Goal: Task Accomplishment & Management: Complete application form

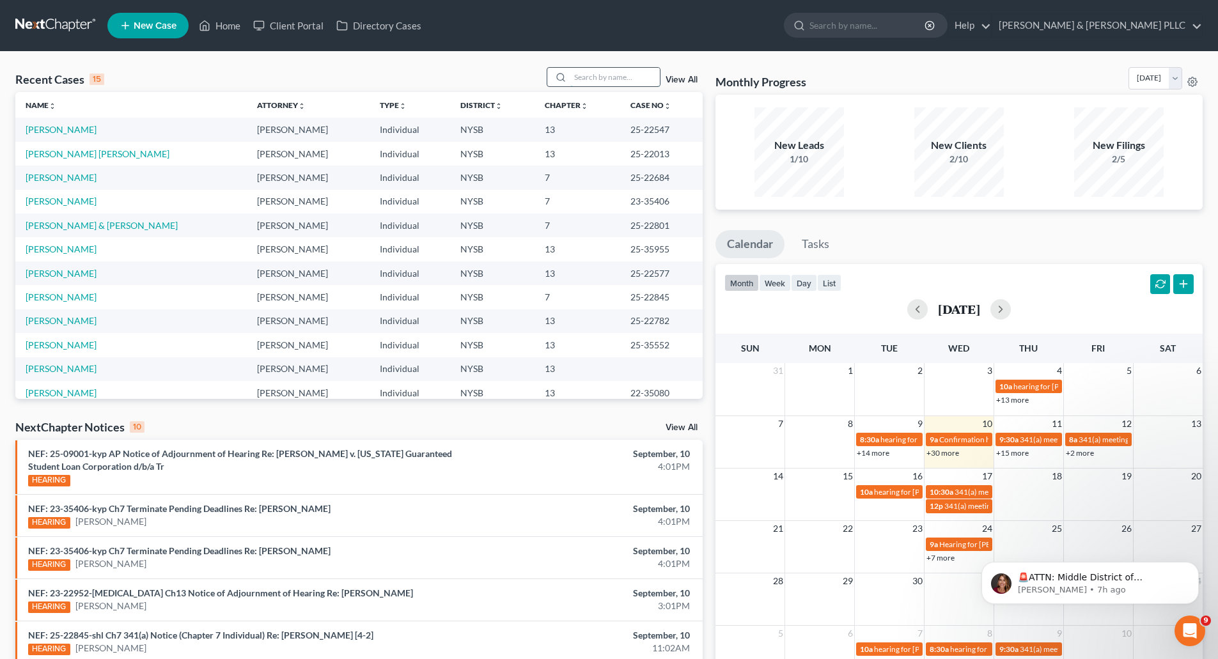
click at [608, 78] on input "search" at bounding box center [614, 77] width 89 height 19
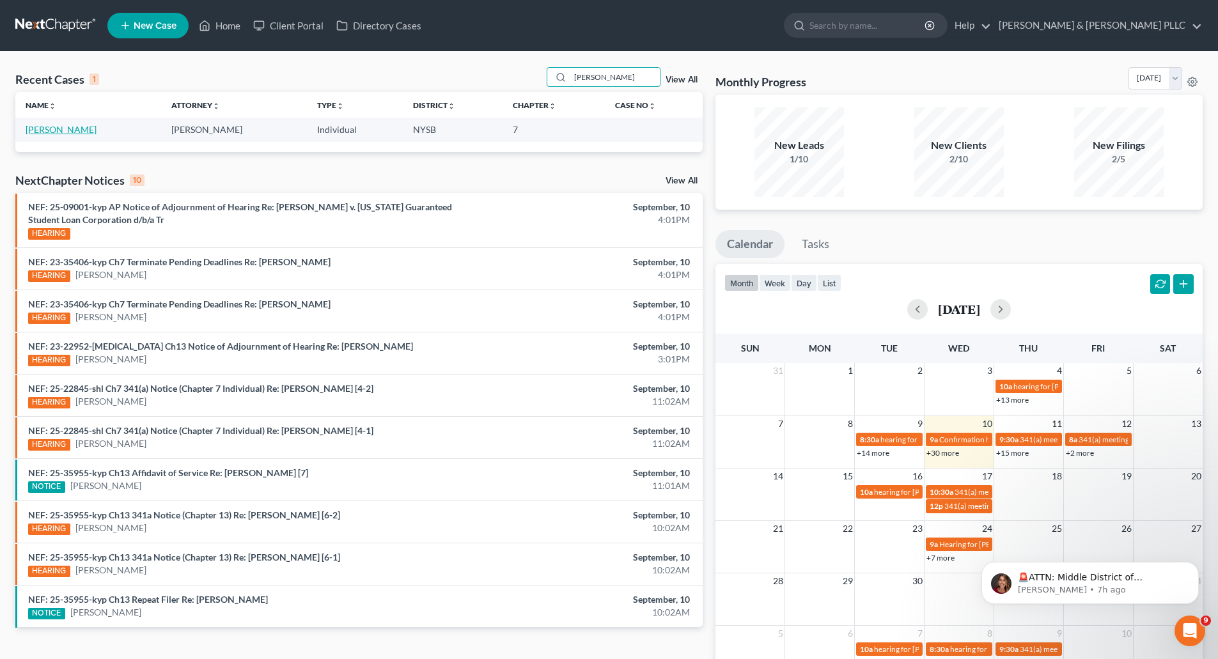
type input "kroeter"
click at [65, 127] on link "[PERSON_NAME]" at bounding box center [61, 129] width 71 height 11
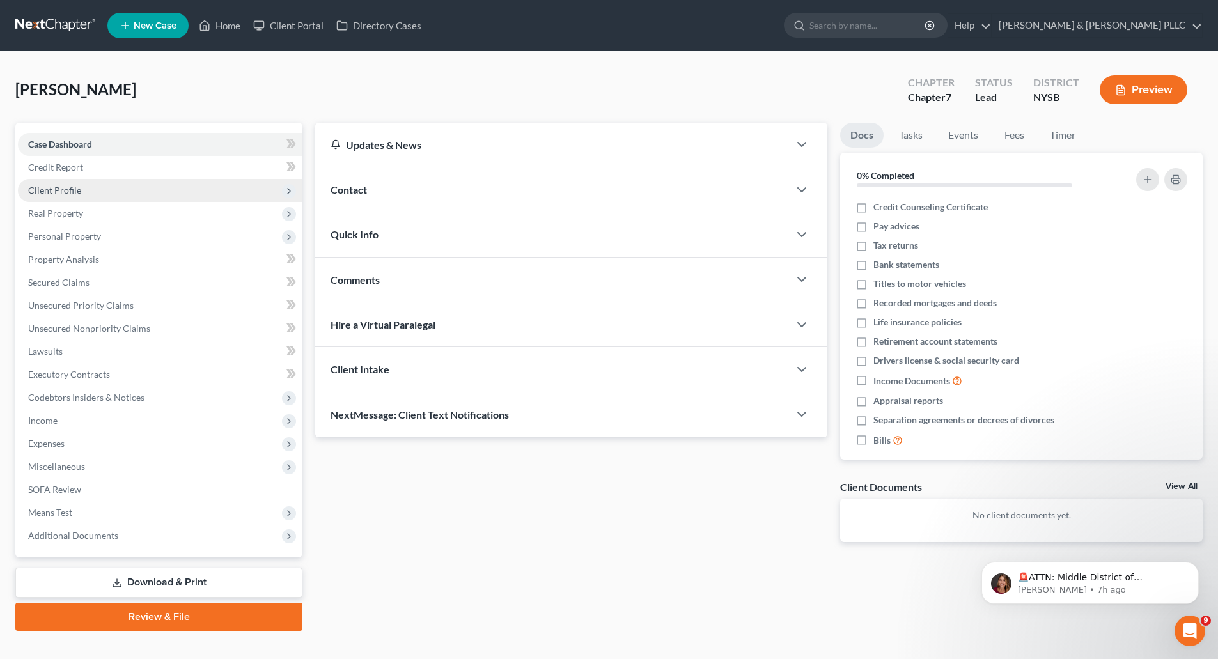
click at [70, 186] on span "Client Profile" at bounding box center [54, 190] width 53 height 11
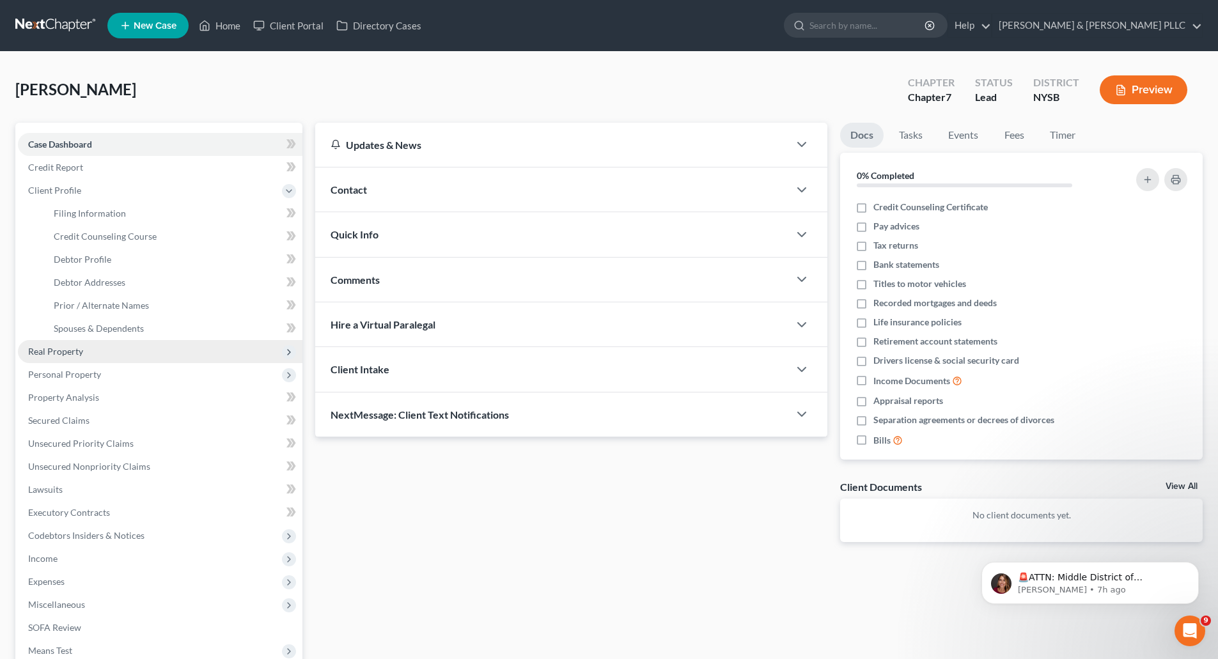
click at [75, 356] on span "Real Property" at bounding box center [160, 351] width 284 height 23
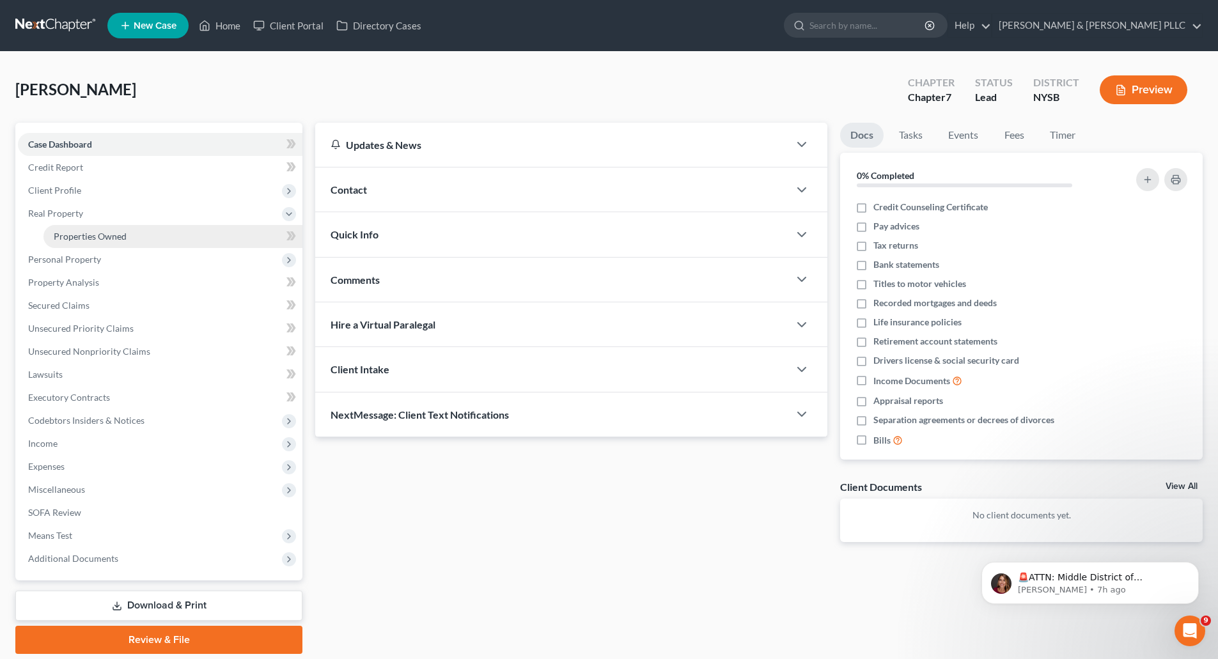
click at [108, 235] on span "Properties Owned" at bounding box center [90, 236] width 73 height 11
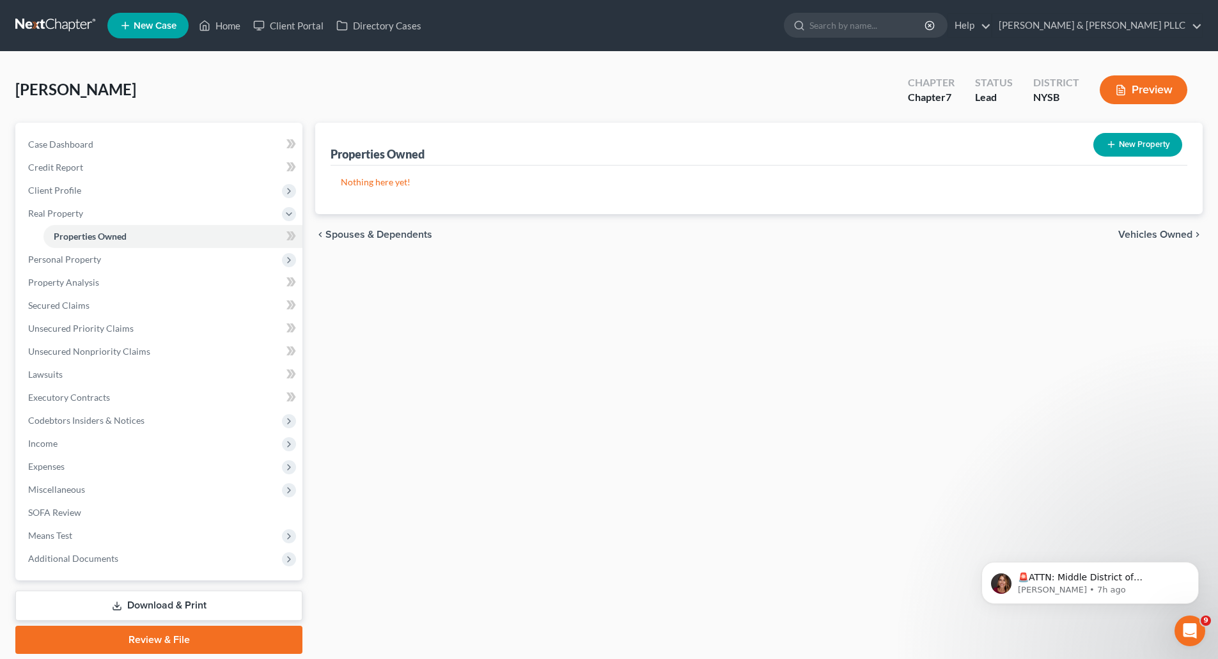
click at [1147, 229] on span "Vehicles Owned" at bounding box center [1155, 234] width 74 height 10
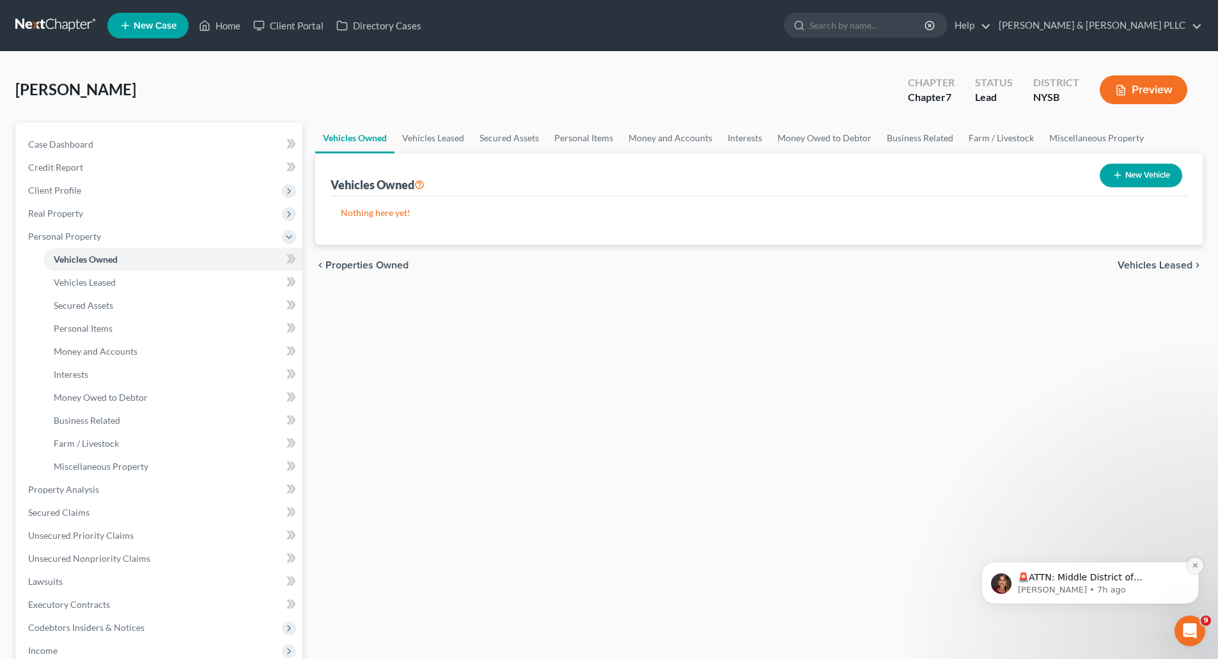
click at [1193, 563] on icon "Dismiss notification" at bounding box center [1194, 565] width 7 height 7
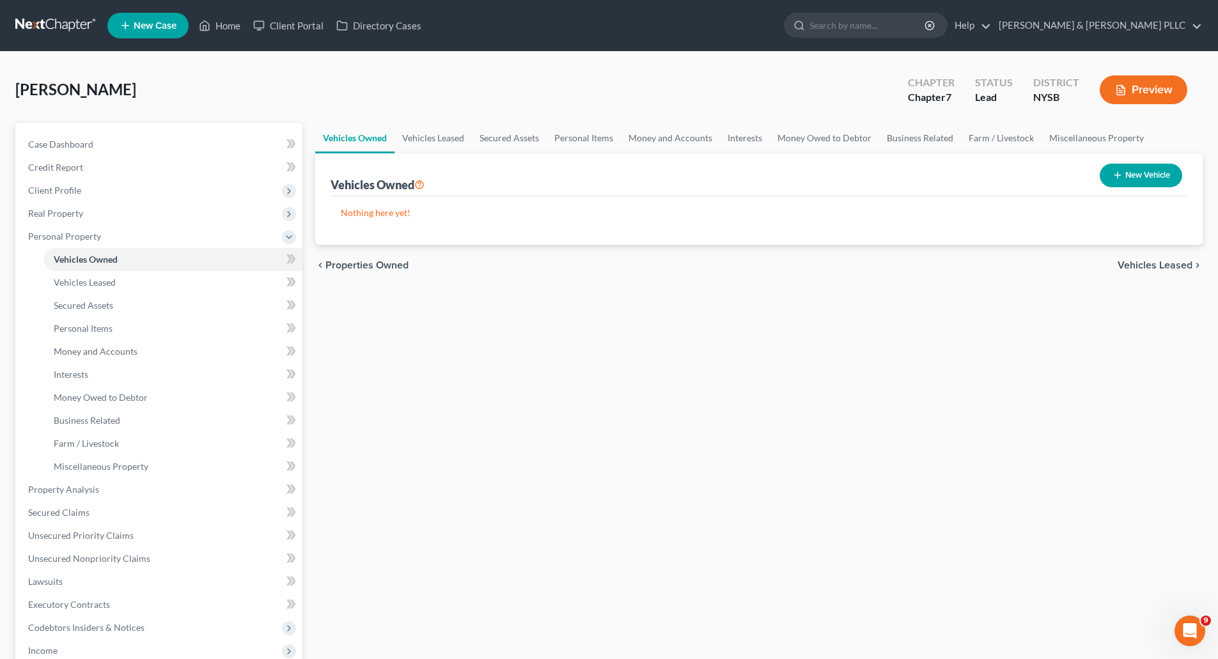
click at [1159, 261] on span "Vehicles Leased" at bounding box center [1154, 265] width 75 height 10
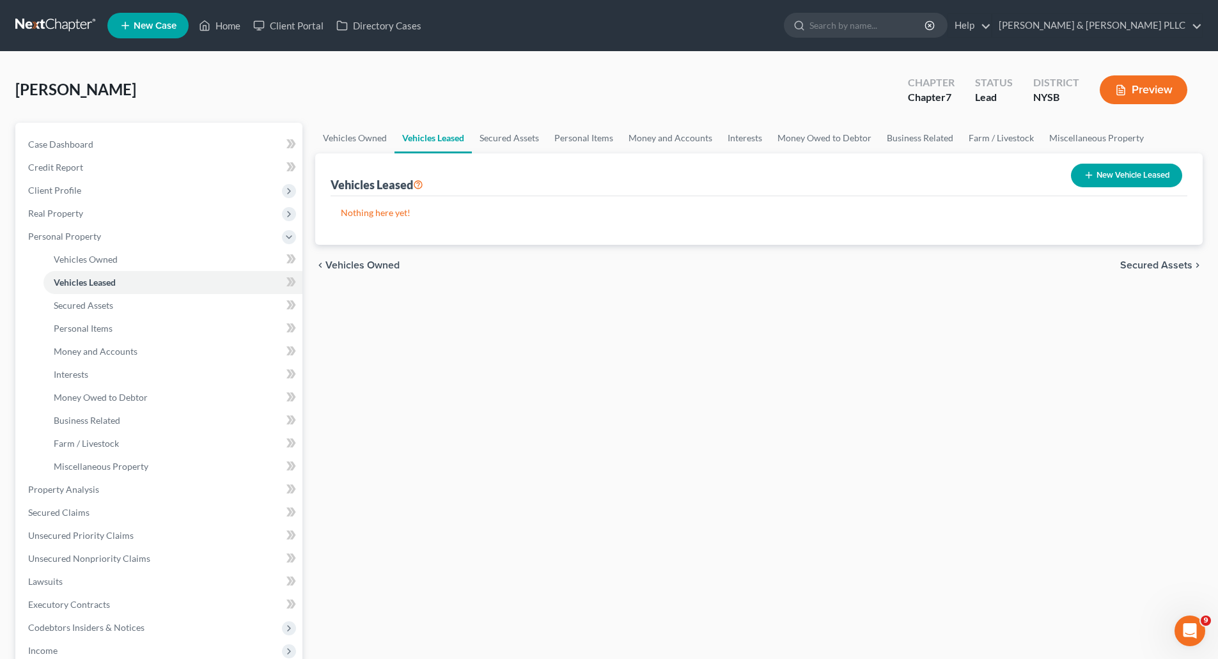
click at [1159, 261] on span "Secured Assets" at bounding box center [1156, 265] width 72 height 10
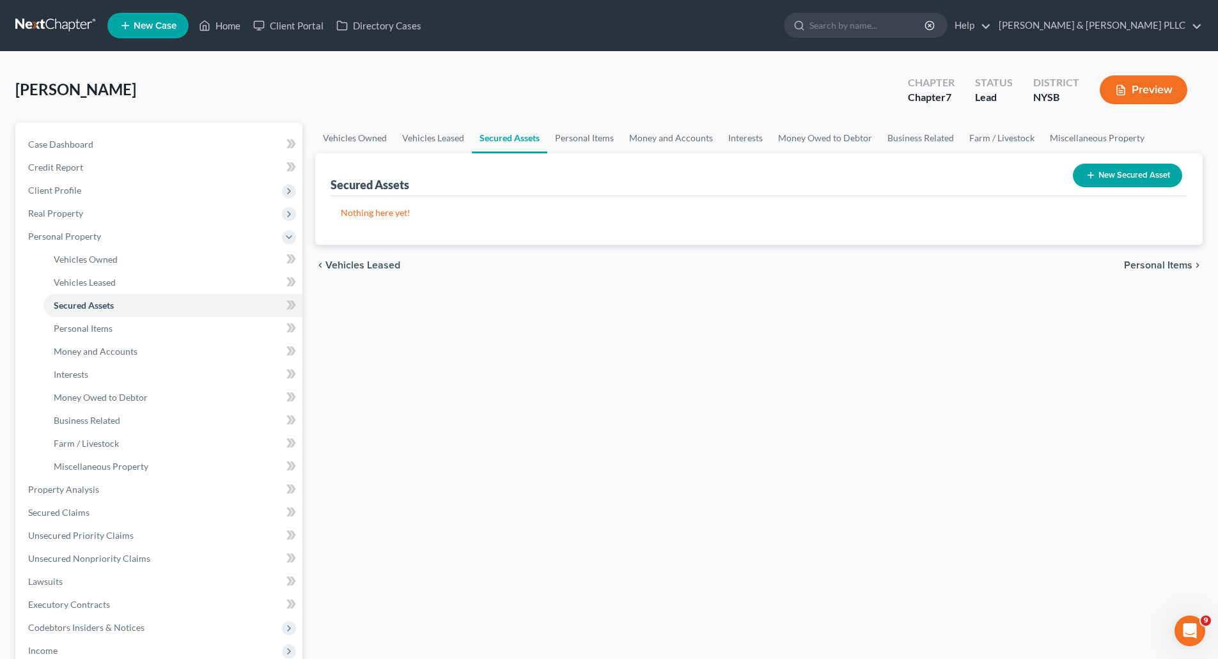
click at [1159, 261] on span "Personal Items" at bounding box center [1158, 265] width 68 height 10
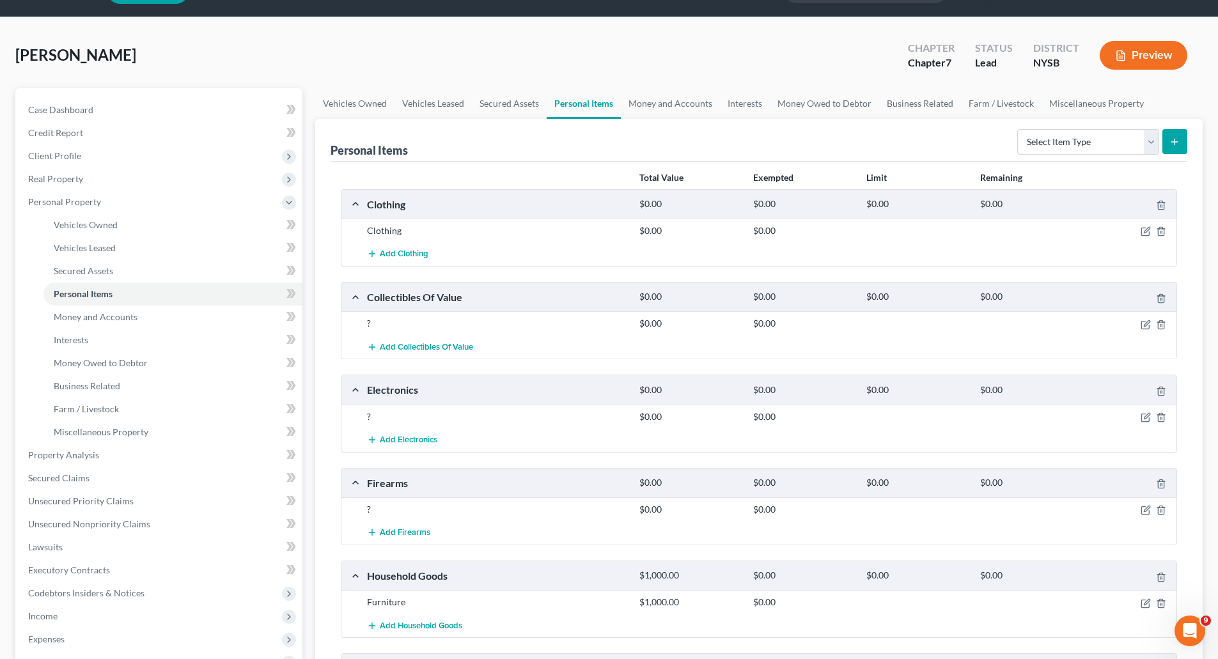
scroll to position [64, 0]
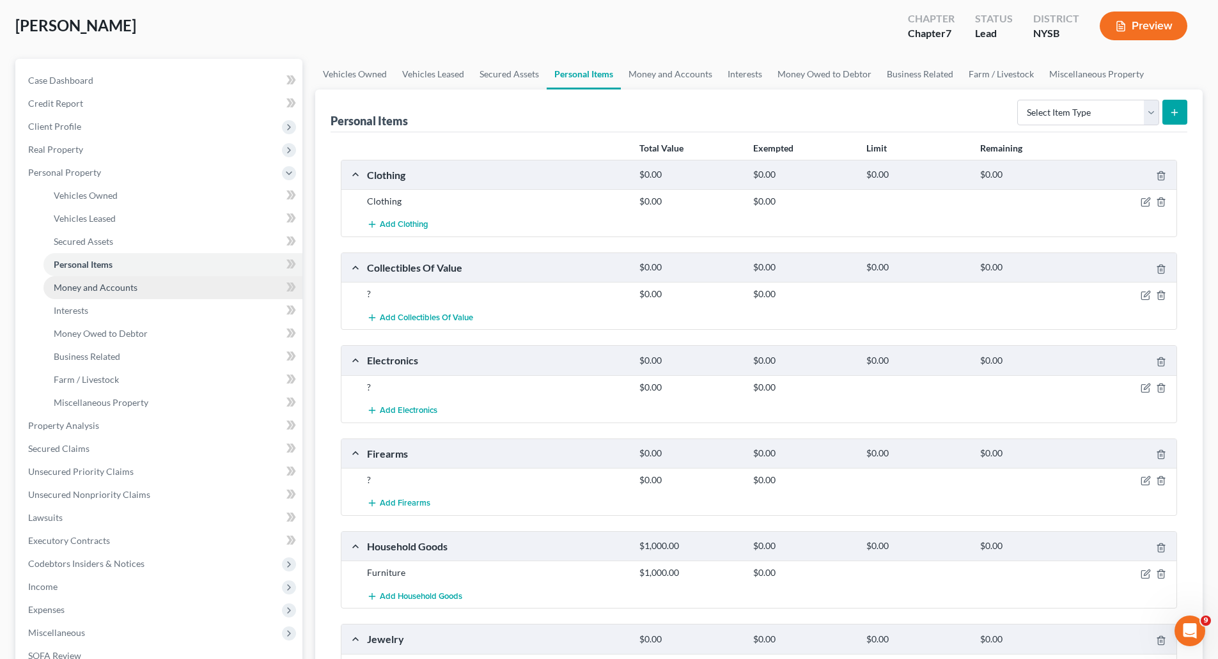
click at [114, 284] on span "Money and Accounts" at bounding box center [96, 287] width 84 height 11
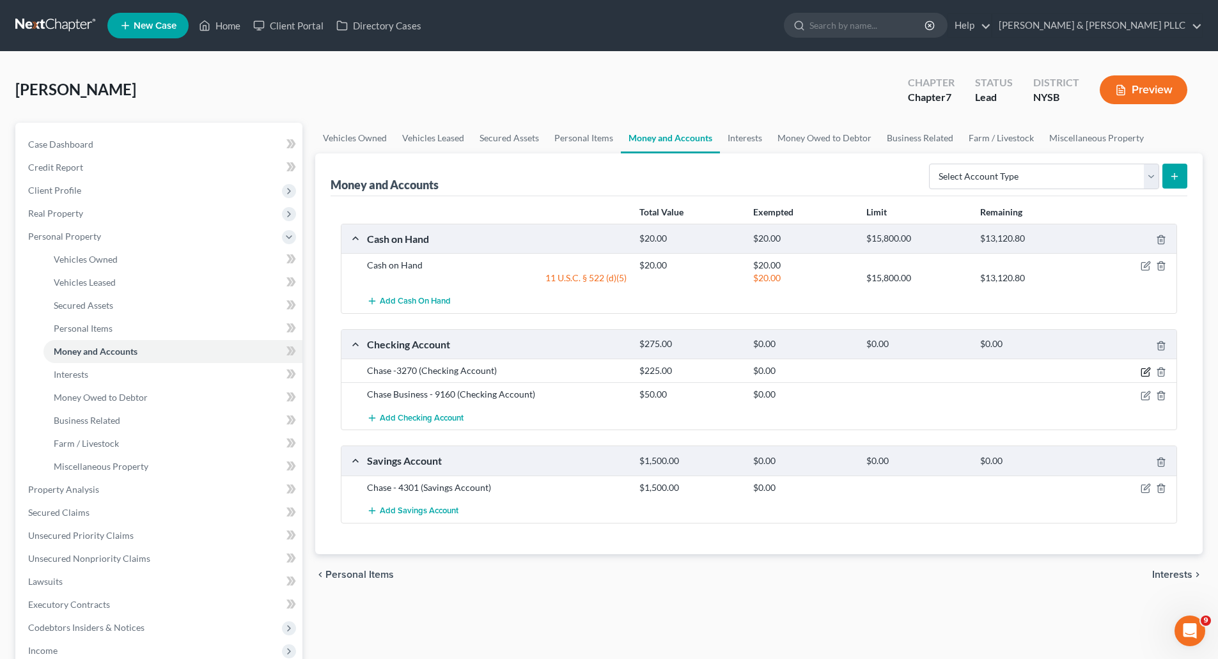
click at [1141, 368] on icon "button" at bounding box center [1145, 372] width 10 height 10
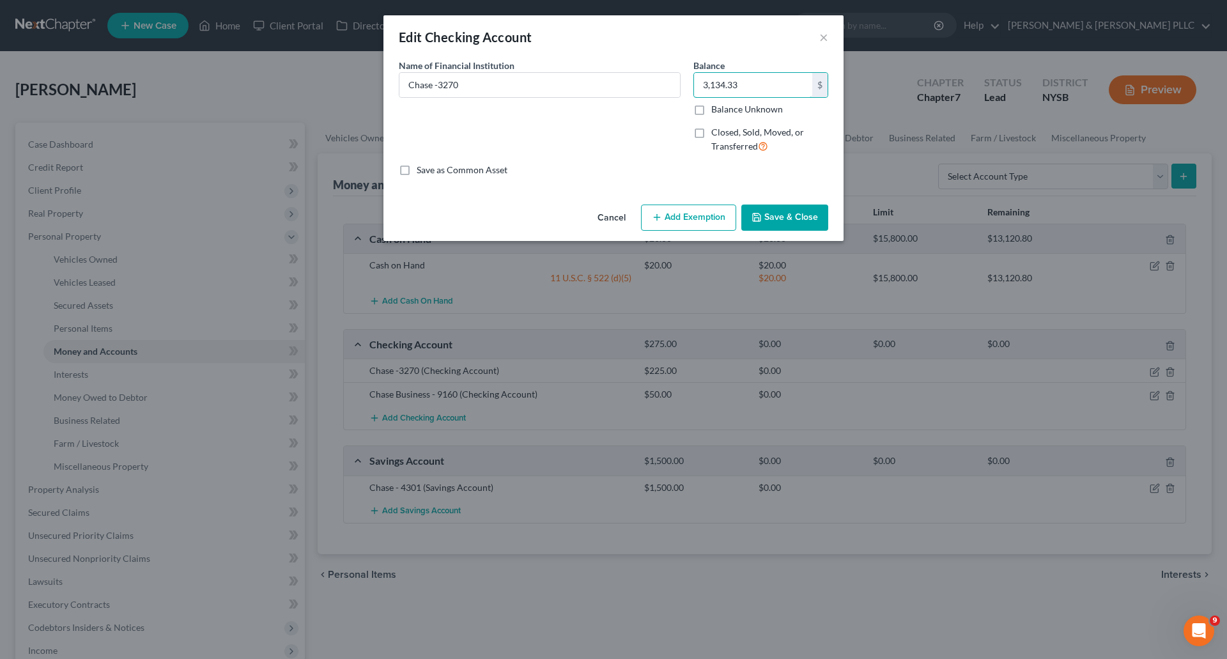
type input "3,134.33"
click at [796, 220] on button "Save & Close" at bounding box center [784, 218] width 87 height 27
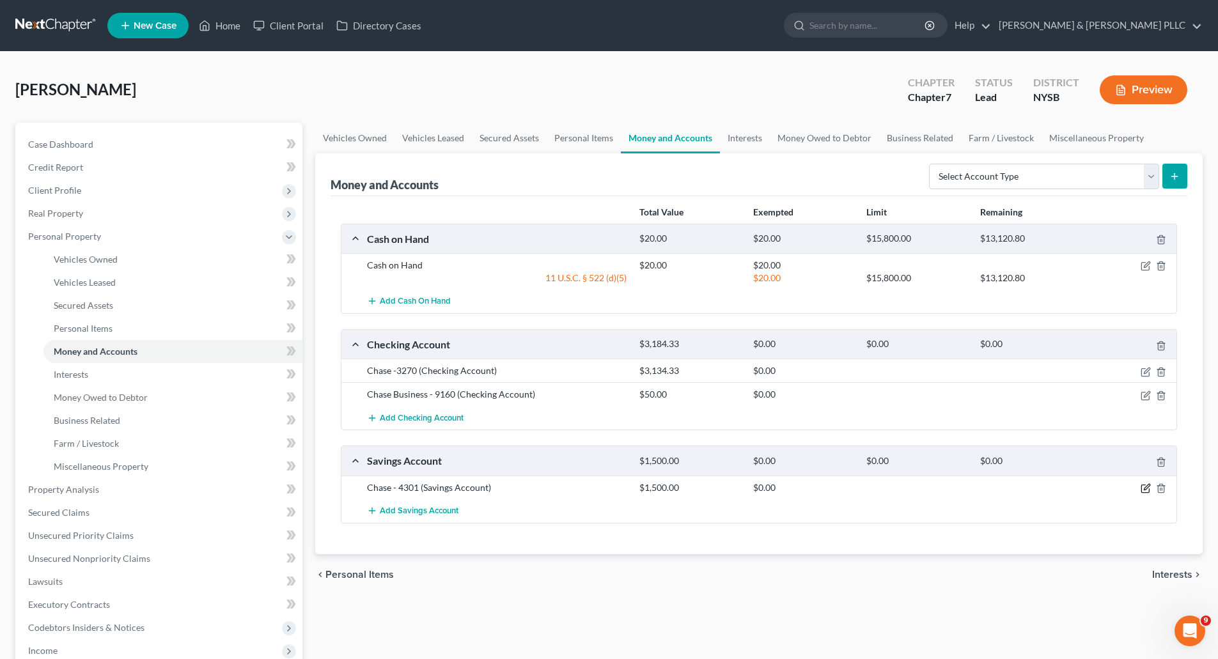
click at [1145, 485] on icon "button" at bounding box center [1145, 489] width 8 height 8
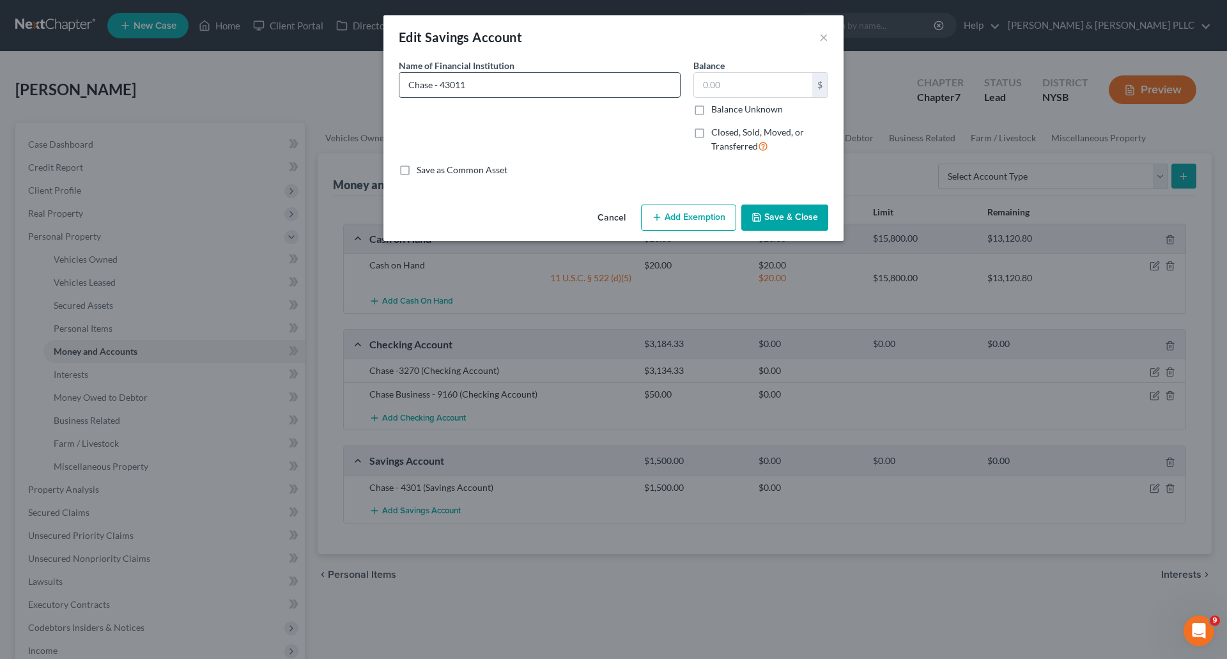
type input "Chase - 4301"
click at [722, 81] on input "text" at bounding box center [753, 85] width 118 height 24
type input "1,017.01"
click at [791, 211] on button "Save & Close" at bounding box center [784, 218] width 87 height 27
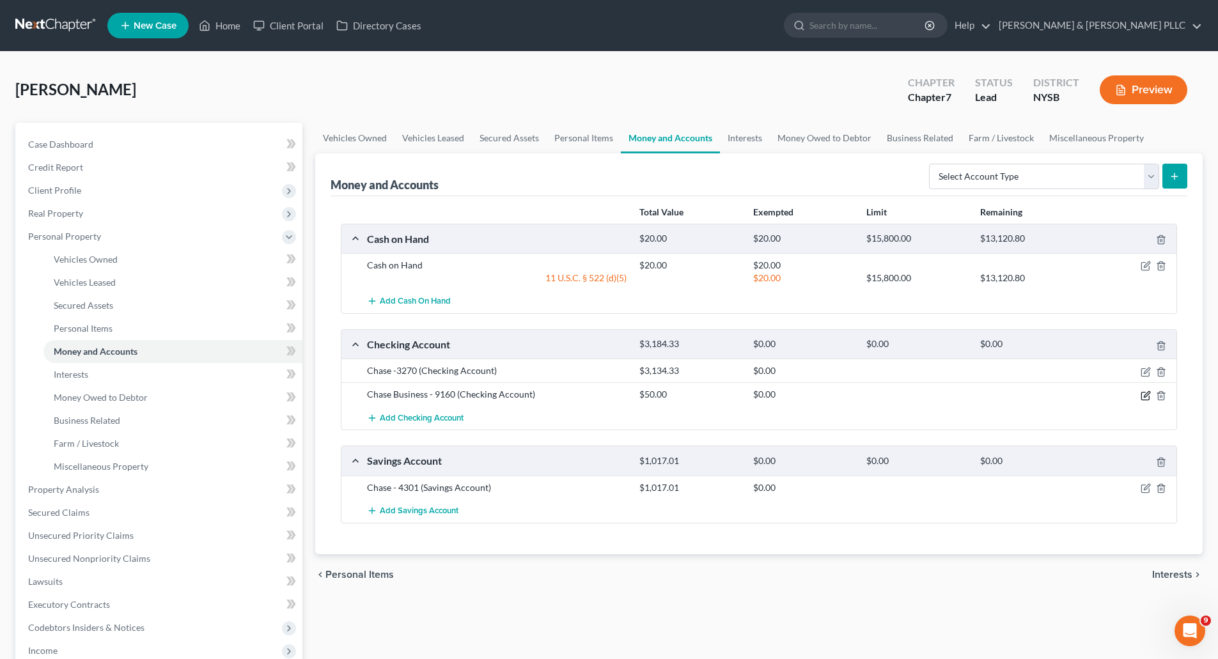
click at [1140, 393] on icon "button" at bounding box center [1145, 396] width 10 height 10
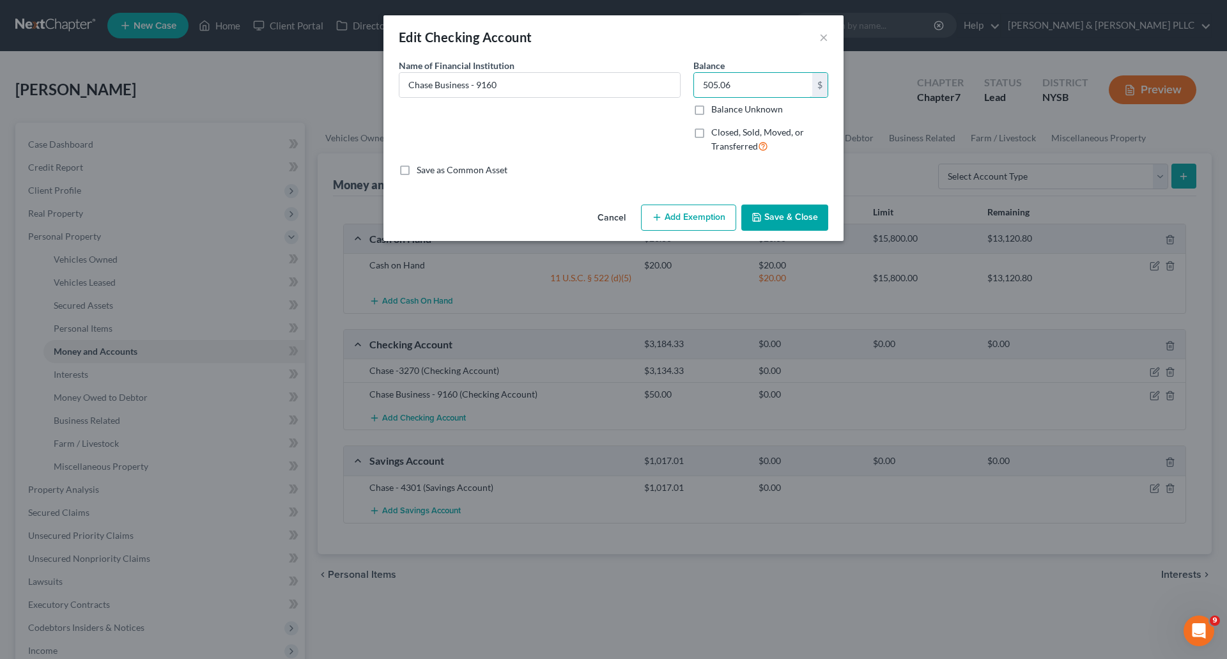
type input "505.06"
click at [790, 220] on button "Save & Close" at bounding box center [784, 218] width 87 height 27
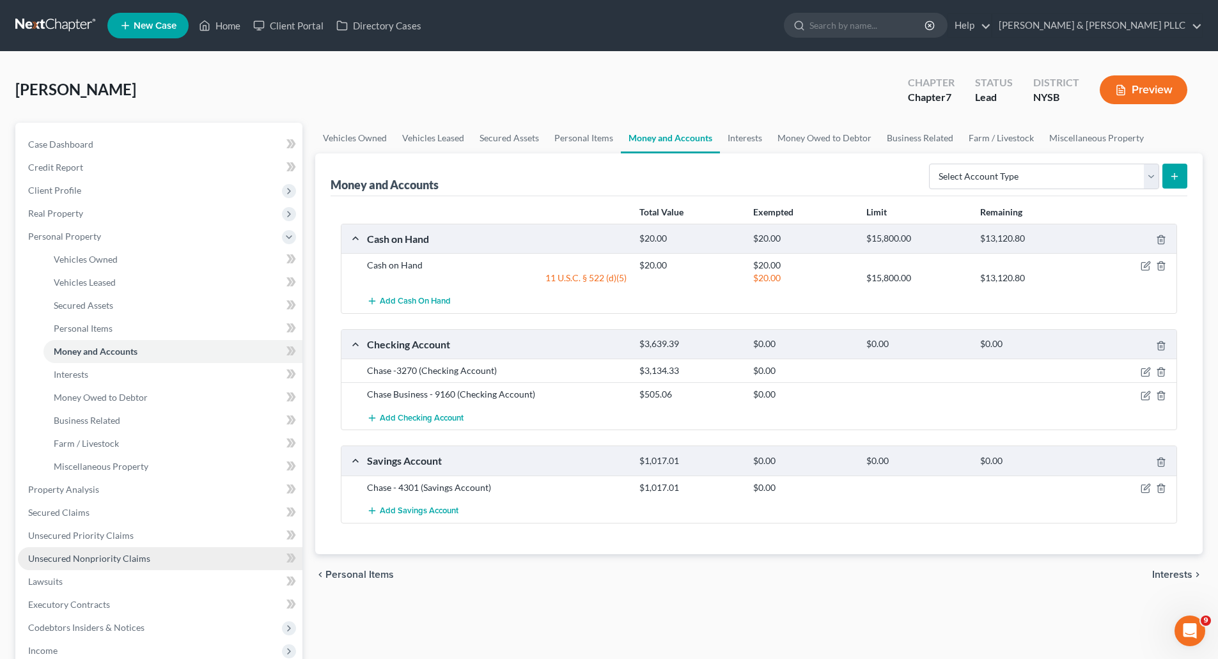
click at [75, 556] on span "Unsecured Nonpriority Claims" at bounding box center [89, 558] width 122 height 11
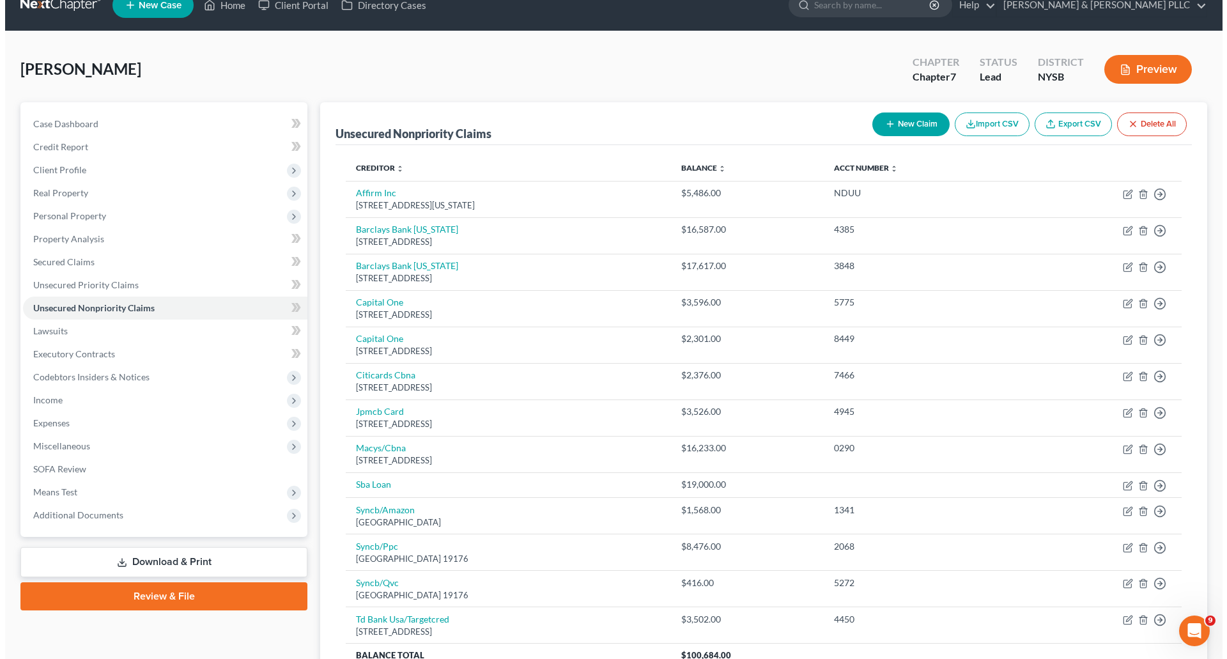
scroll to position [15, 0]
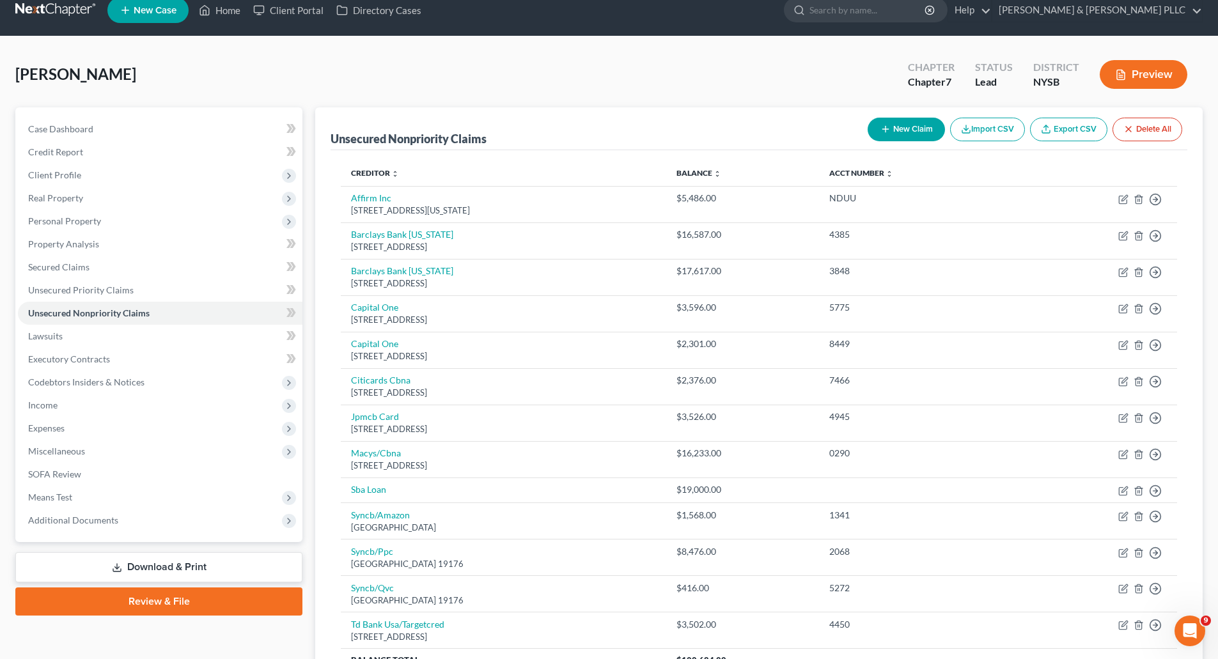
click at [915, 129] on button "New Claim" at bounding box center [905, 130] width 77 height 24
select select "0"
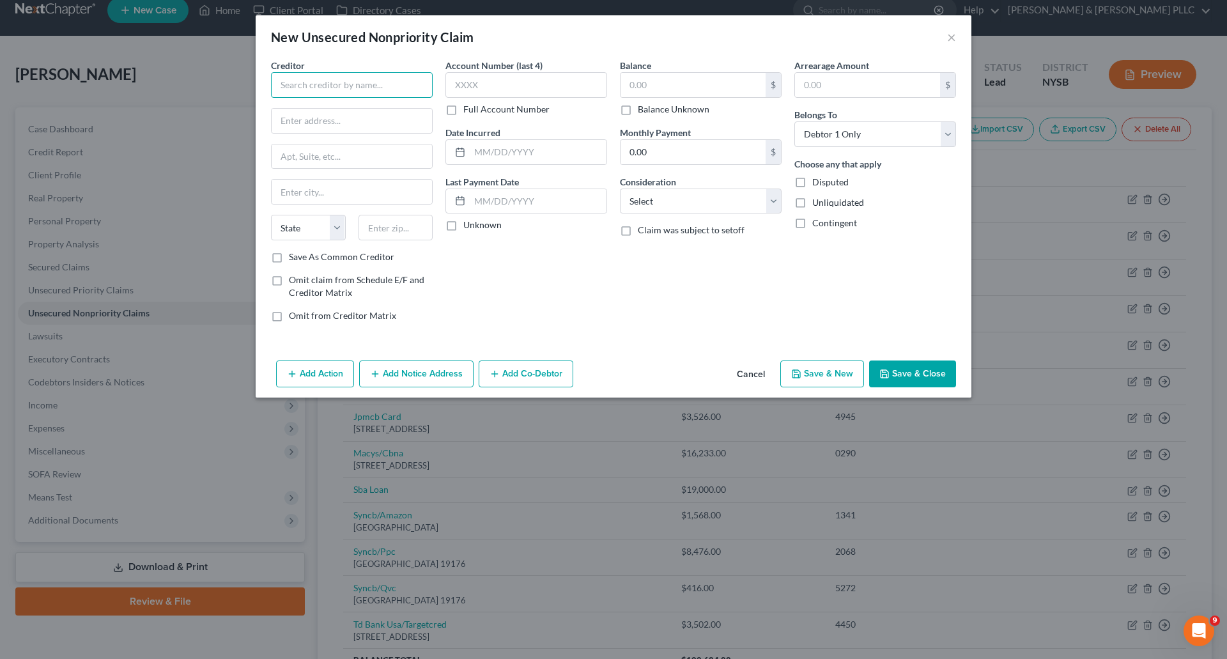
click at [294, 86] on input "text" at bounding box center [352, 85] width 162 height 26
type input "Mt Sinai Morningside Radiology"
click at [305, 125] on input "text" at bounding box center [352, 121] width 160 height 24
paste input "440 W 114th Street, 3rd Floor New York, NY 10025"
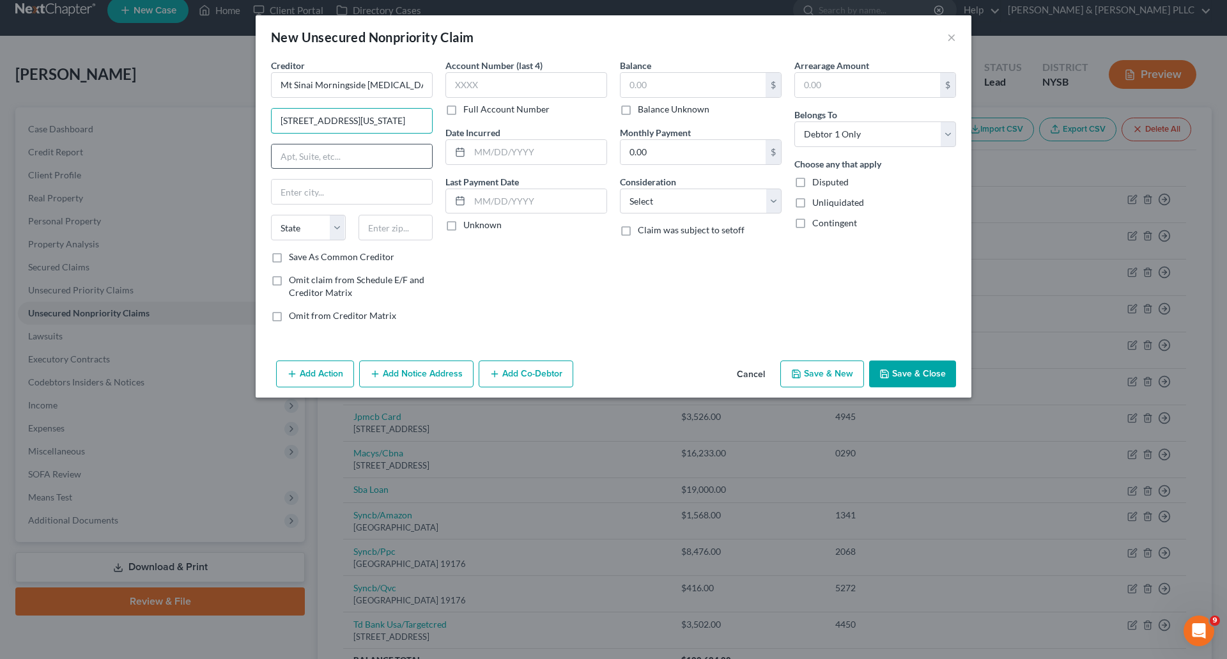
type input "440 W 114th Street, 3rd Floor New York, NY 10025"
click at [288, 158] on input "text" at bounding box center [352, 156] width 160 height 24
type input "3rd Floor"
type input "New York"
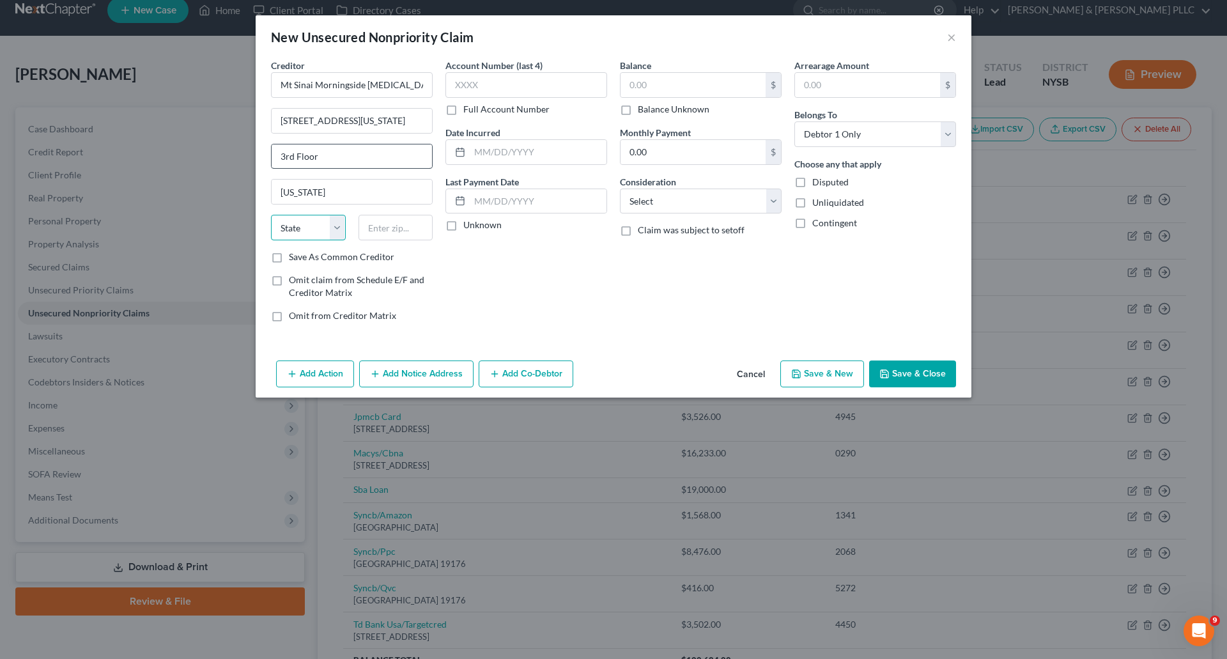
select select "28"
drag, startPoint x: 366, startPoint y: 119, endPoint x: 444, endPoint y: 132, distance: 79.1
click at [444, 132] on div "Creditor * Mt Sinai Morningside Radiology 440 W 114th Street, 3rd Floor New Yor…" at bounding box center [614, 196] width 698 height 274
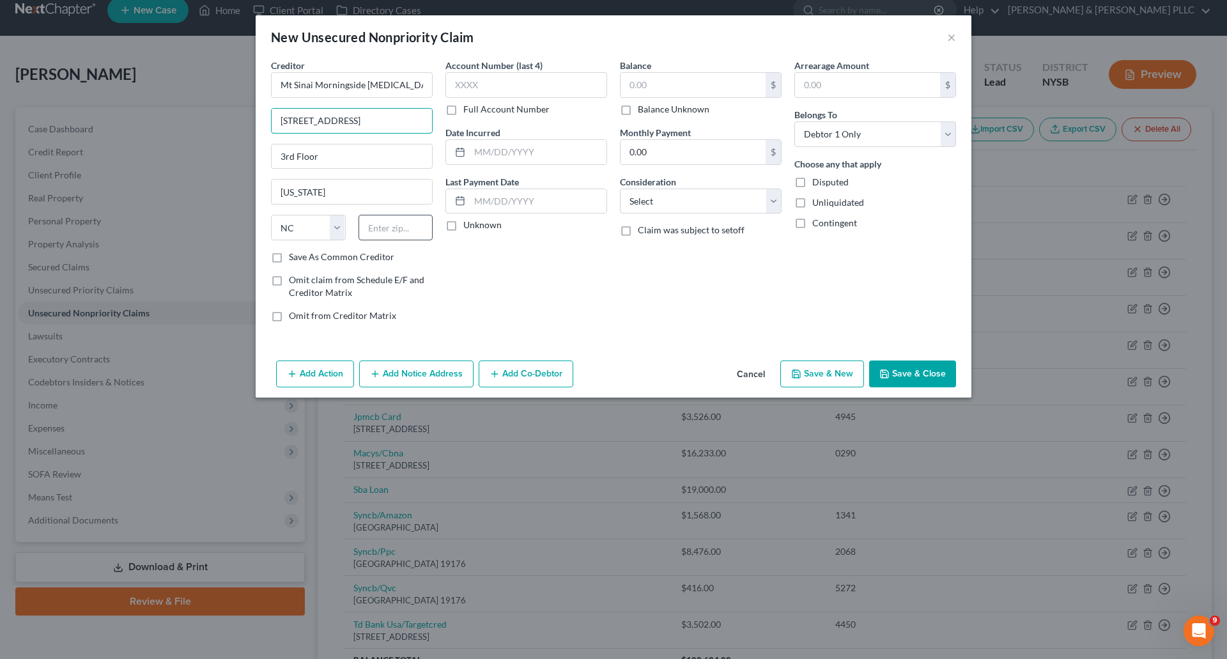
type input "440 W 114th Street"
click at [403, 231] on input "text" at bounding box center [396, 228] width 75 height 26
type input "10025"
select select "35"
click at [461, 84] on input "text" at bounding box center [526, 85] width 162 height 26
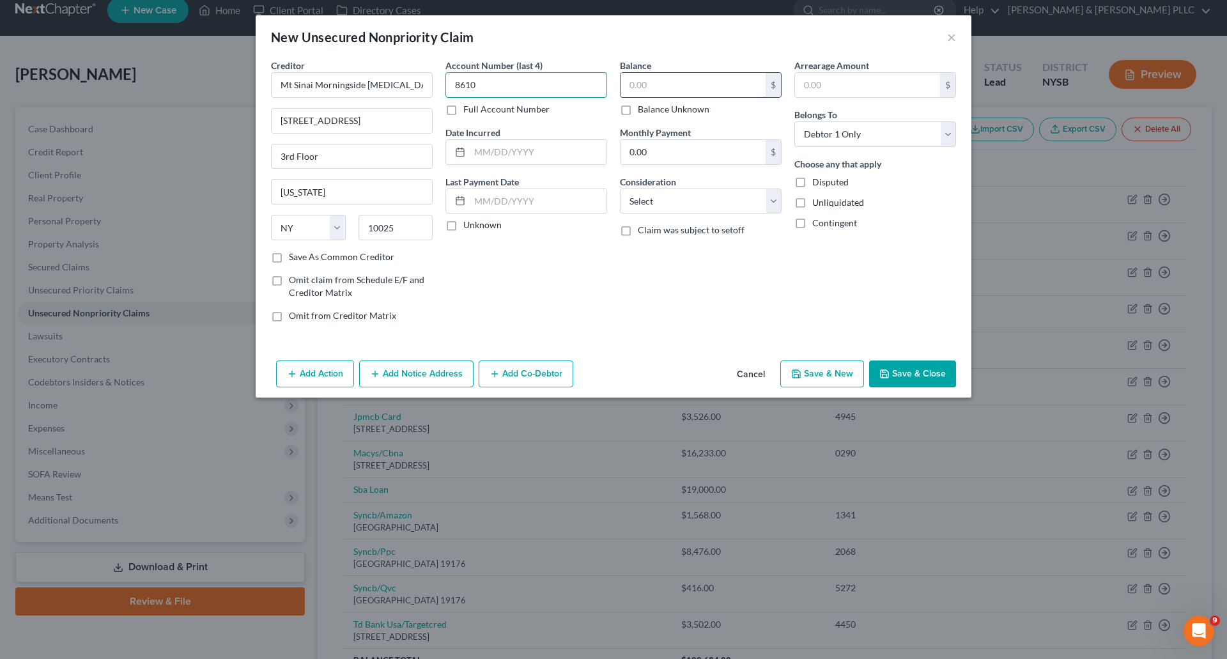
type input "8610"
click at [637, 82] on input "text" at bounding box center [693, 85] width 145 height 24
click at [638, 110] on label "Balance Unknown" at bounding box center [674, 109] width 72 height 13
click at [643, 110] on input "Balance Unknown" at bounding box center [647, 107] width 8 height 8
checkbox input "true"
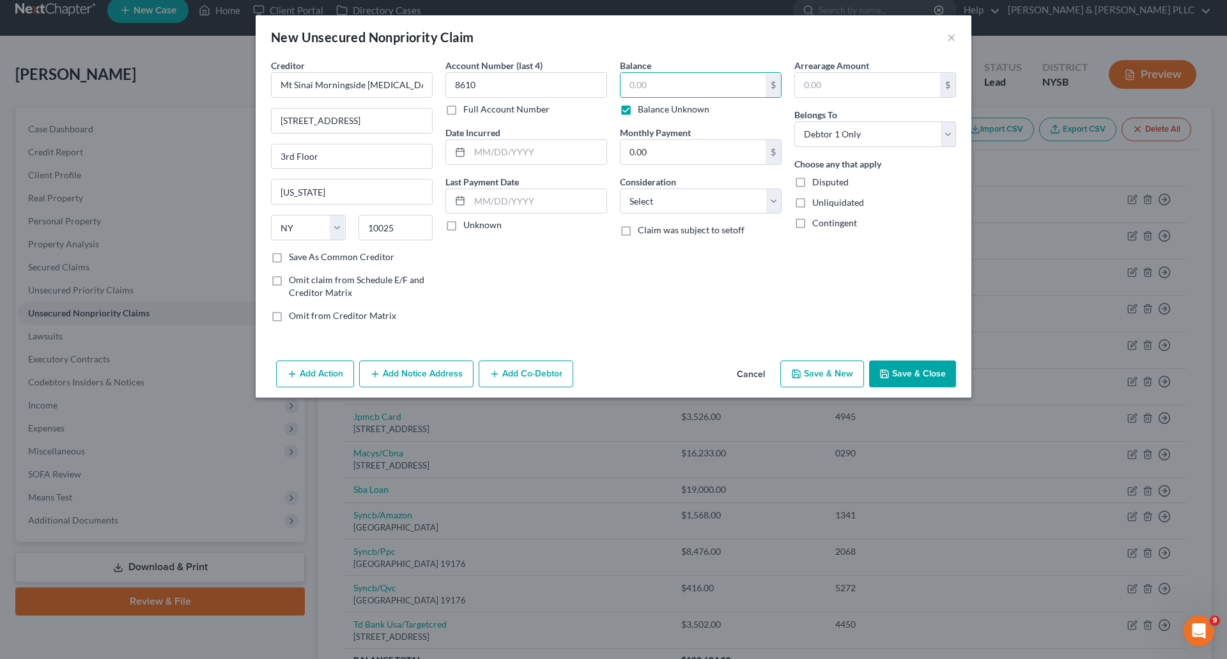
type input "0.00"
click at [774, 199] on select "Select Cable / Satellite Services Collection Agency Credit Card Debt Debt Couns…" at bounding box center [701, 202] width 162 height 26
select select "9"
click at [620, 189] on select "Select Cable / Satellite Services Collection Agency Credit Card Debt Debt Couns…" at bounding box center [701, 202] width 162 height 26
click at [894, 372] on button "Save & Close" at bounding box center [912, 373] width 87 height 27
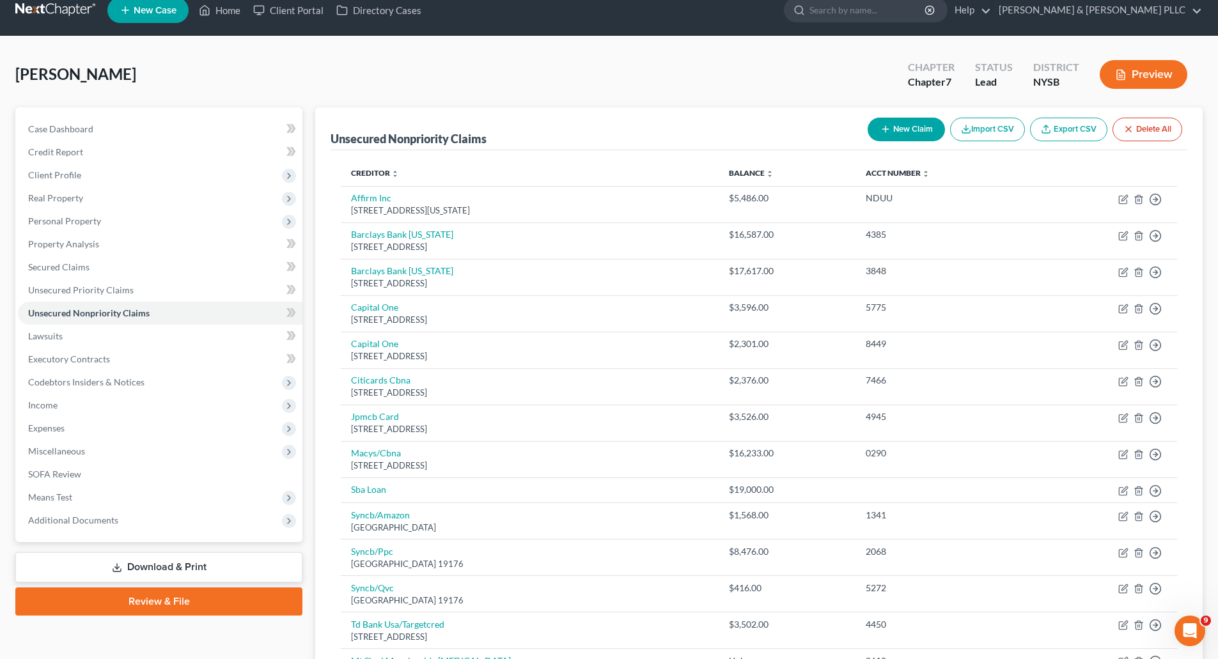
click at [904, 125] on button "New Claim" at bounding box center [905, 130] width 77 height 24
select select "0"
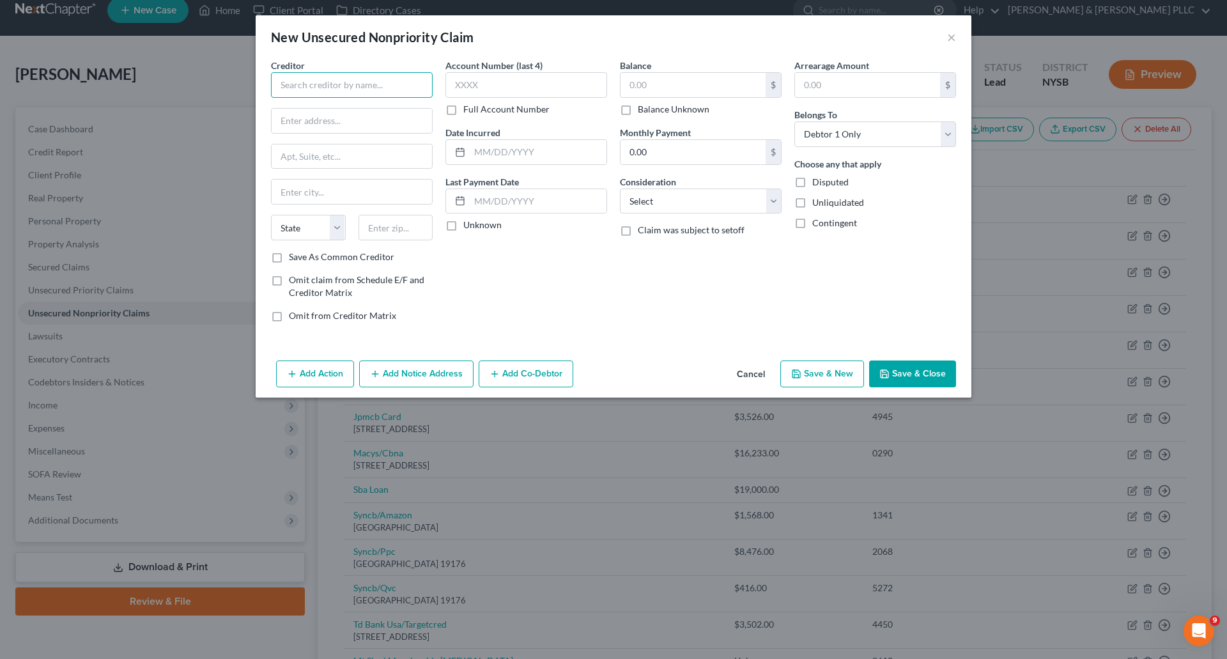
click at [344, 89] on input "text" at bounding box center [352, 85] width 162 height 26
click at [358, 82] on input "Mt Sinai West" at bounding box center [352, 85] width 162 height 26
type input "Mt Sinai West Sleep Center"
click at [298, 118] on input "text" at bounding box center [352, 121] width 160 height 24
paste input "1000 10th Avenue Ste. 3A-65 New York, NY 10019"
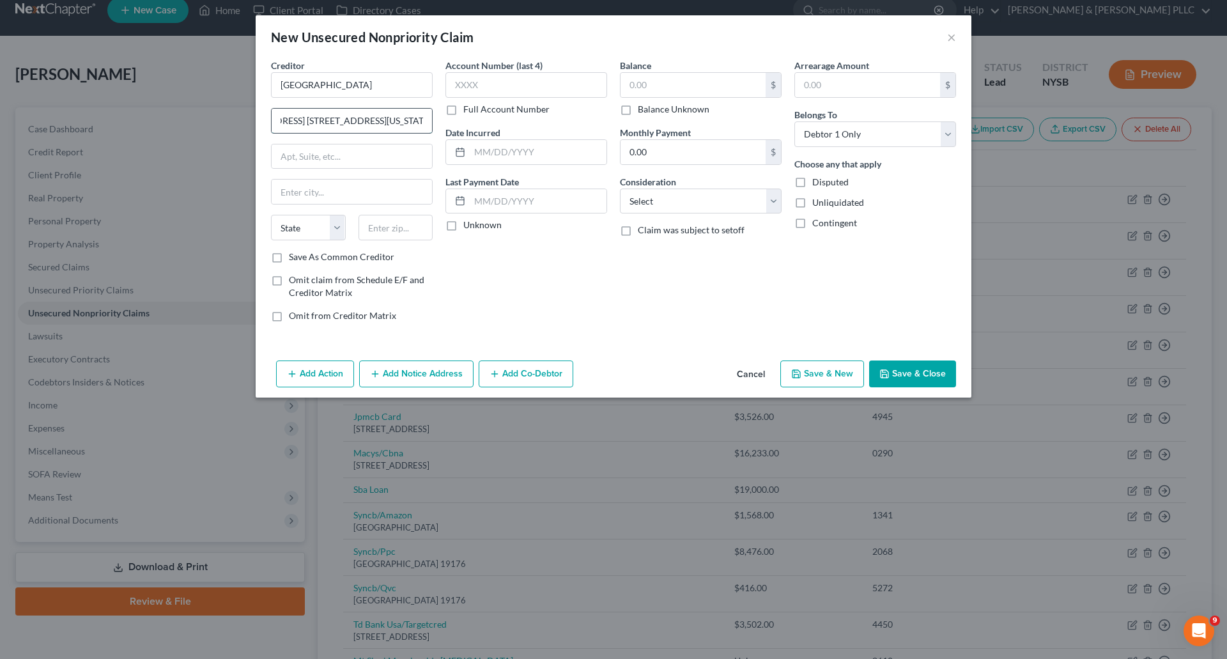
scroll to position [0, 56]
drag, startPoint x: 300, startPoint y: 118, endPoint x: 428, endPoint y: 112, distance: 128.0
click at [428, 112] on input "1000 10th Avenue Ste. 3A-65 New York, NY 10019" at bounding box center [352, 121] width 160 height 24
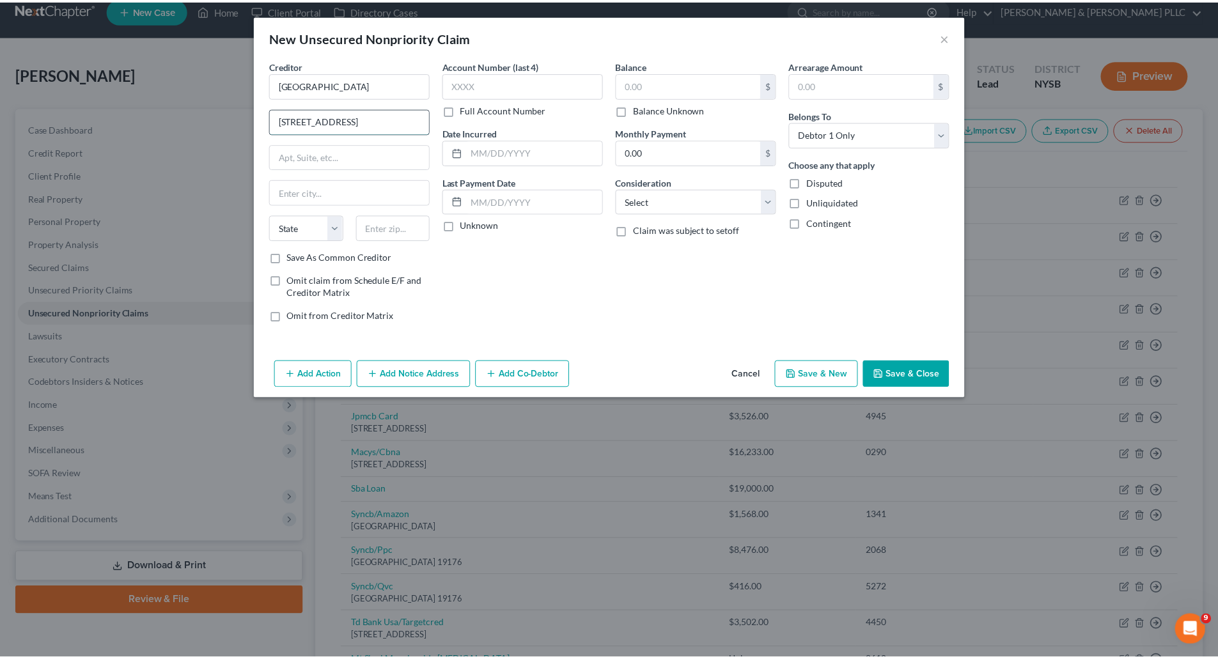
scroll to position [0, 0]
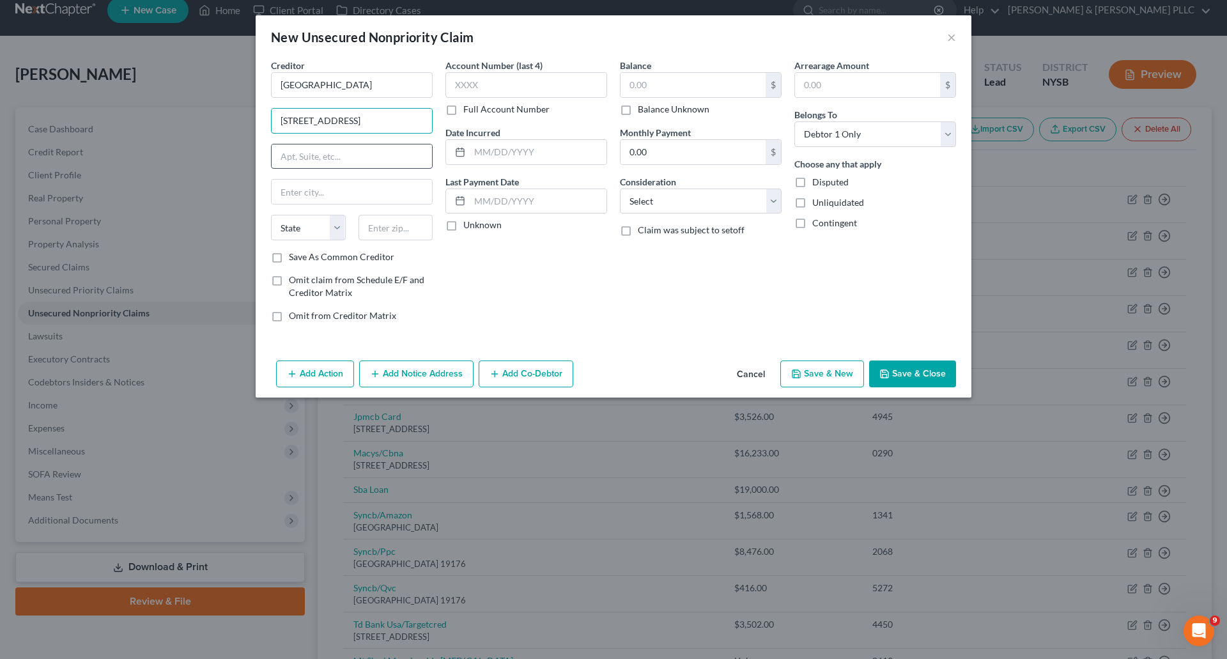
type input "1000 10th Avenue"
click at [309, 156] on input "text" at bounding box center [352, 156] width 160 height 24
paste input "Ste. 3A-65 New York, NY 10019"
drag, startPoint x: 408, startPoint y: 152, endPoint x: 327, endPoint y: 155, distance: 81.2
click at [327, 155] on input "Ste. 3A-65 New York, NY 10019" at bounding box center [352, 156] width 160 height 24
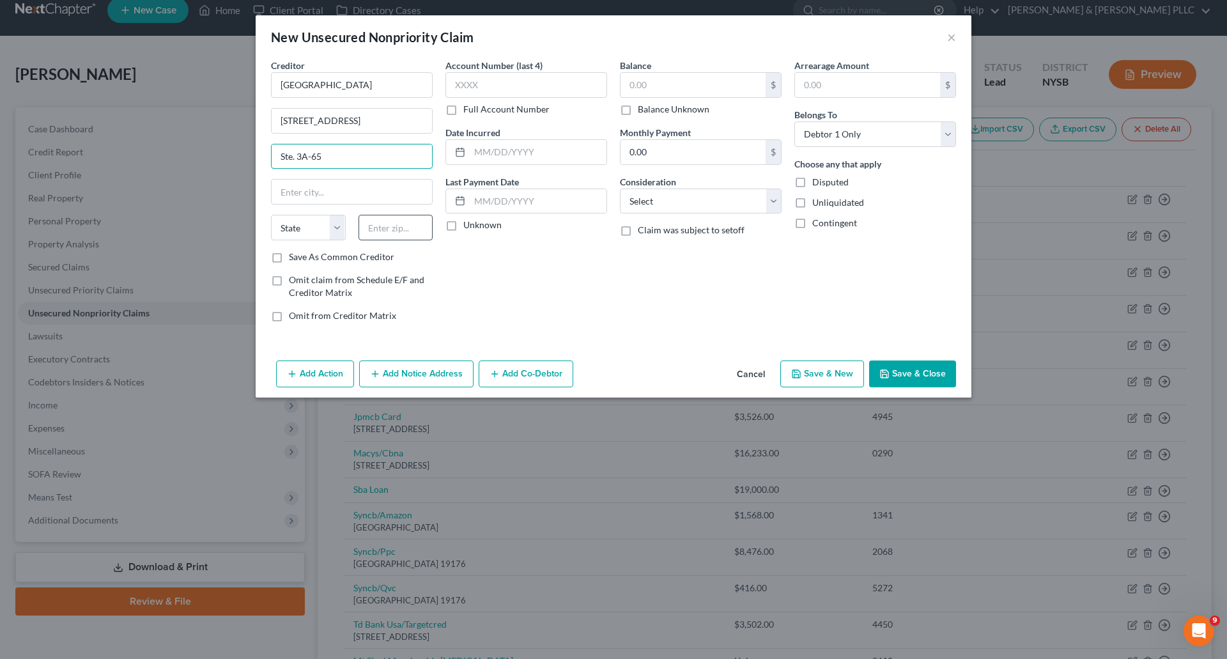
type input "Ste. 3A-65"
click at [373, 228] on input "text" at bounding box center [396, 228] width 75 height 26
type input "10019"
type input "New York"
select select "35"
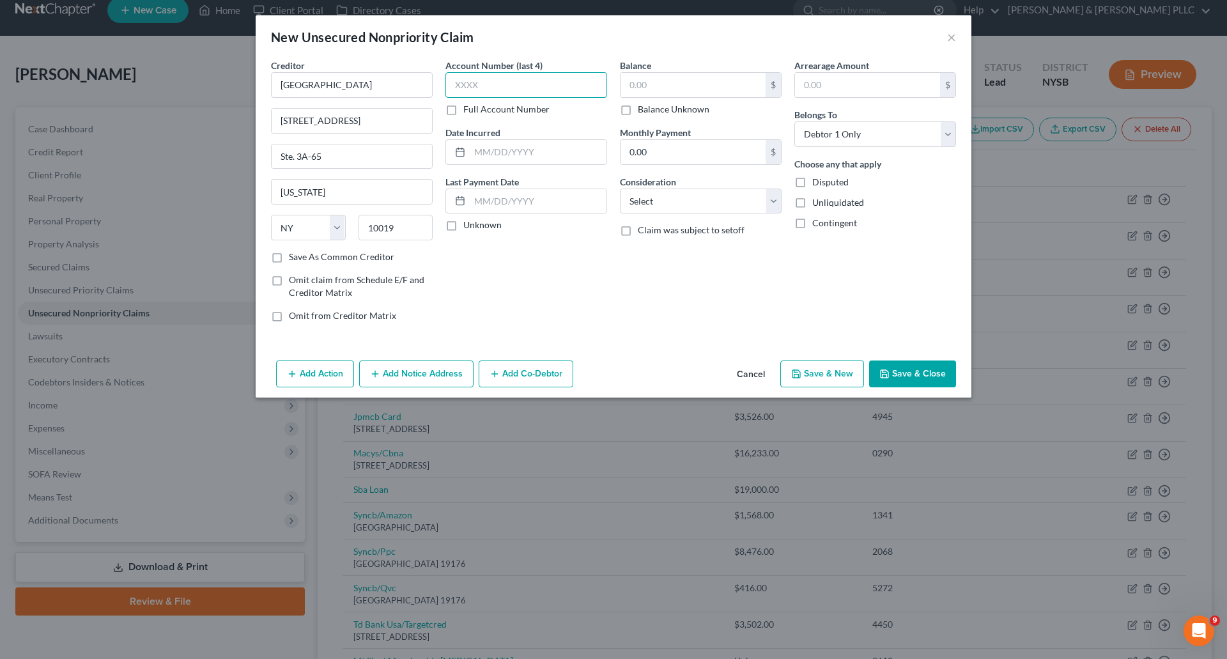
click at [465, 83] on input "text" at bounding box center [526, 85] width 162 height 26
type input "4303"
click at [639, 86] on input "text" at bounding box center [693, 85] width 145 height 24
type input "1,395.25"
click at [776, 201] on select "Select Cable / Satellite Services Collection Agency Credit Card Debt Debt Couns…" at bounding box center [701, 202] width 162 height 26
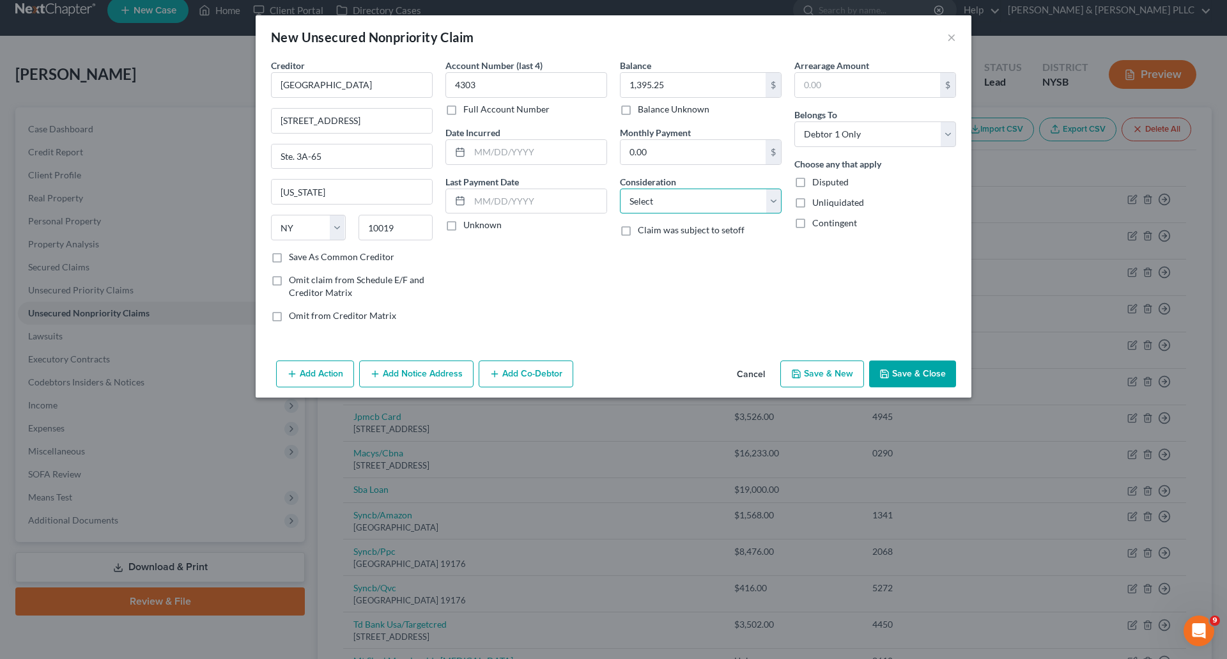
select select "9"
click at [620, 189] on select "Select Cable / Satellite Services Collection Agency Credit Card Debt Debt Couns…" at bounding box center [701, 202] width 162 height 26
click at [918, 371] on button "Save & Close" at bounding box center [912, 373] width 87 height 27
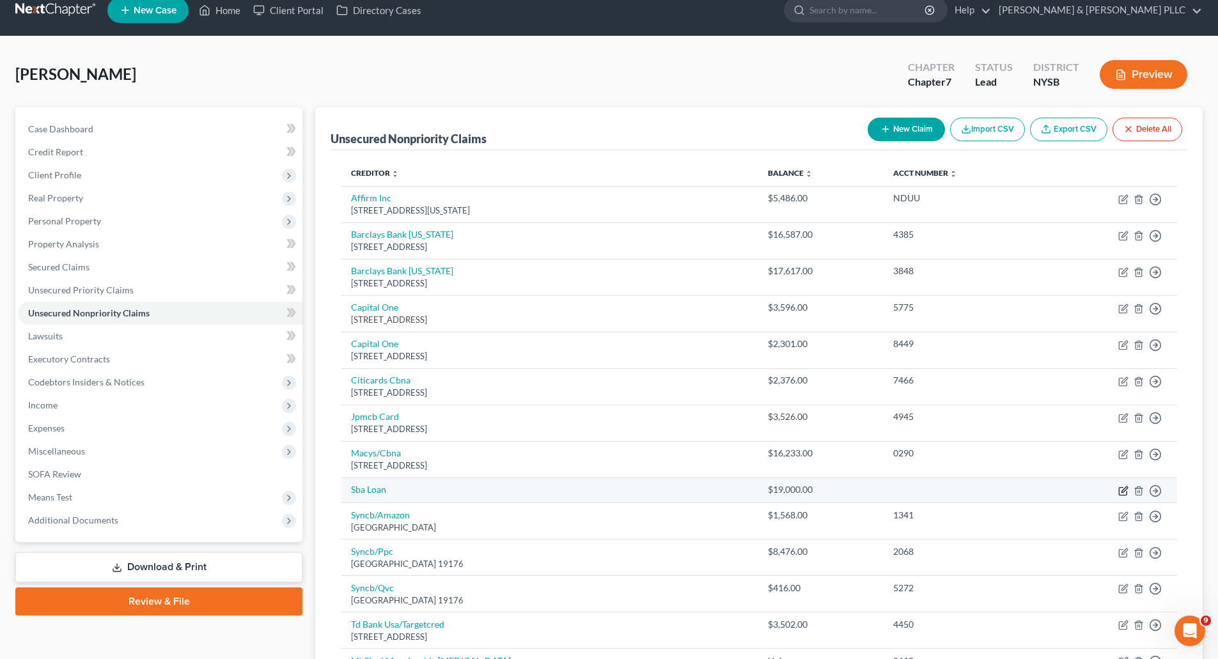
click at [1122, 488] on icon "button" at bounding box center [1122, 491] width 8 height 8
select select "10"
select select "0"
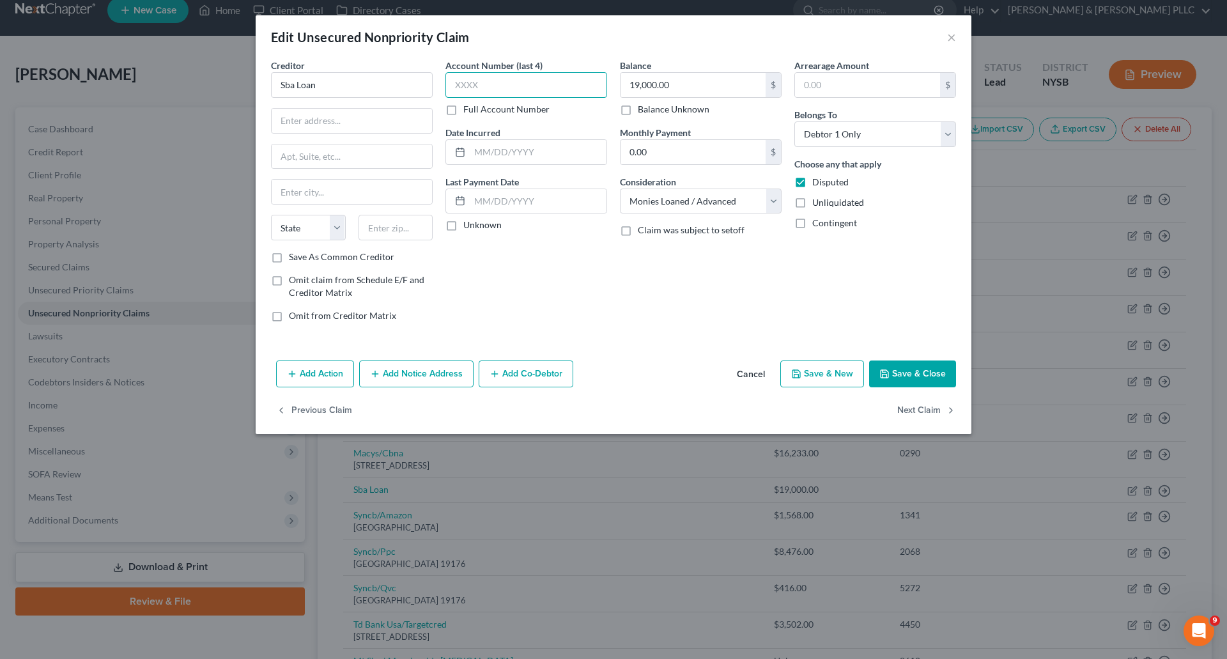
click at [471, 79] on input "text" at bounding box center [526, 85] width 162 height 26
type input "8010"
click at [298, 121] on input "text" at bounding box center [352, 121] width 160 height 24
drag, startPoint x: 338, startPoint y: 86, endPoint x: 252, endPoint y: 72, distance: 87.5
click at [252, 72] on div "Edit Unsecured Nonpriority Claim × Creditor * Sba Loan State AL AK AR AZ CA CO …" at bounding box center [613, 329] width 1227 height 659
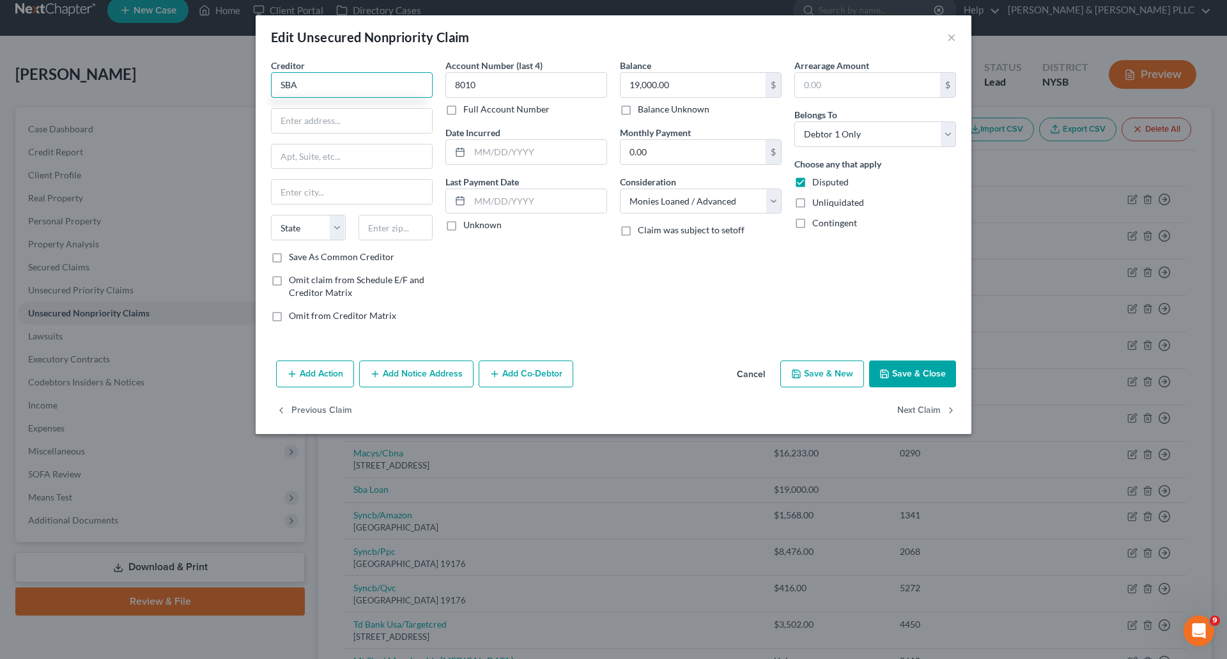
type input "SBA"
type input "P.O. Box 3918"
click at [401, 229] on input "text" at bounding box center [396, 228] width 75 height 26
type input "97208"
type input "Portland"
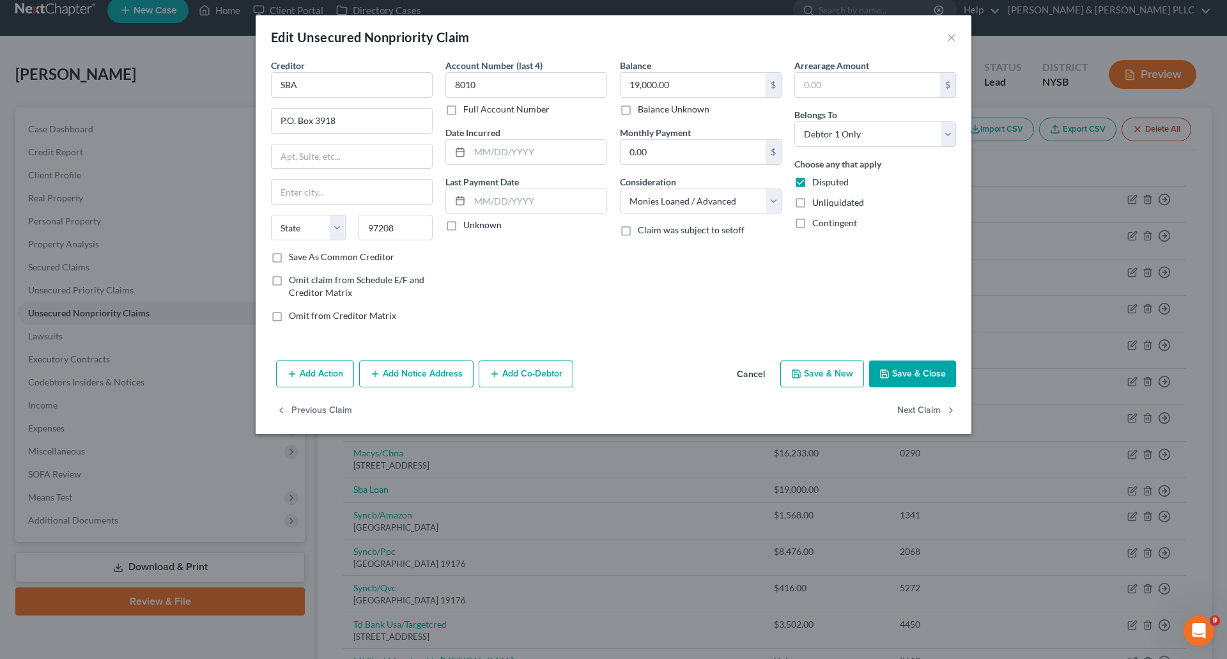
select select "38"
click at [915, 373] on button "Save & Close" at bounding box center [912, 373] width 87 height 27
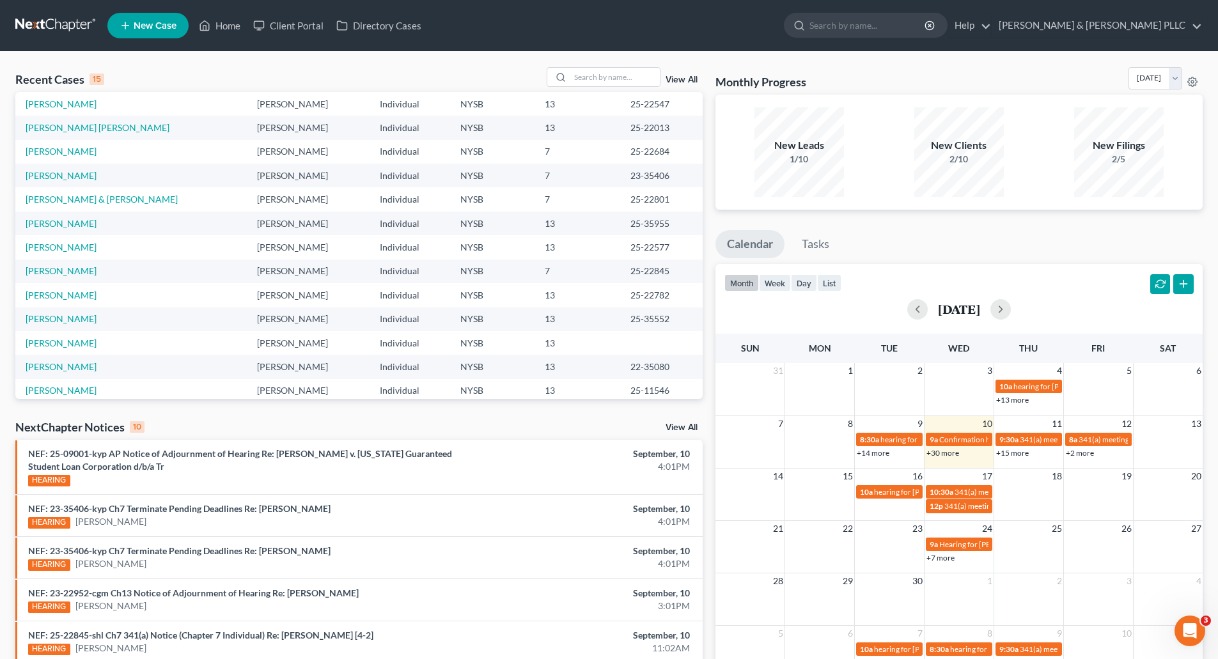
scroll to position [64, 0]
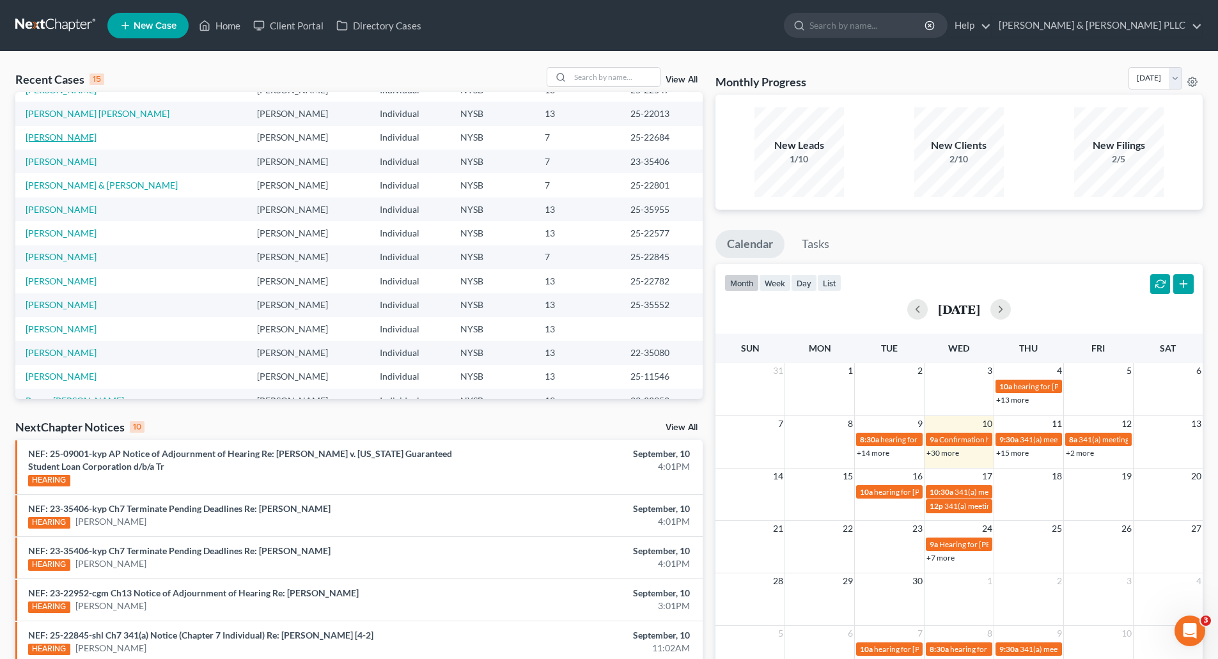
click at [82, 136] on link "[PERSON_NAME]" at bounding box center [61, 137] width 71 height 11
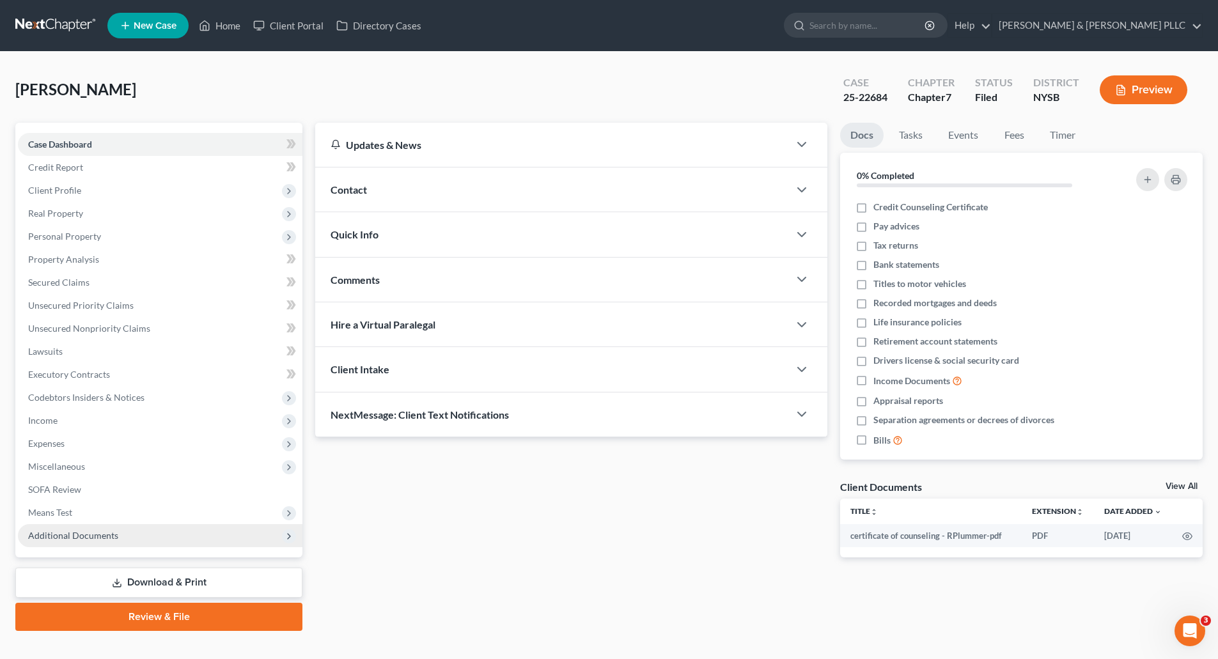
click at [114, 532] on span "Additional Documents" at bounding box center [73, 535] width 90 height 11
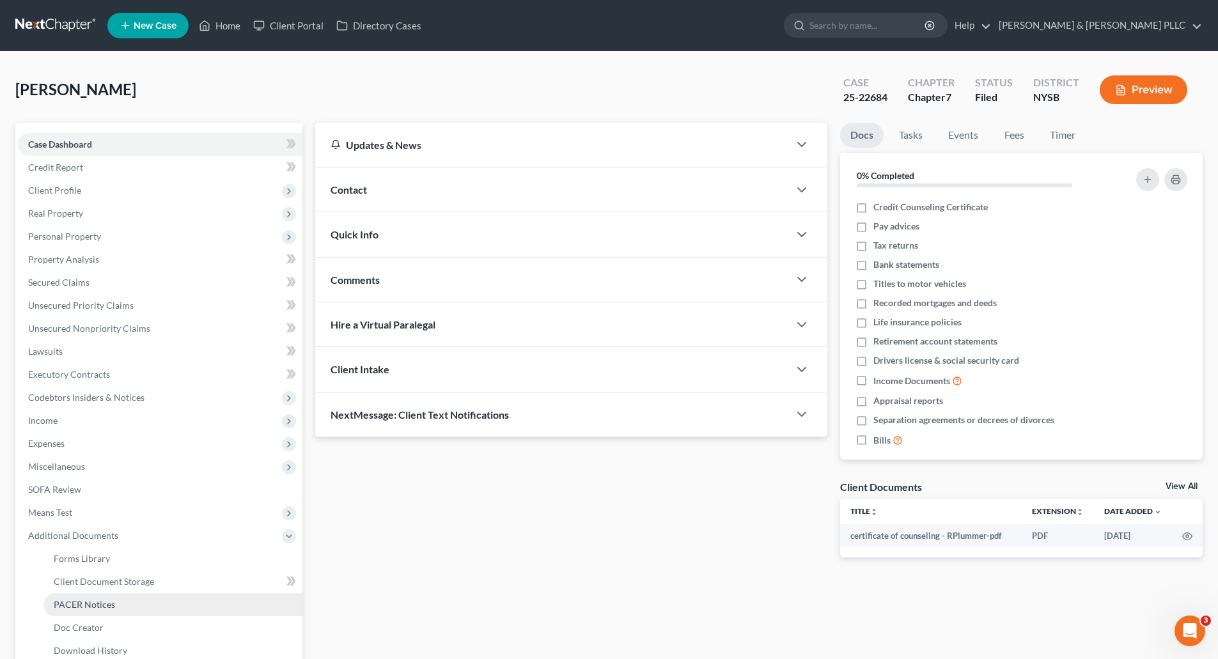
click at [107, 605] on span "PACER Notices" at bounding box center [84, 604] width 61 height 11
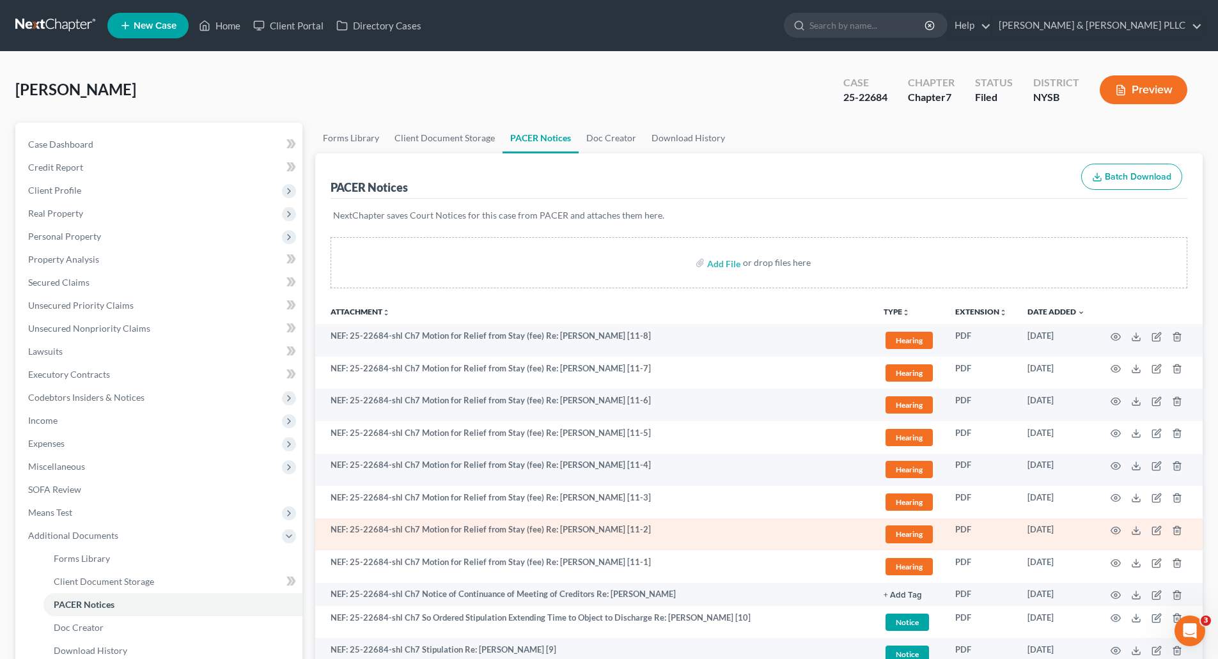
scroll to position [64, 0]
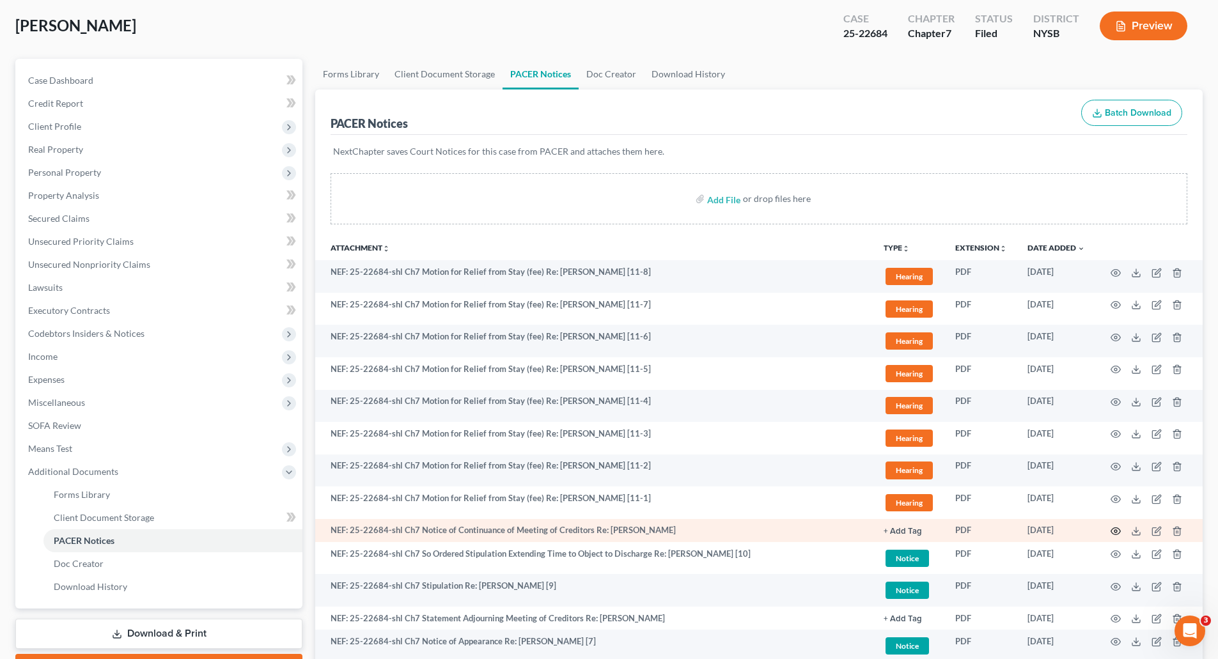
click at [1117, 533] on icon "button" at bounding box center [1115, 531] width 10 height 10
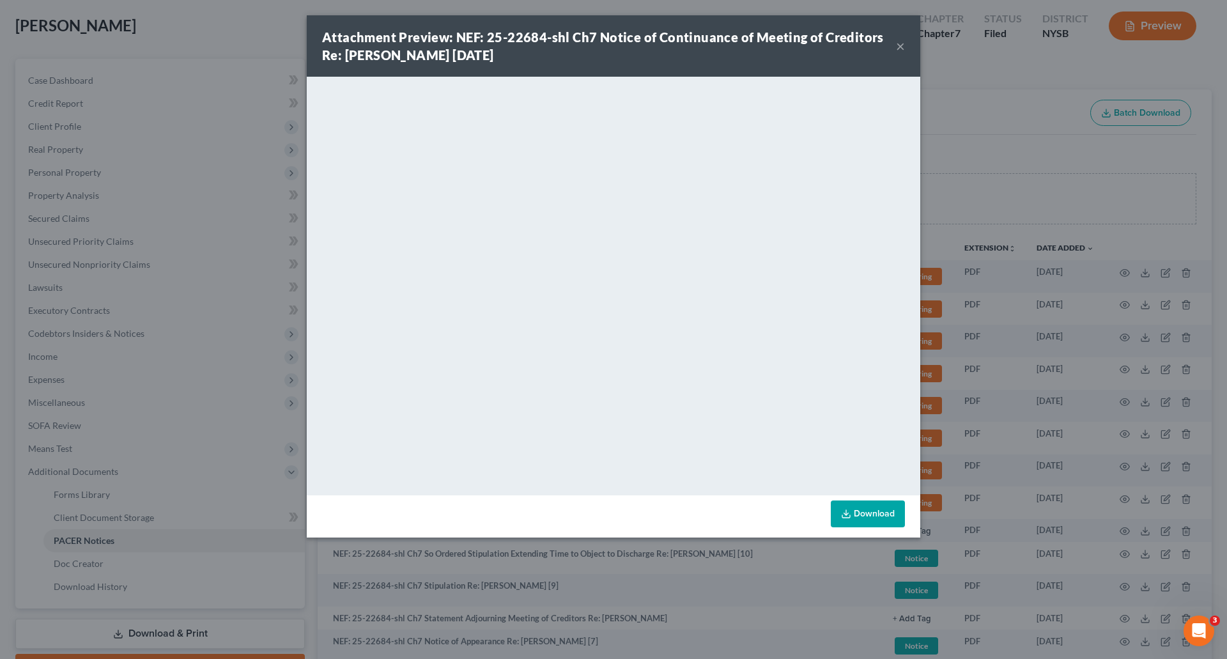
click at [901, 46] on button "×" at bounding box center [900, 45] width 9 height 15
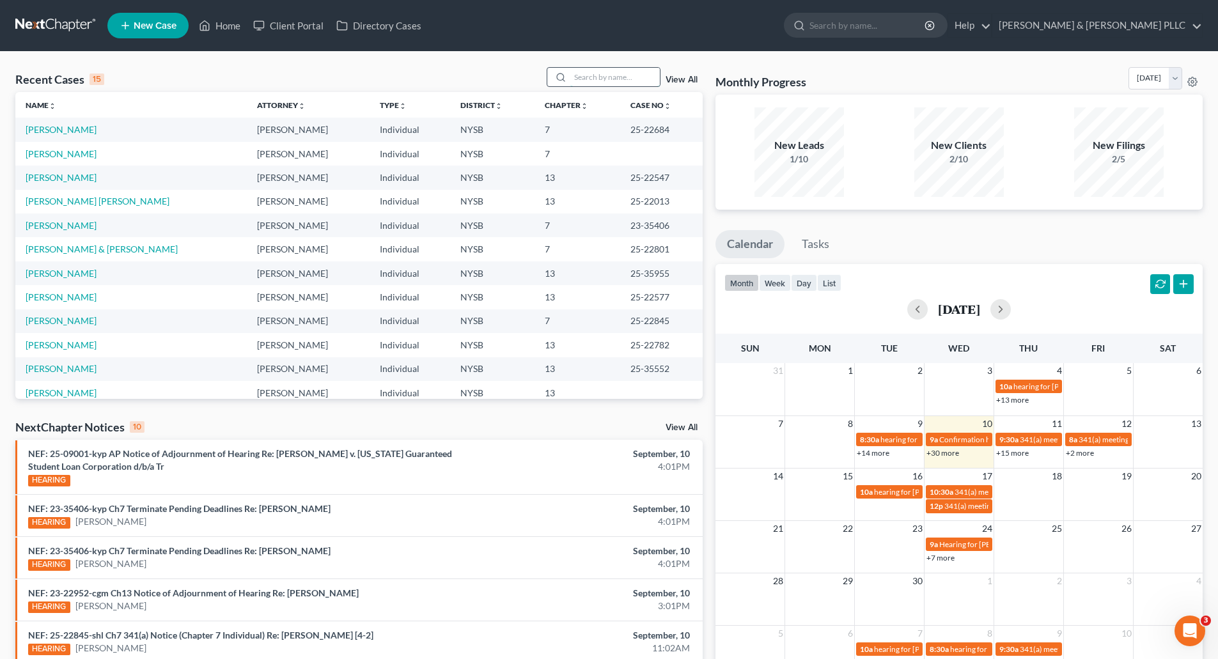
click at [595, 77] on input "search" at bounding box center [614, 77] width 89 height 19
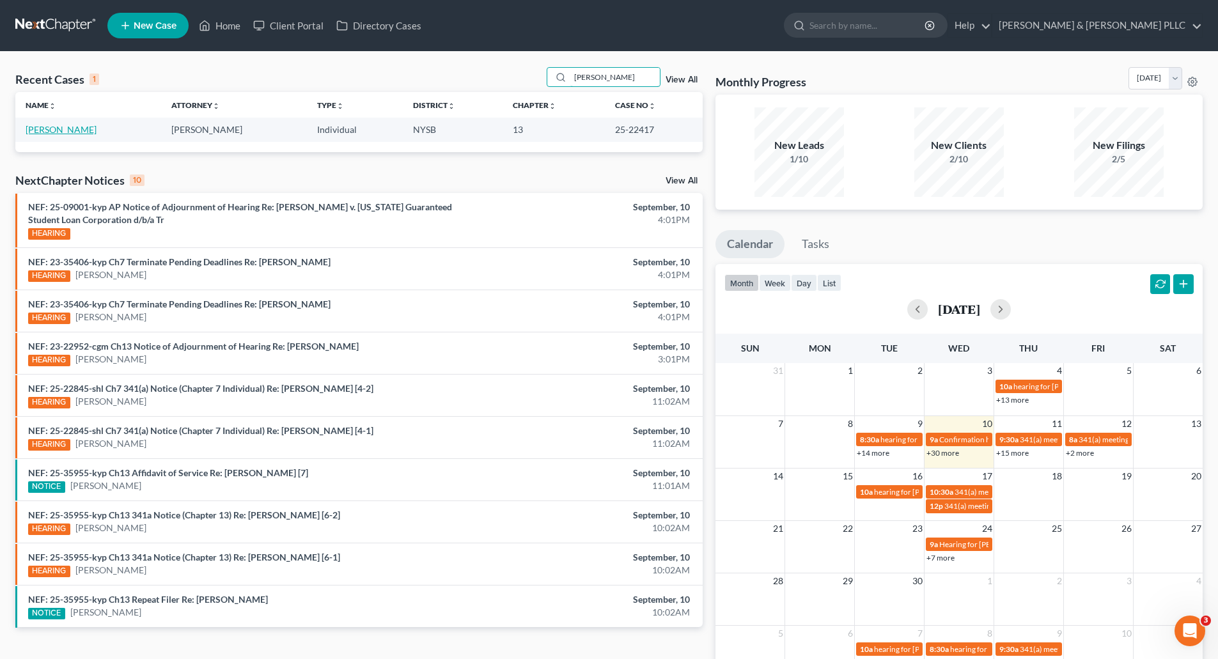
type input "[PERSON_NAME]"
click at [79, 128] on link "[PERSON_NAME]" at bounding box center [61, 129] width 71 height 11
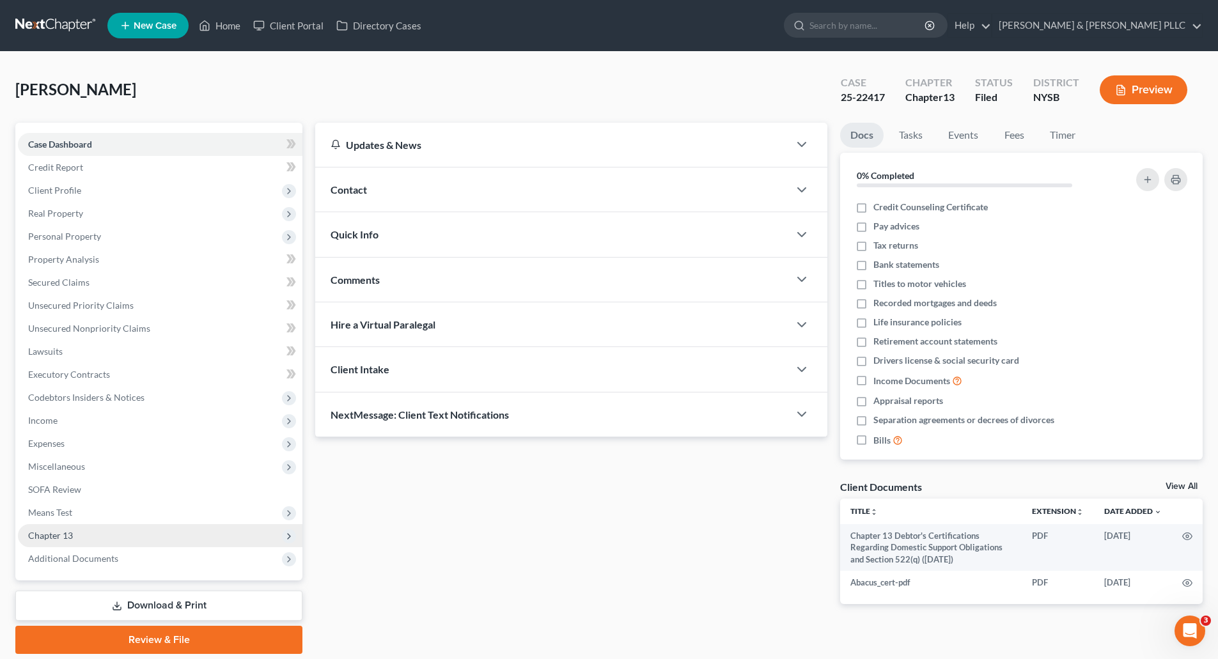
click at [68, 531] on span "Chapter 13" at bounding box center [50, 535] width 45 height 11
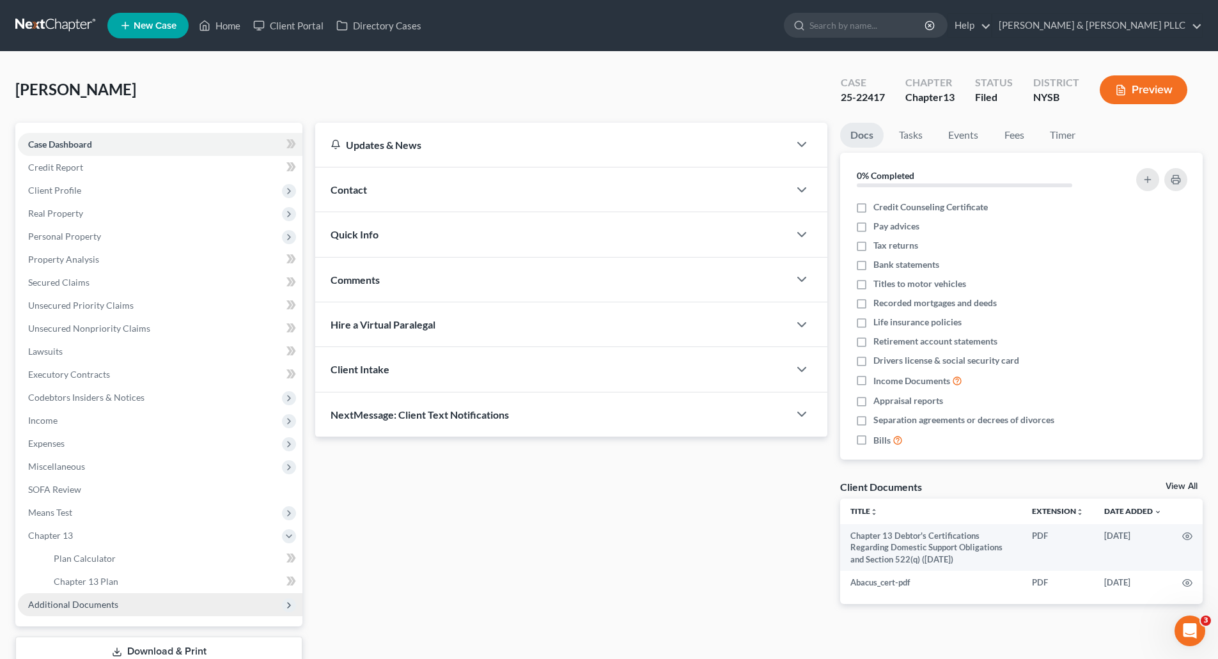
click at [103, 600] on span "Additional Documents" at bounding box center [73, 604] width 90 height 11
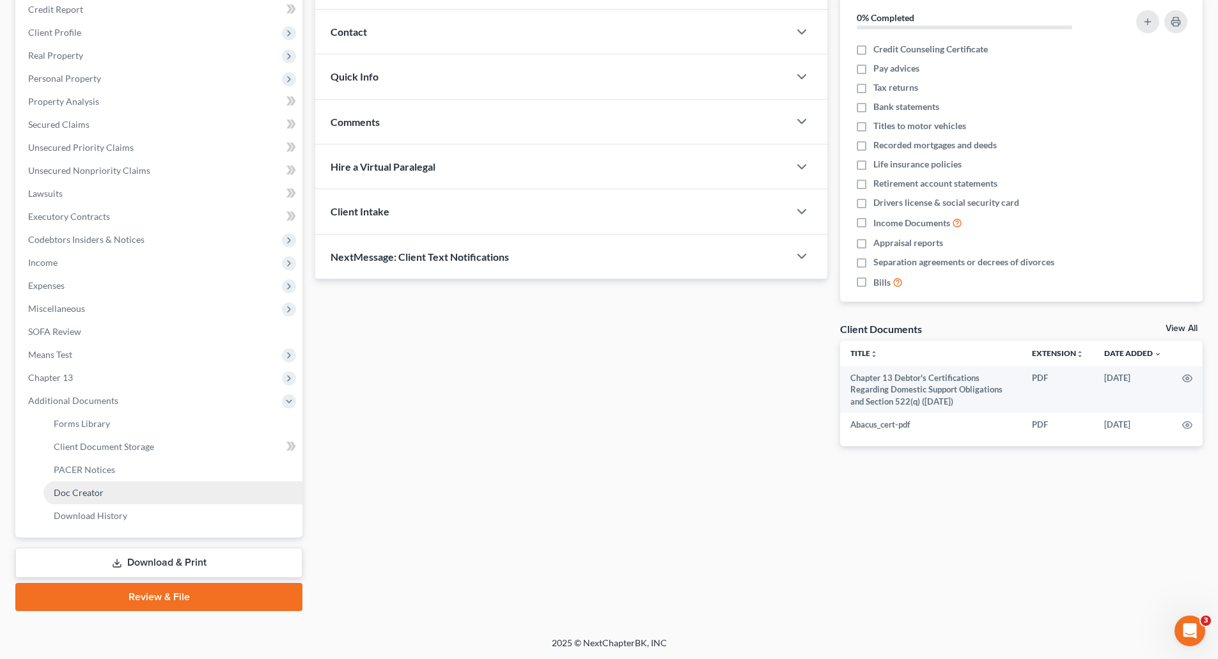
scroll to position [159, 0]
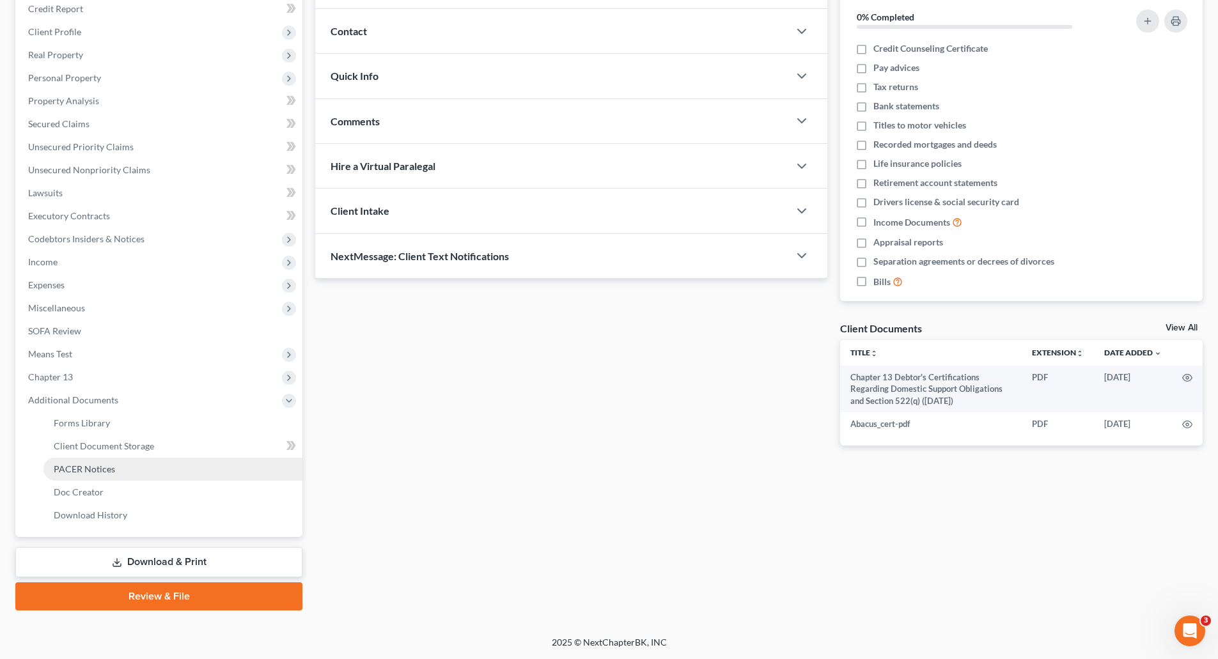
click at [104, 468] on span "PACER Notices" at bounding box center [84, 468] width 61 height 11
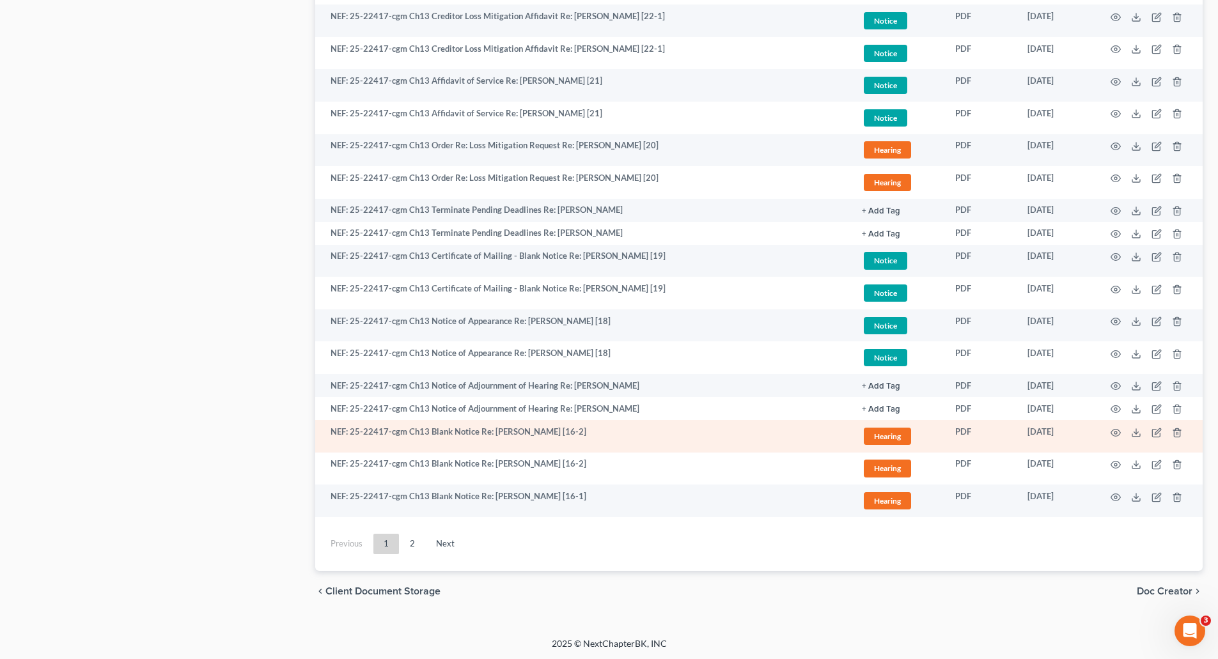
scroll to position [2121, 0]
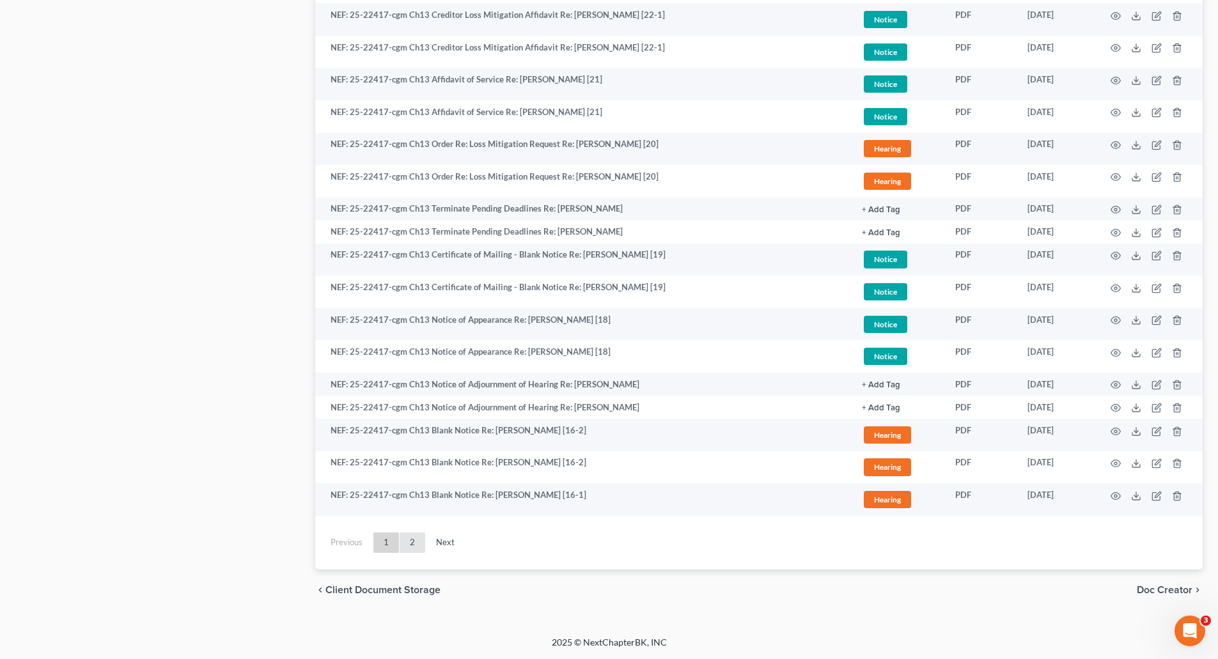
click at [413, 538] on link "2" at bounding box center [412, 542] width 26 height 20
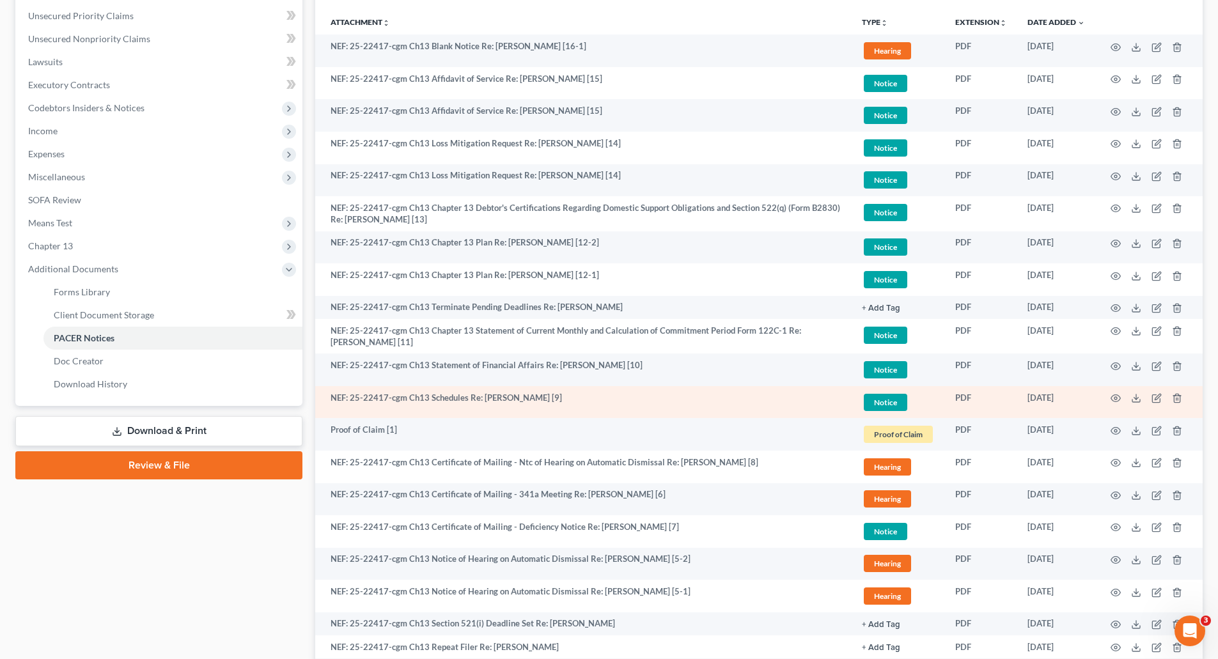
scroll to position [288, 0]
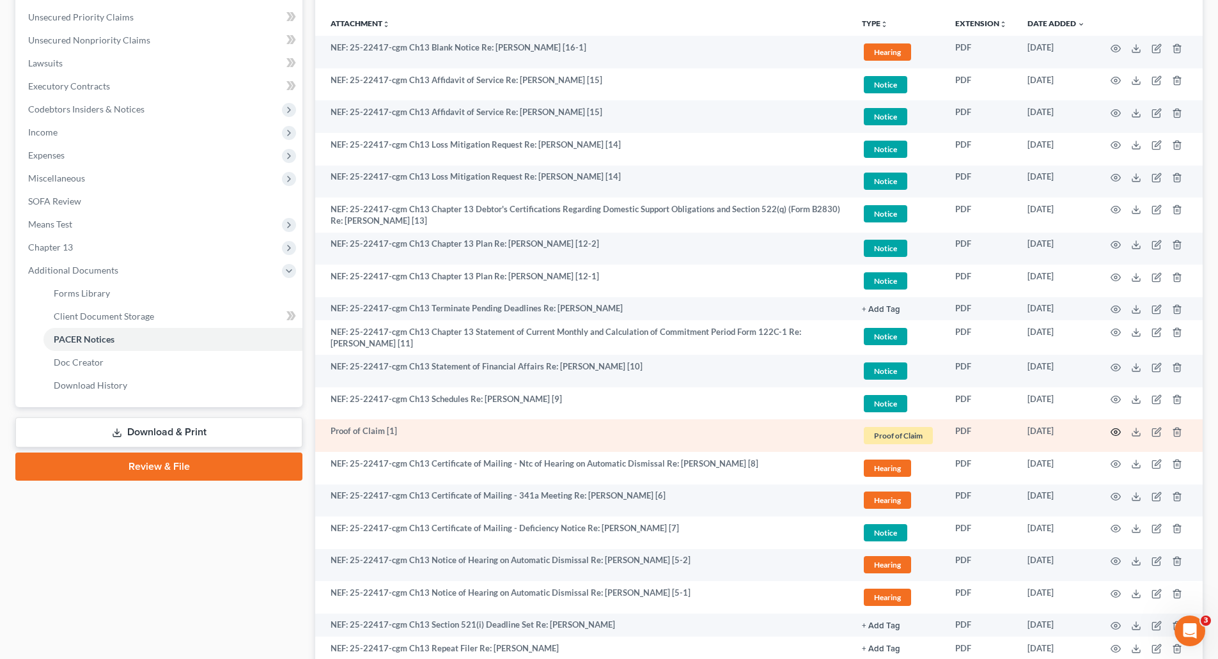
click at [1117, 429] on icon "button" at bounding box center [1116, 431] width 10 height 7
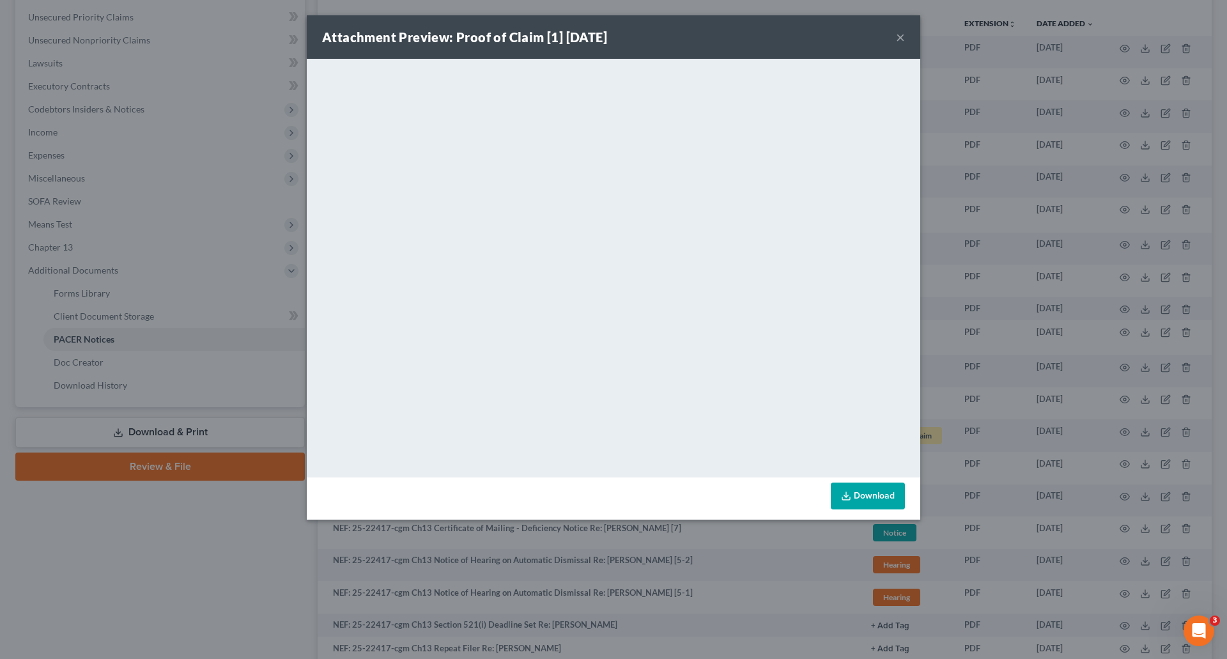
drag, startPoint x: 899, startPoint y: 35, endPoint x: 890, endPoint y: 42, distance: 10.9
click at [899, 36] on button "×" at bounding box center [900, 36] width 9 height 15
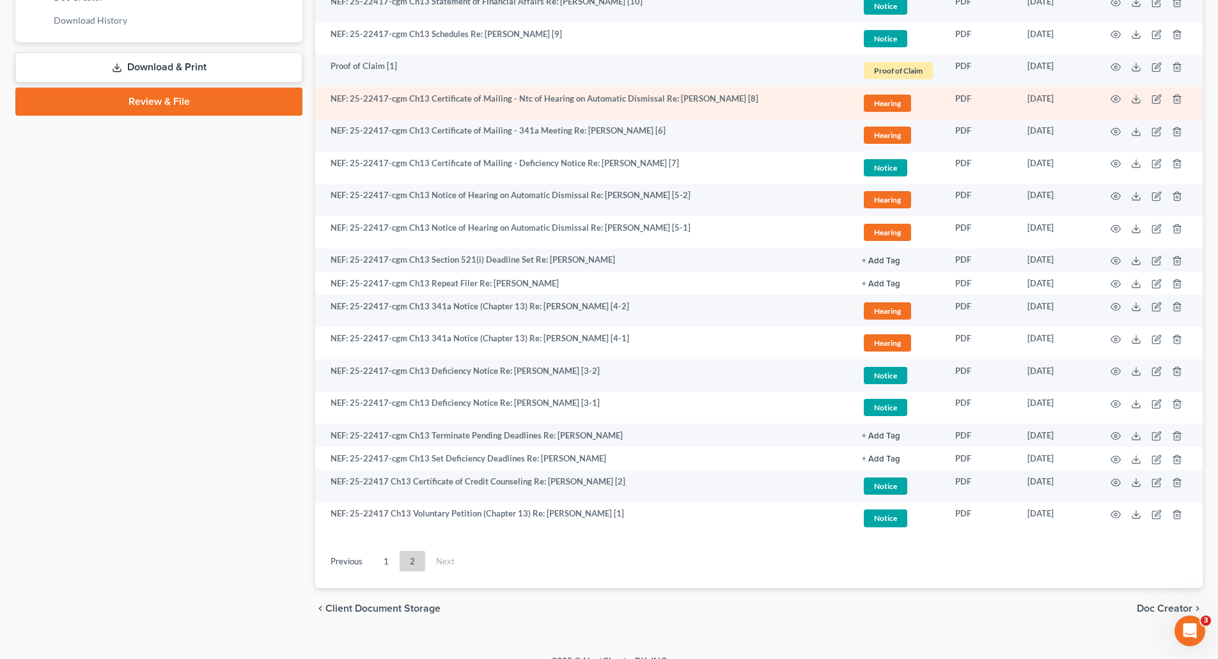
scroll to position [672, 0]
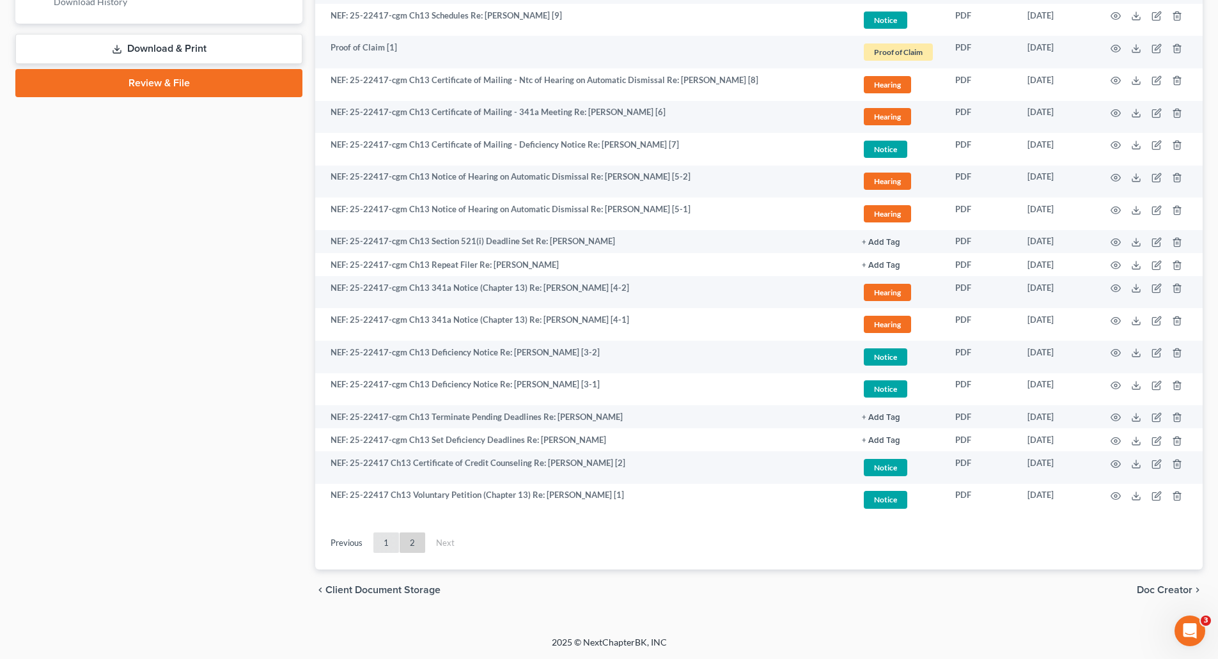
click at [388, 542] on link "1" at bounding box center [386, 542] width 26 height 20
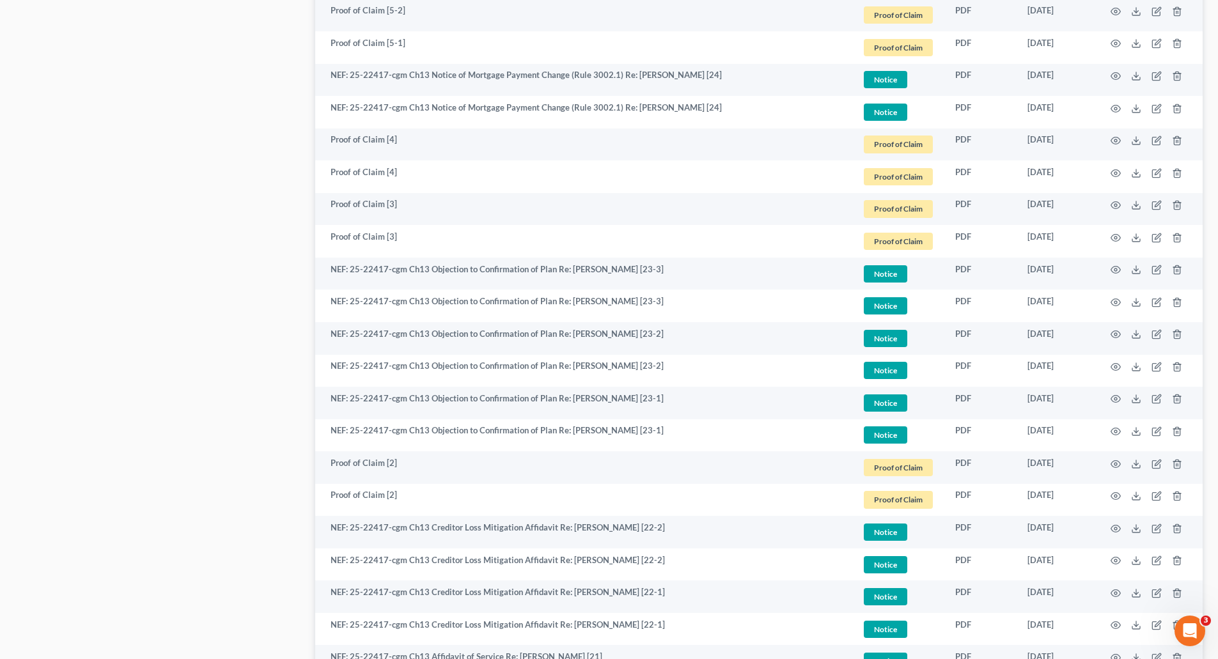
scroll to position [1567, 0]
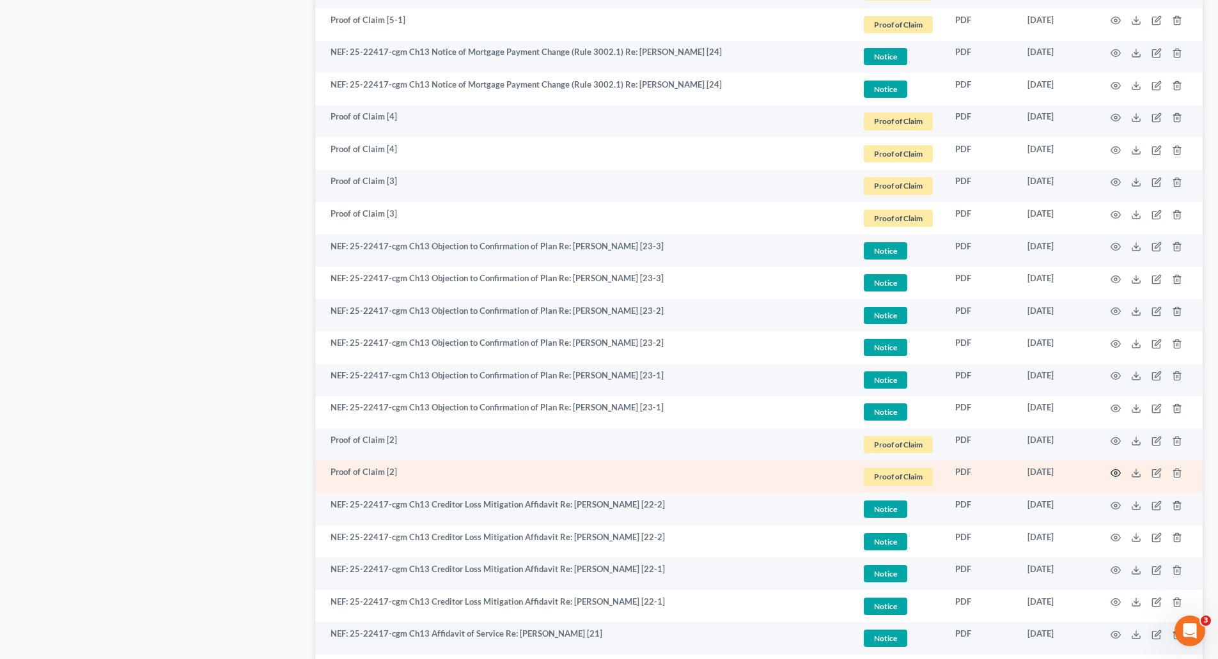
click at [1113, 470] on icon "button" at bounding box center [1116, 473] width 10 height 7
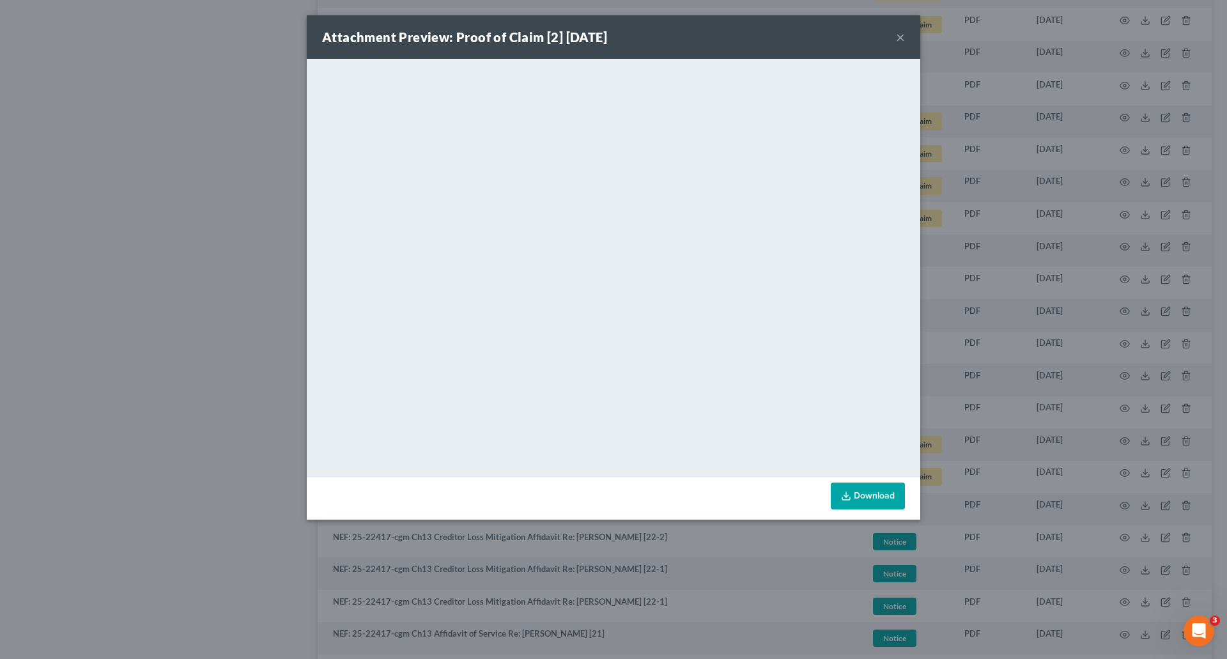
click at [902, 36] on button "×" at bounding box center [900, 36] width 9 height 15
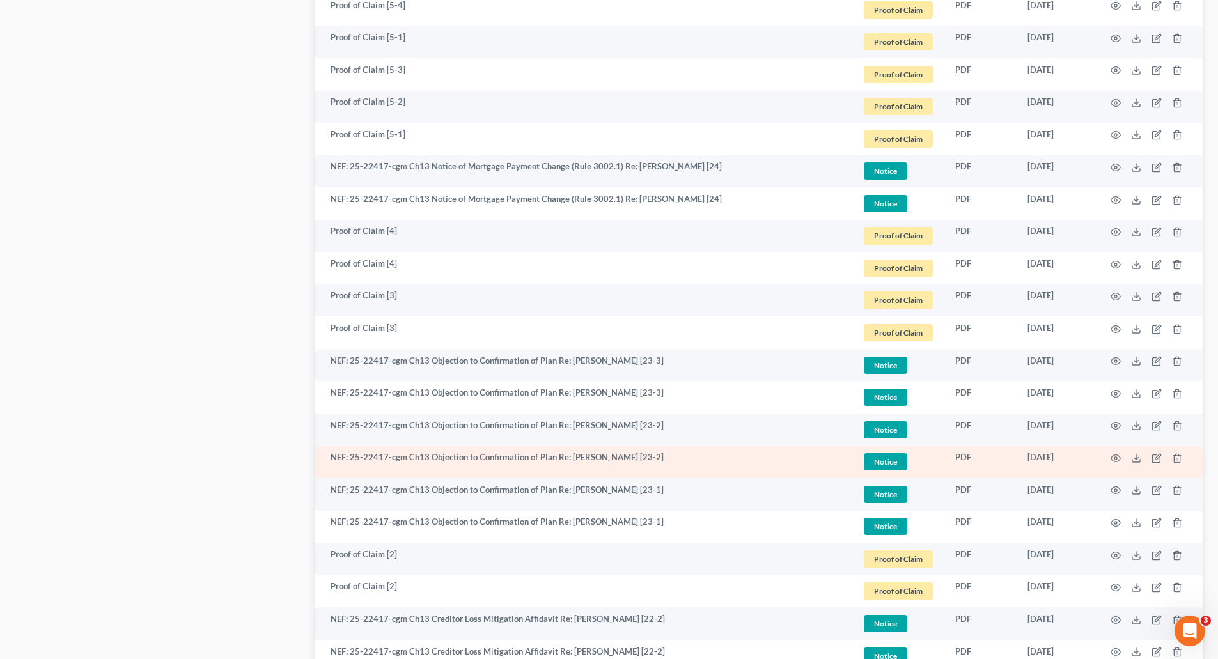
scroll to position [1439, 0]
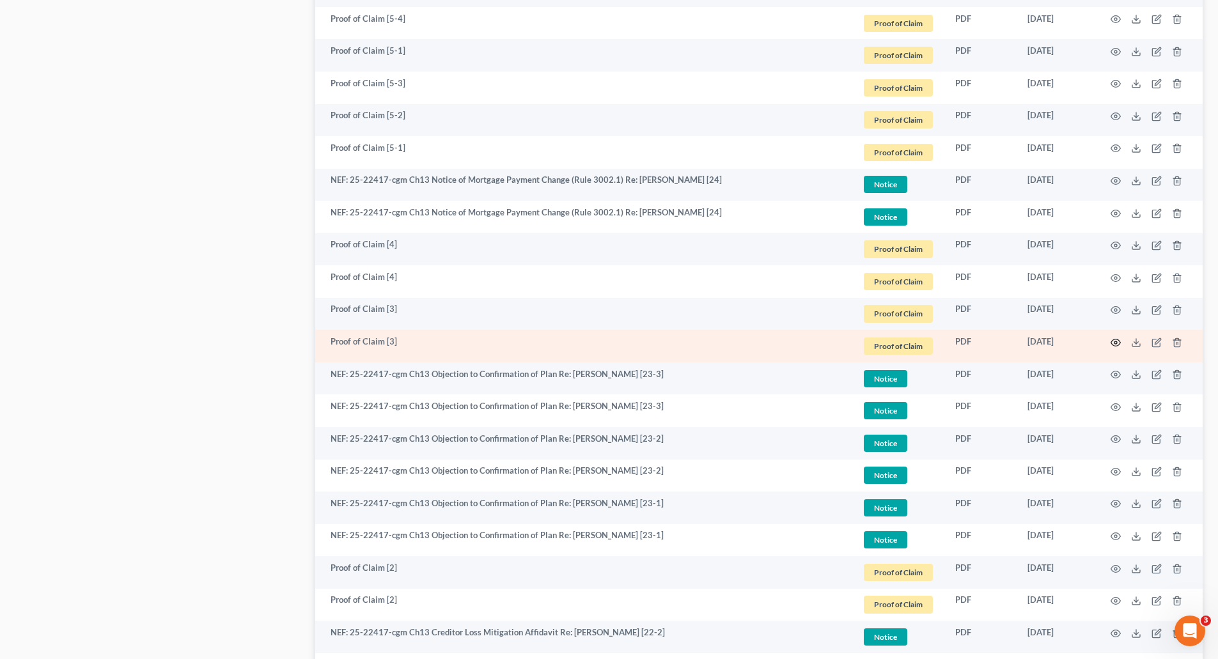
click at [1114, 339] on icon "button" at bounding box center [1116, 342] width 10 height 7
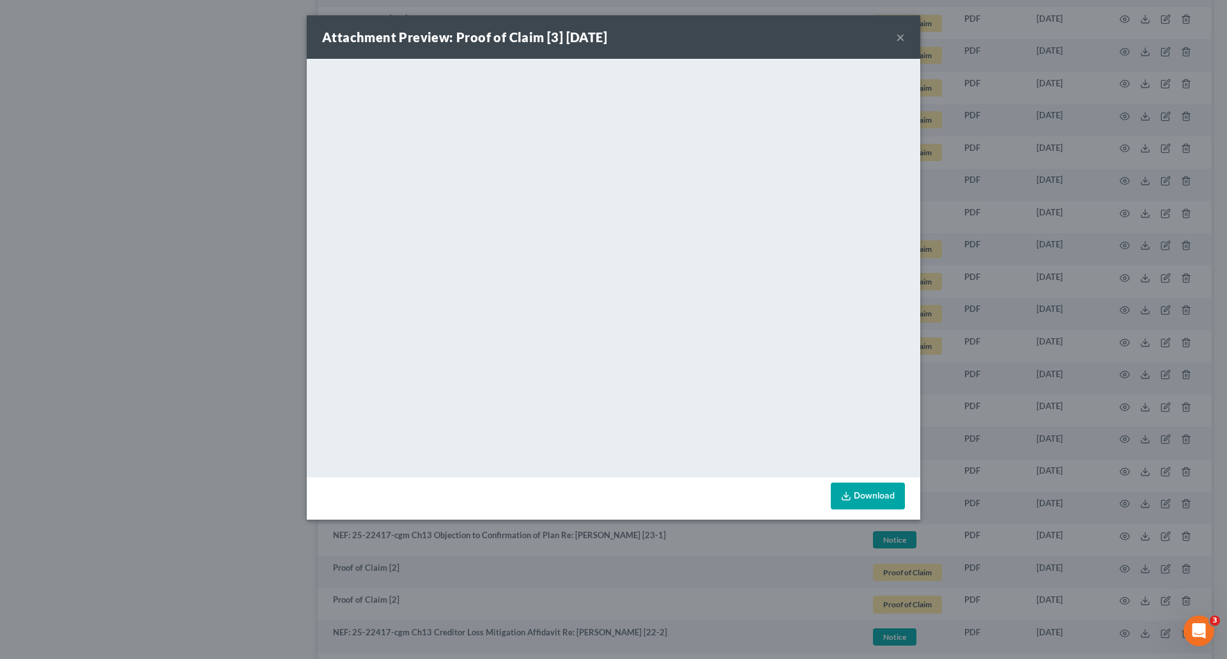
click at [900, 36] on button "×" at bounding box center [900, 36] width 9 height 15
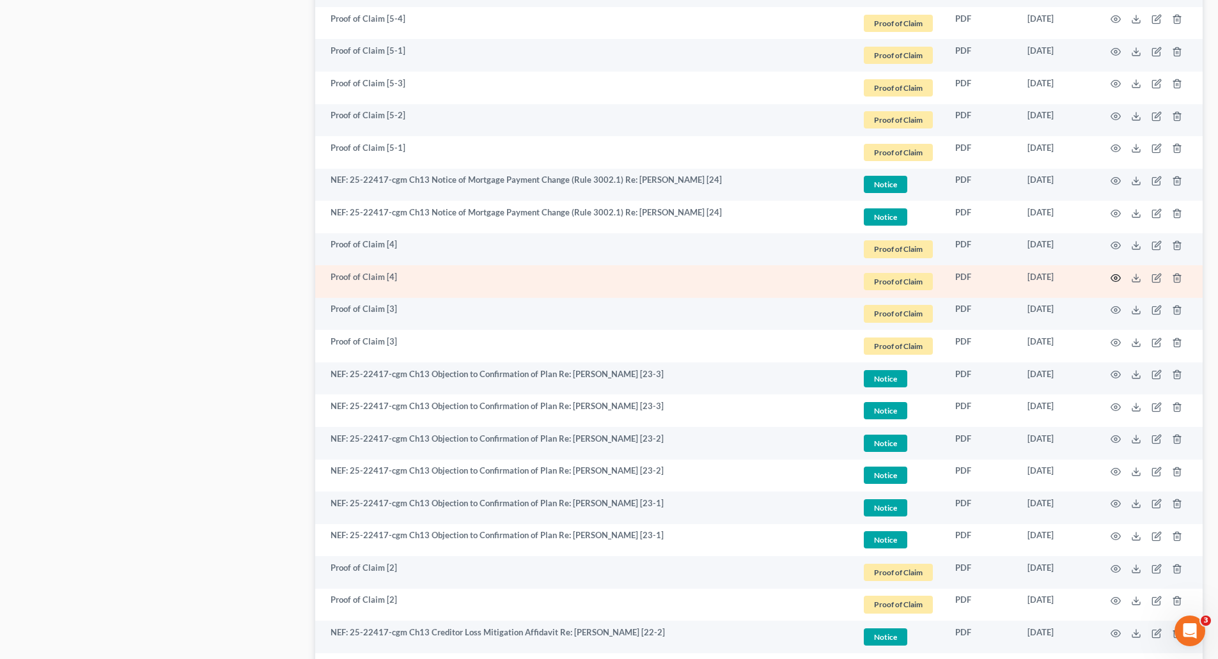
click at [1115, 274] on icon "button" at bounding box center [1116, 277] width 10 height 7
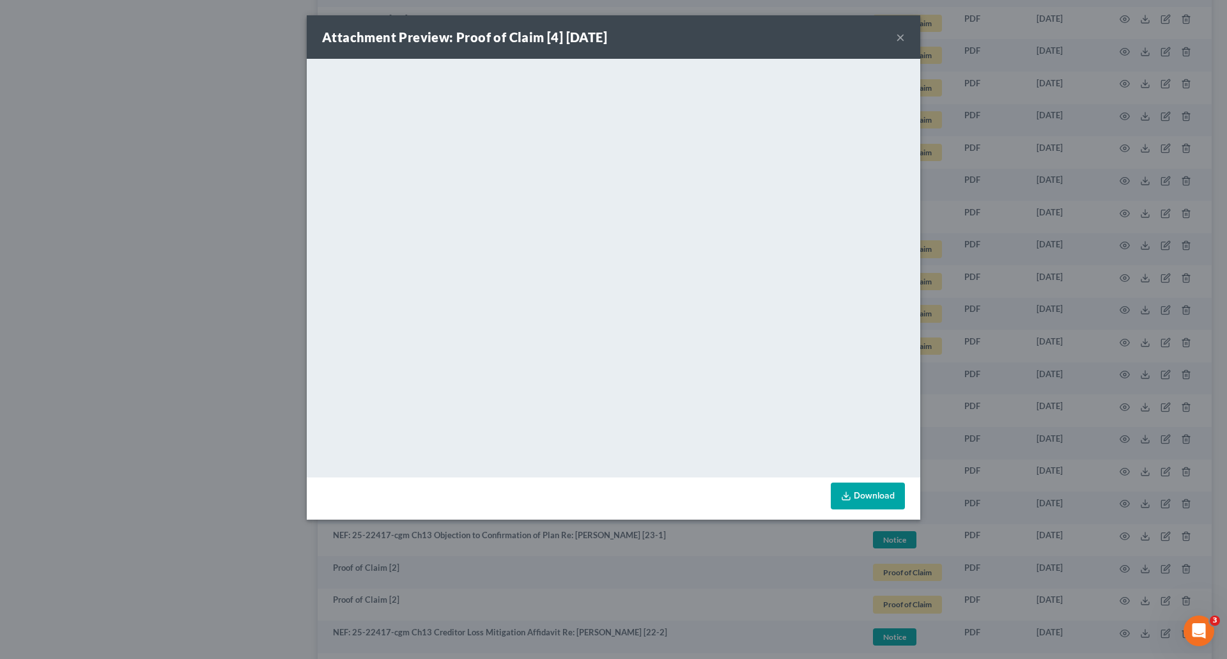
click at [901, 38] on button "×" at bounding box center [900, 36] width 9 height 15
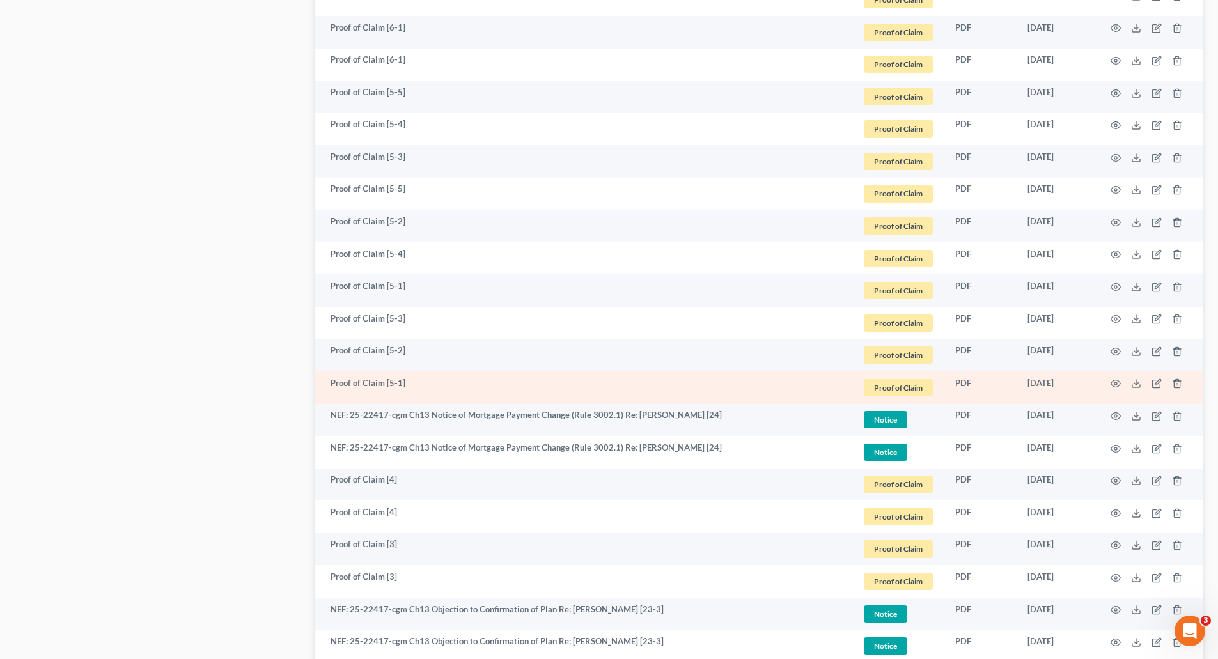
scroll to position [1183, 0]
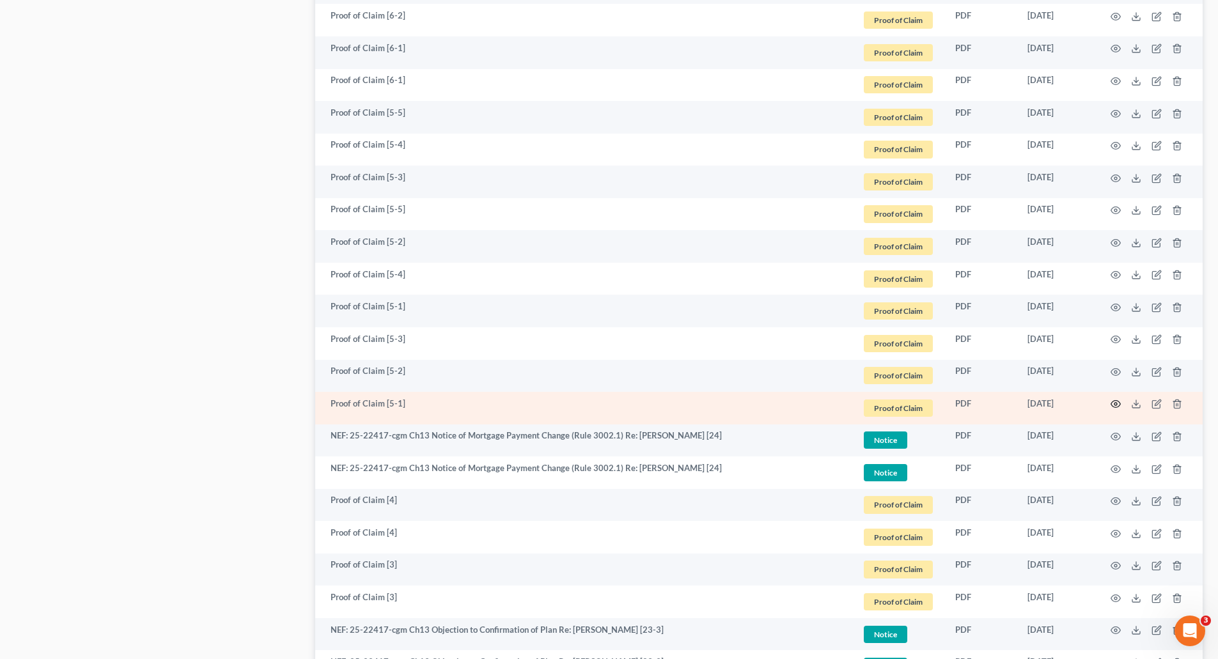
click at [1117, 399] on icon "button" at bounding box center [1115, 404] width 10 height 10
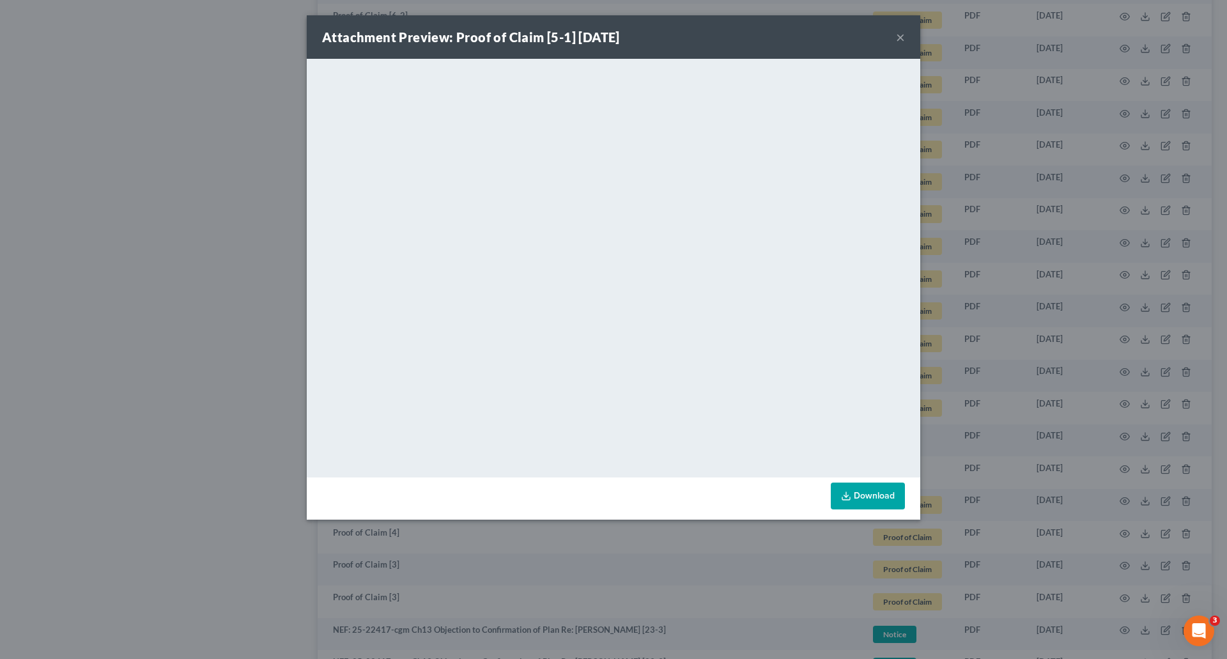
click at [902, 34] on button "×" at bounding box center [900, 36] width 9 height 15
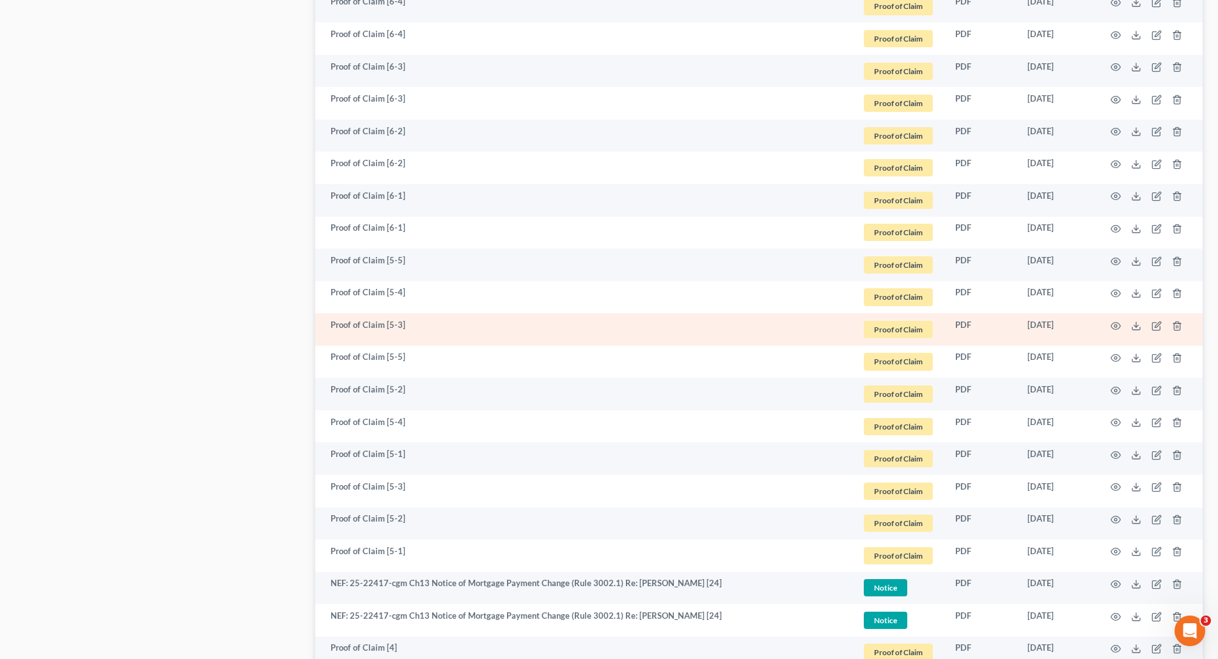
scroll to position [991, 0]
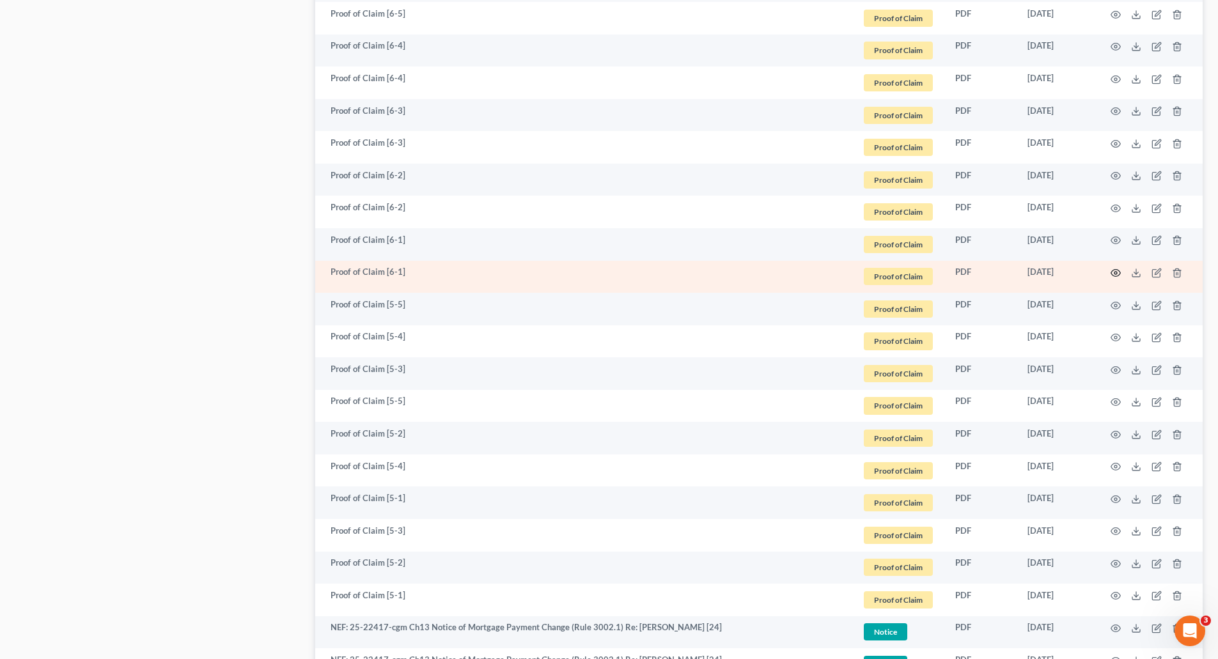
click at [1115, 268] on icon "button" at bounding box center [1115, 273] width 10 height 10
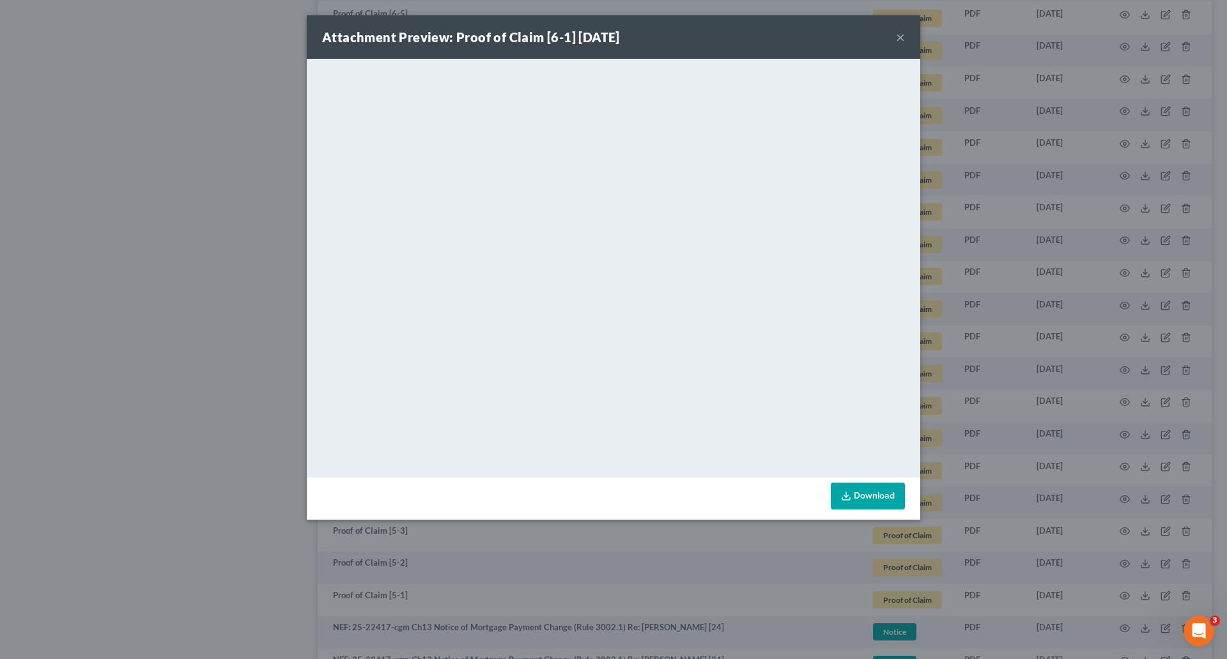
click at [901, 33] on button "×" at bounding box center [900, 36] width 9 height 15
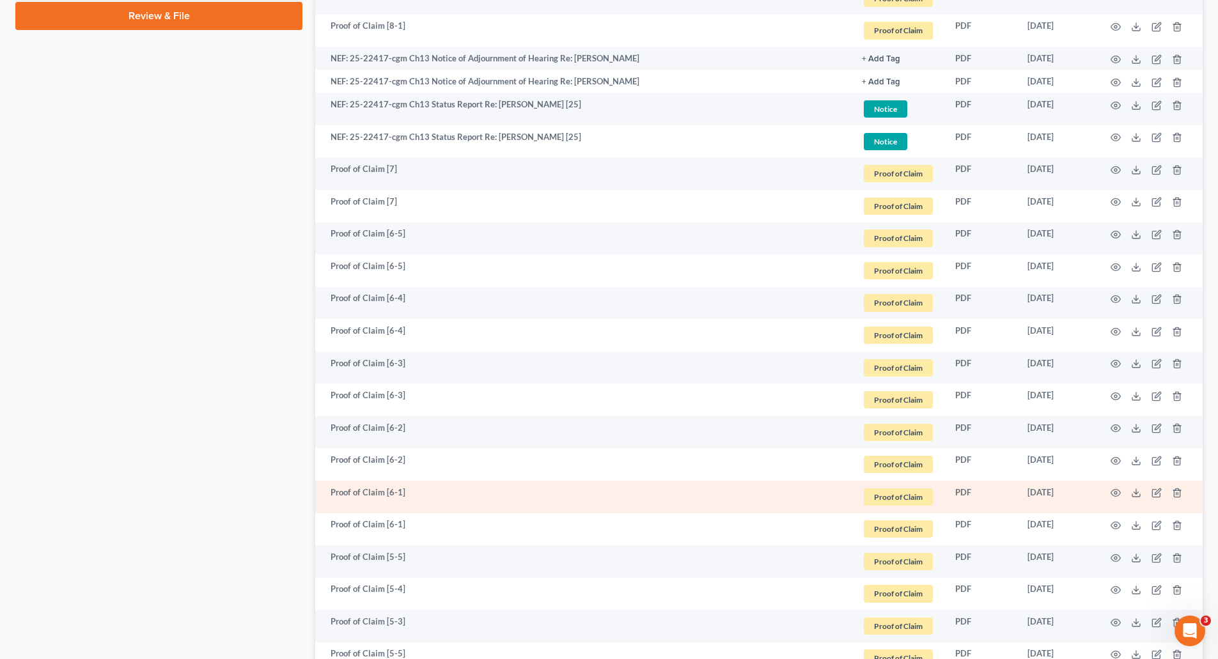
scroll to position [736, 0]
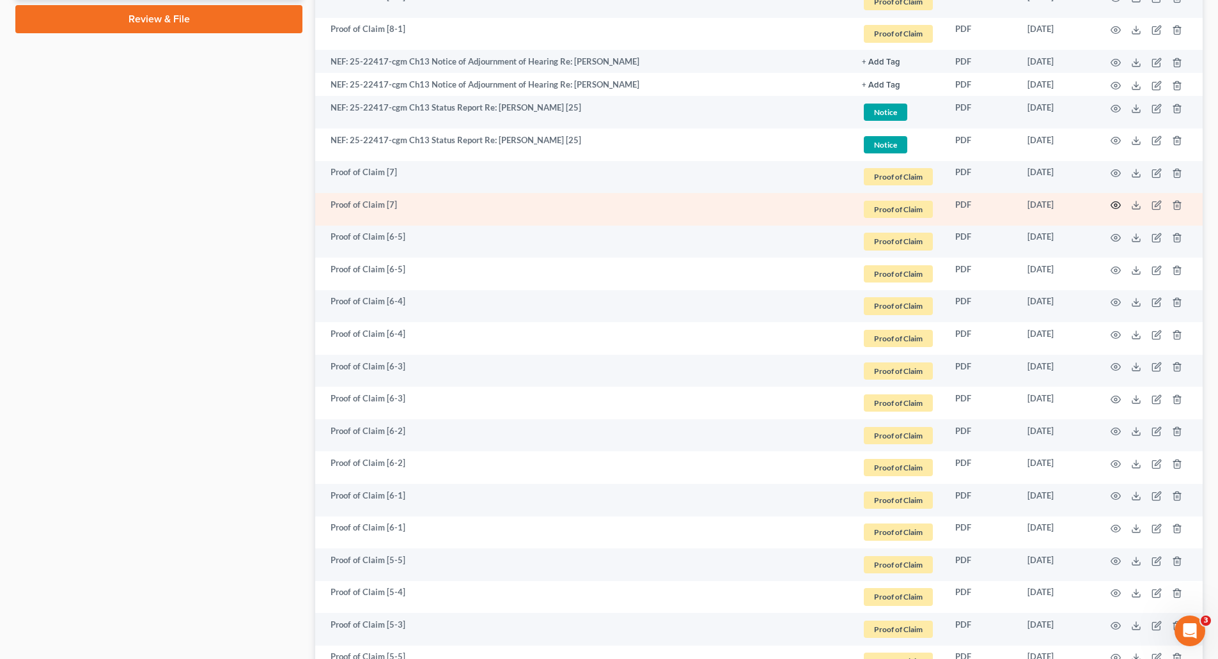
click at [1112, 201] on icon "button" at bounding box center [1115, 205] width 10 height 10
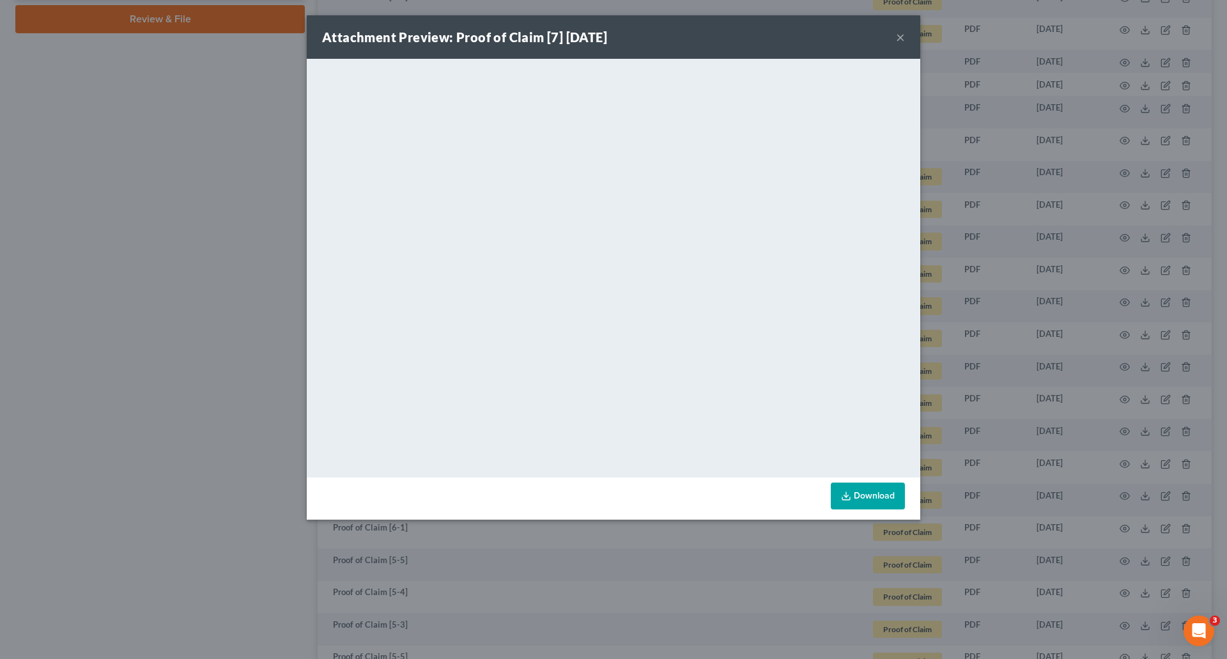
click at [899, 35] on button "×" at bounding box center [900, 36] width 9 height 15
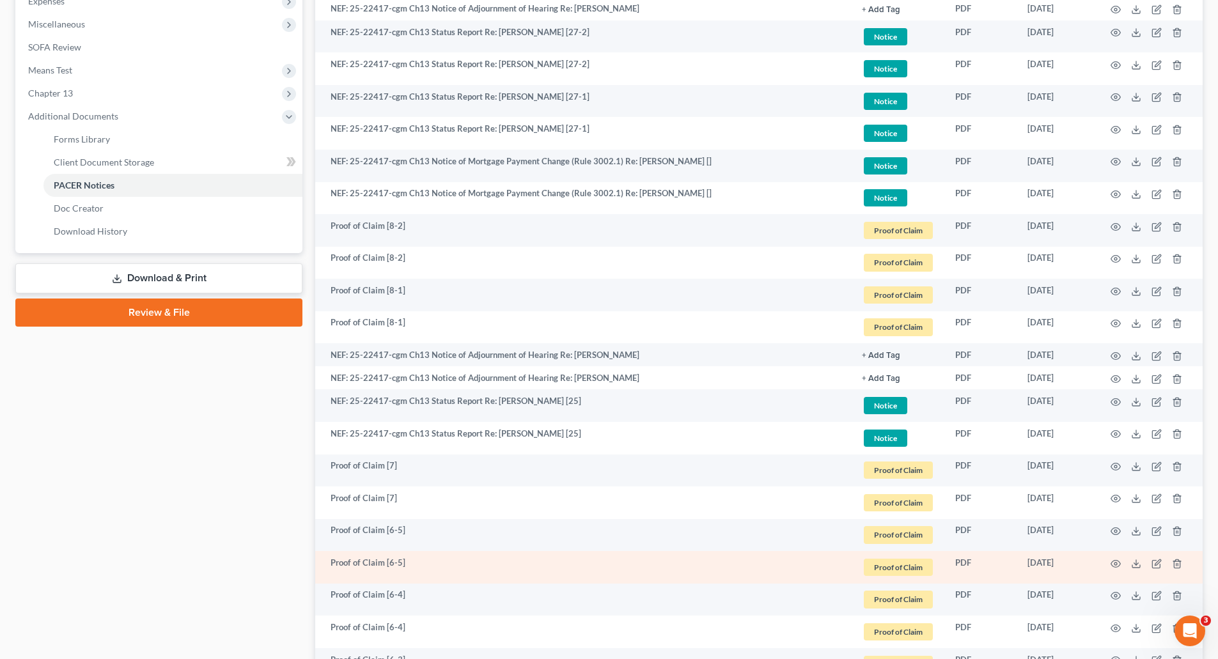
scroll to position [416, 0]
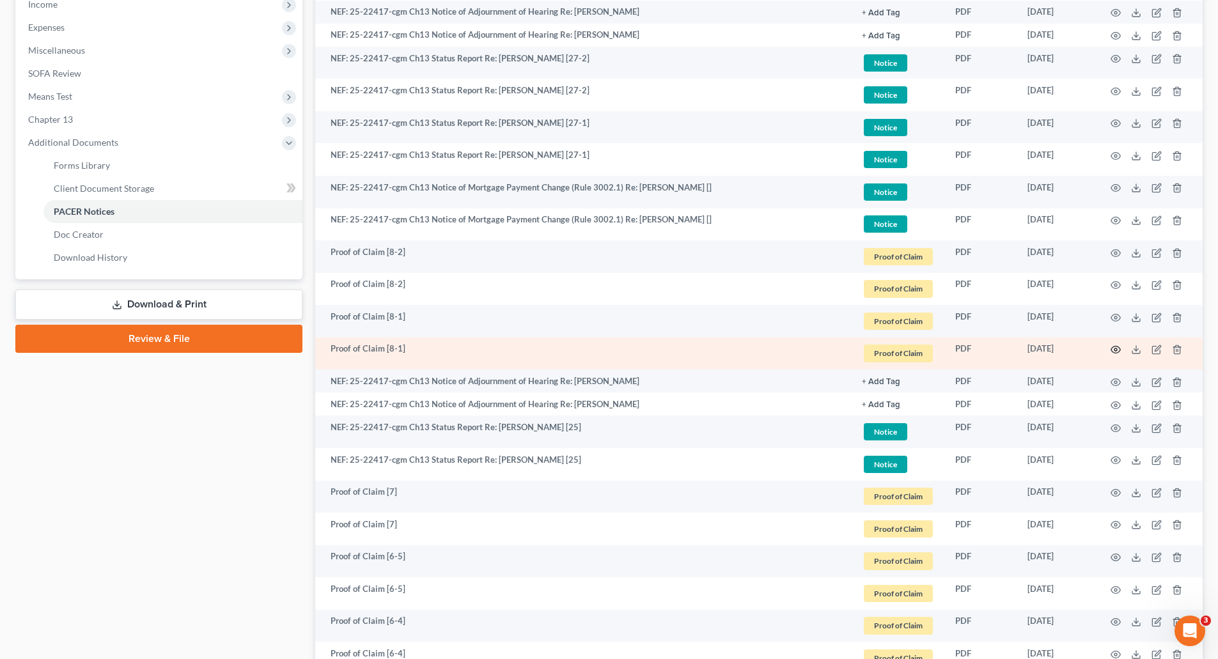
click at [1116, 348] on circle "button" at bounding box center [1115, 349] width 3 height 3
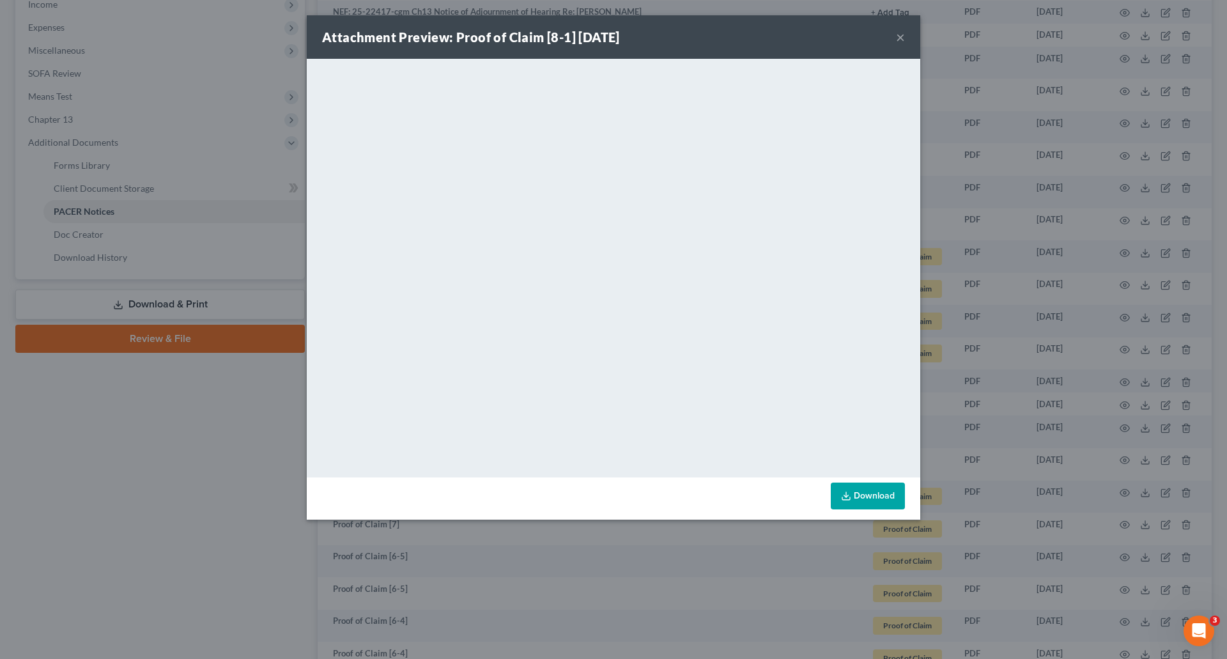
click at [902, 35] on button "×" at bounding box center [900, 36] width 9 height 15
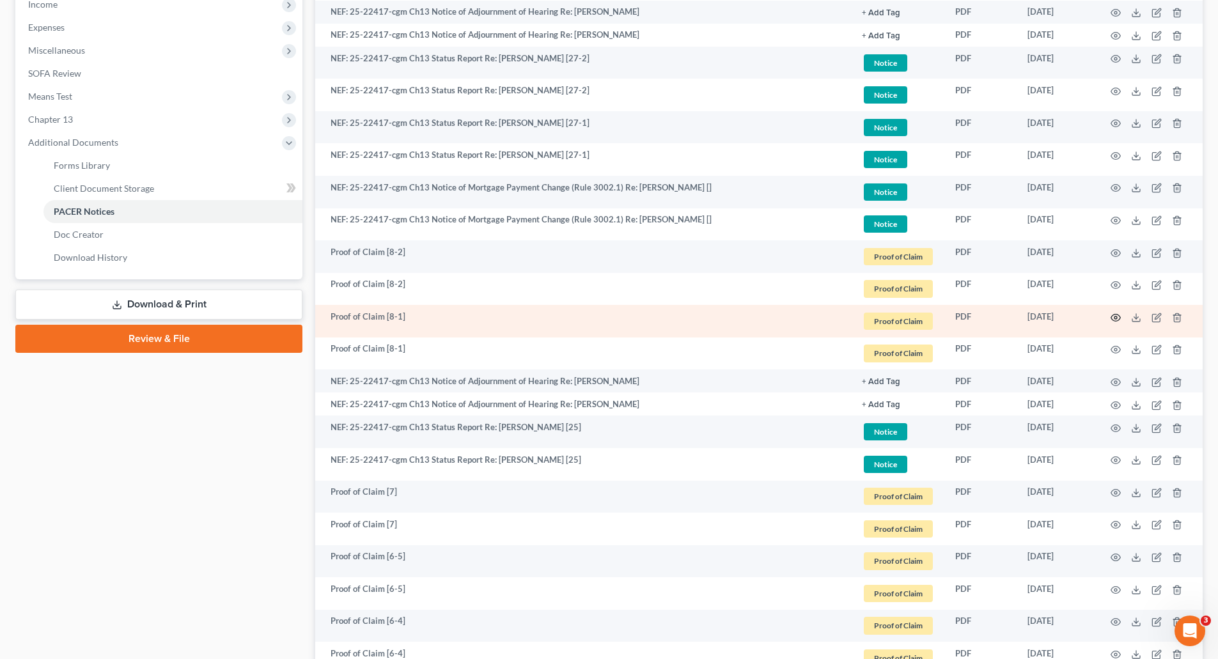
click at [1115, 315] on icon "button" at bounding box center [1115, 318] width 10 height 10
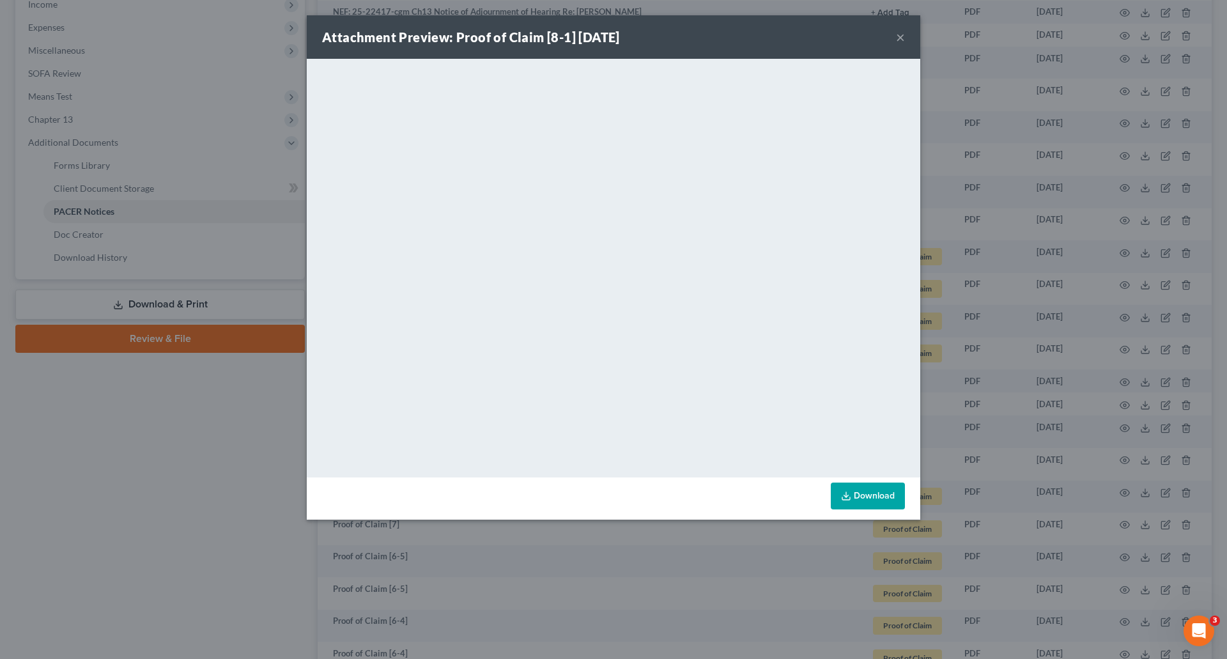
click at [902, 34] on button "×" at bounding box center [900, 36] width 9 height 15
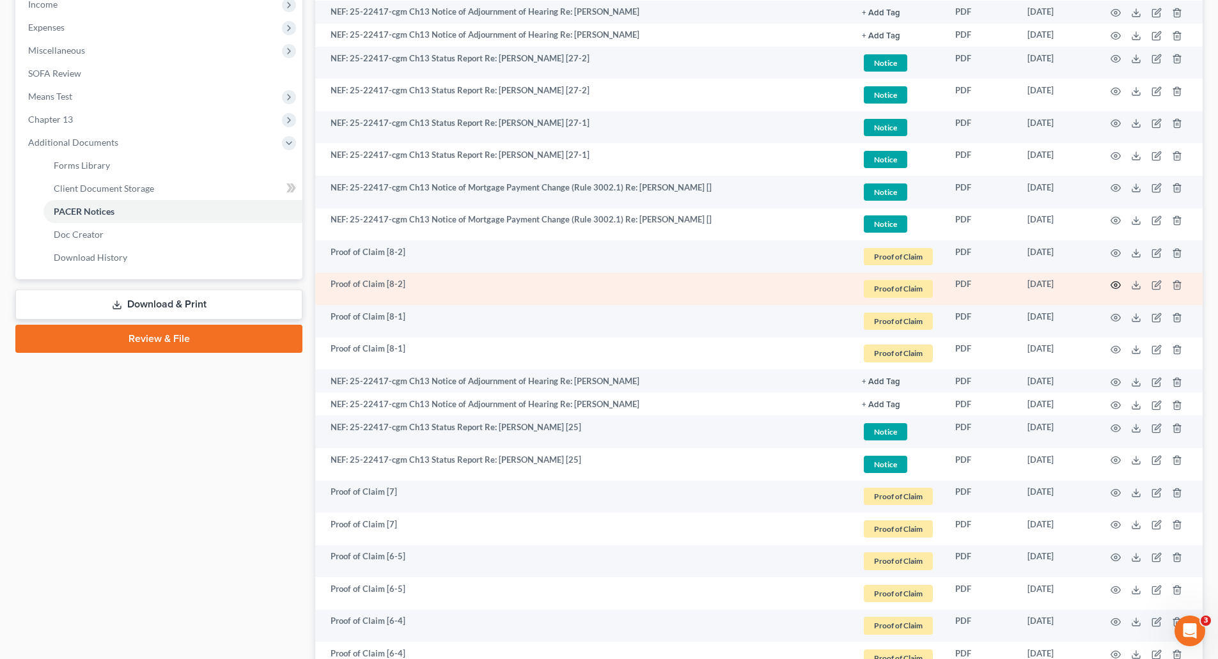
click at [1114, 282] on icon "button" at bounding box center [1116, 285] width 10 height 7
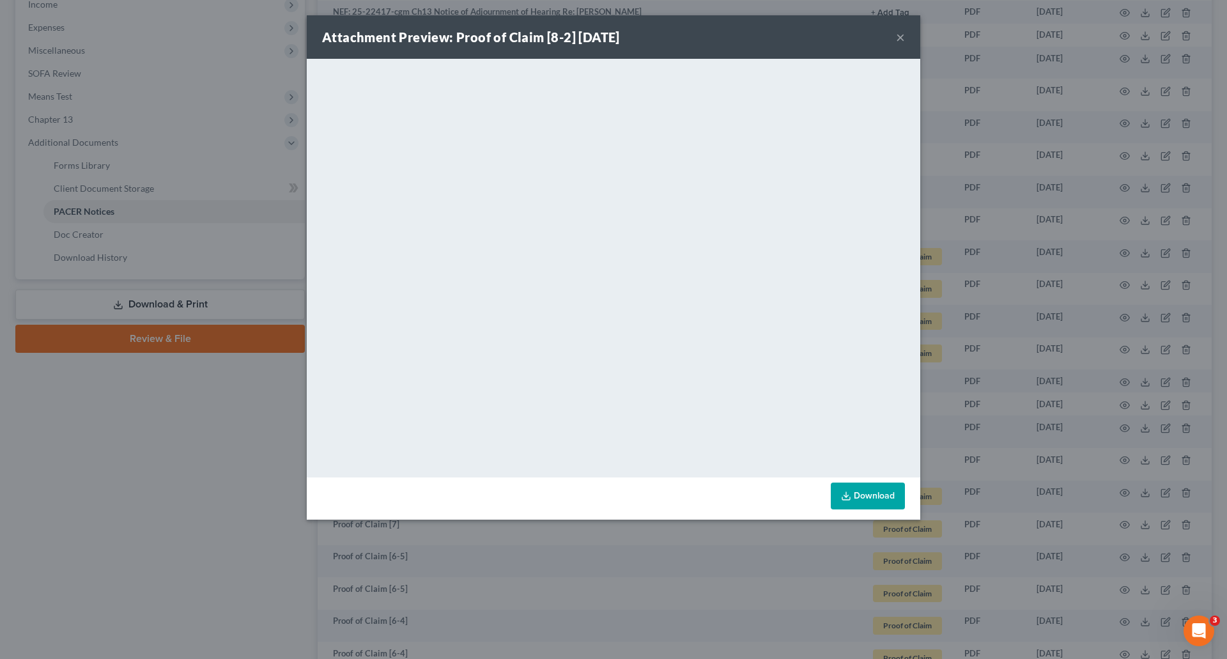
click at [900, 29] on button "×" at bounding box center [900, 36] width 9 height 15
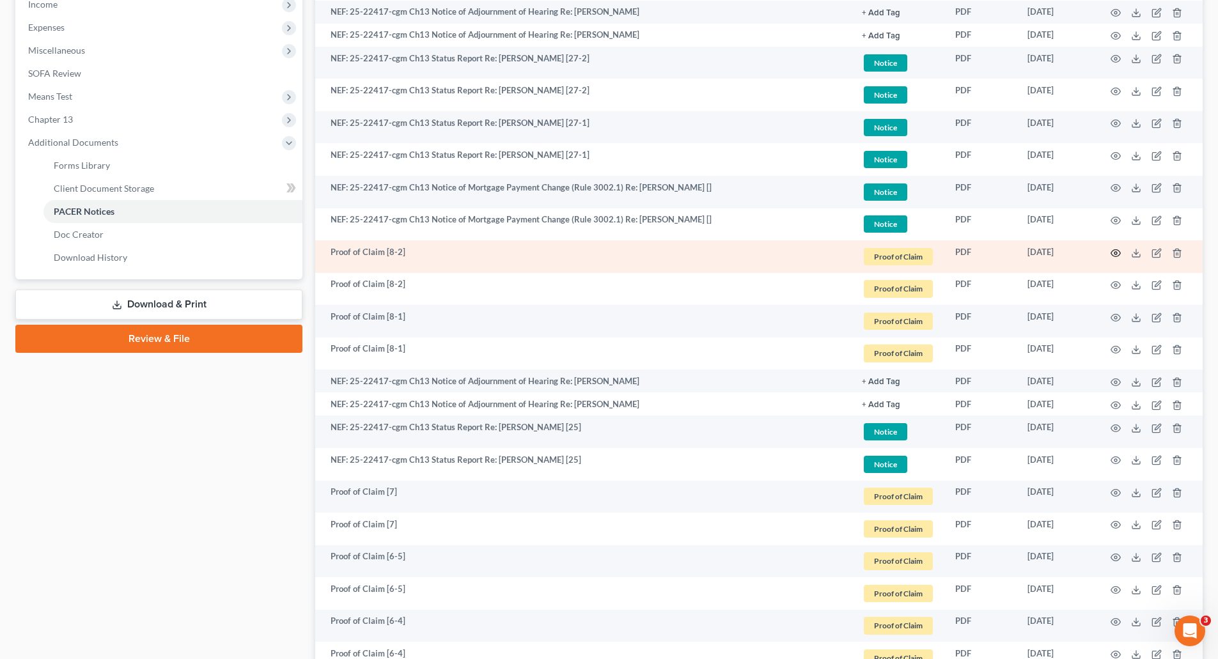
click at [1117, 248] on icon "button" at bounding box center [1115, 253] width 10 height 10
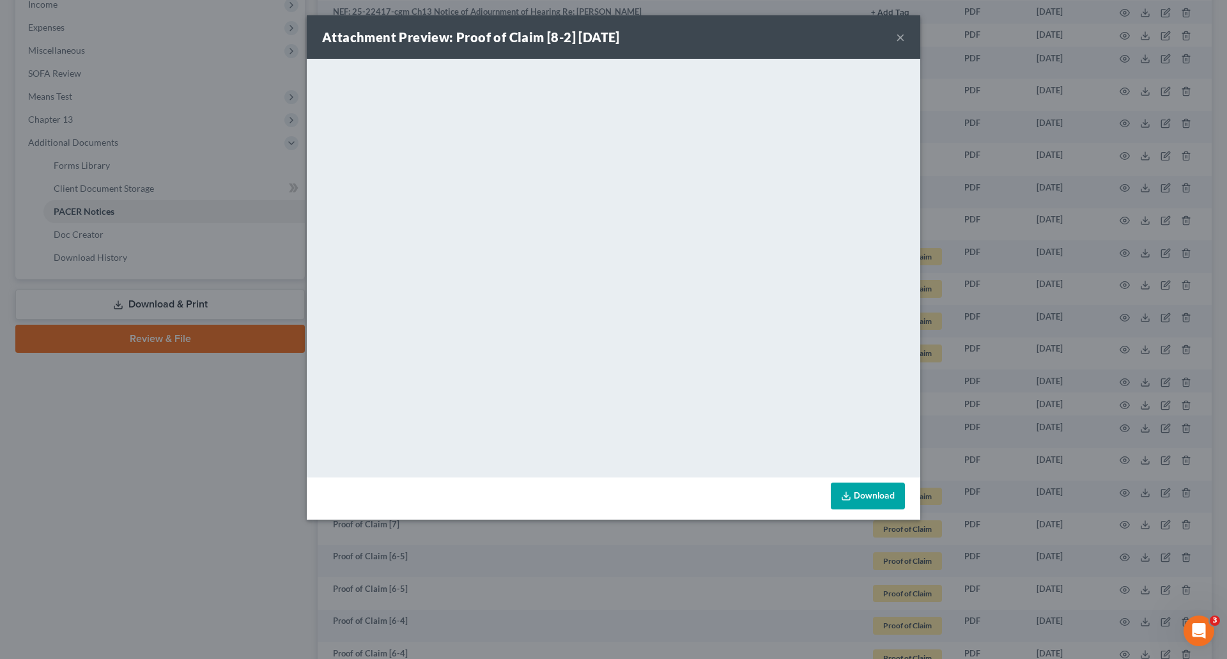
click at [902, 35] on button "×" at bounding box center [900, 36] width 9 height 15
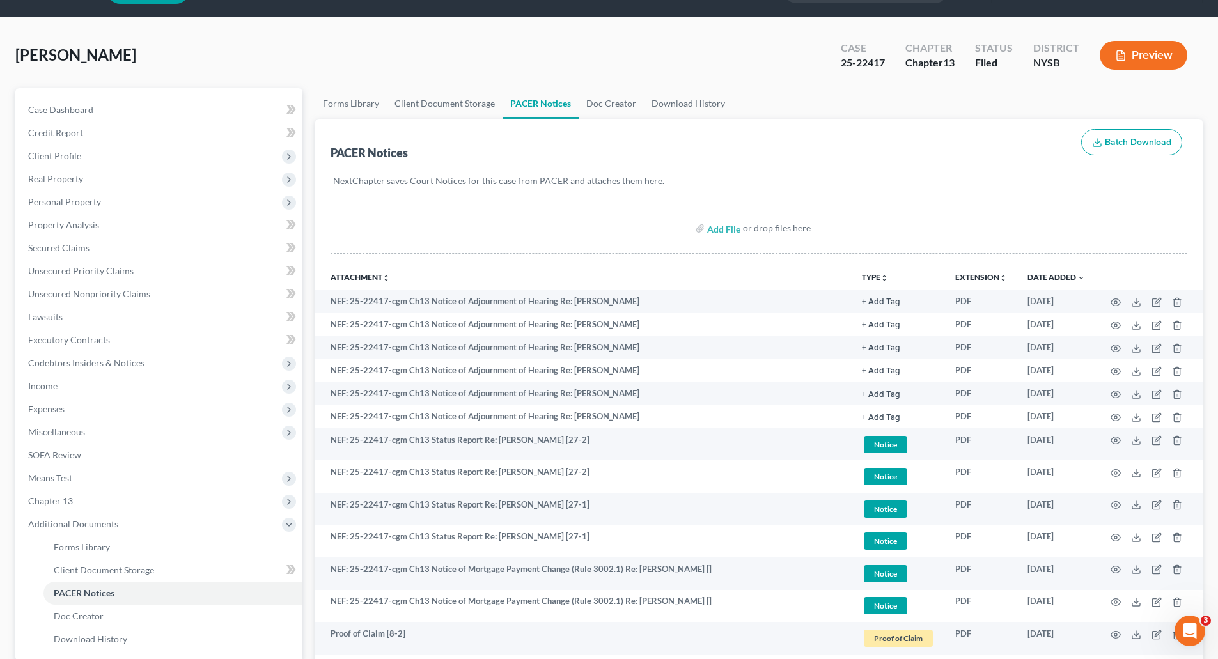
scroll to position [0, 0]
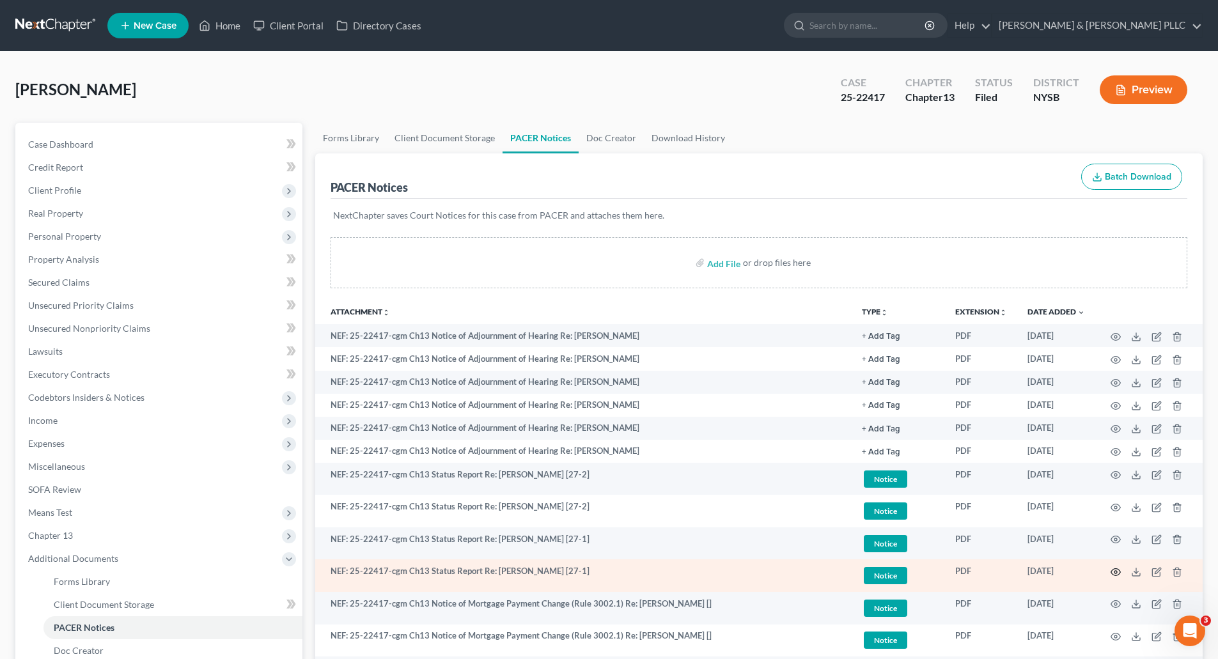
click at [1113, 570] on icon "button" at bounding box center [1115, 572] width 10 height 10
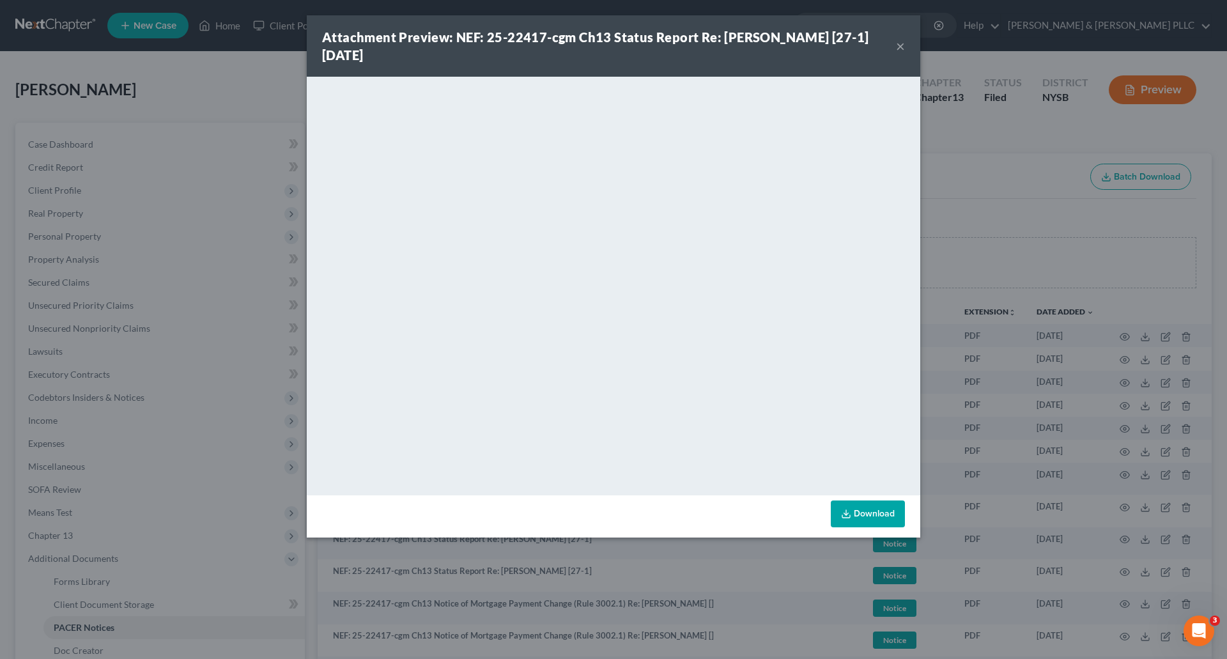
click at [899, 42] on button "×" at bounding box center [900, 45] width 9 height 15
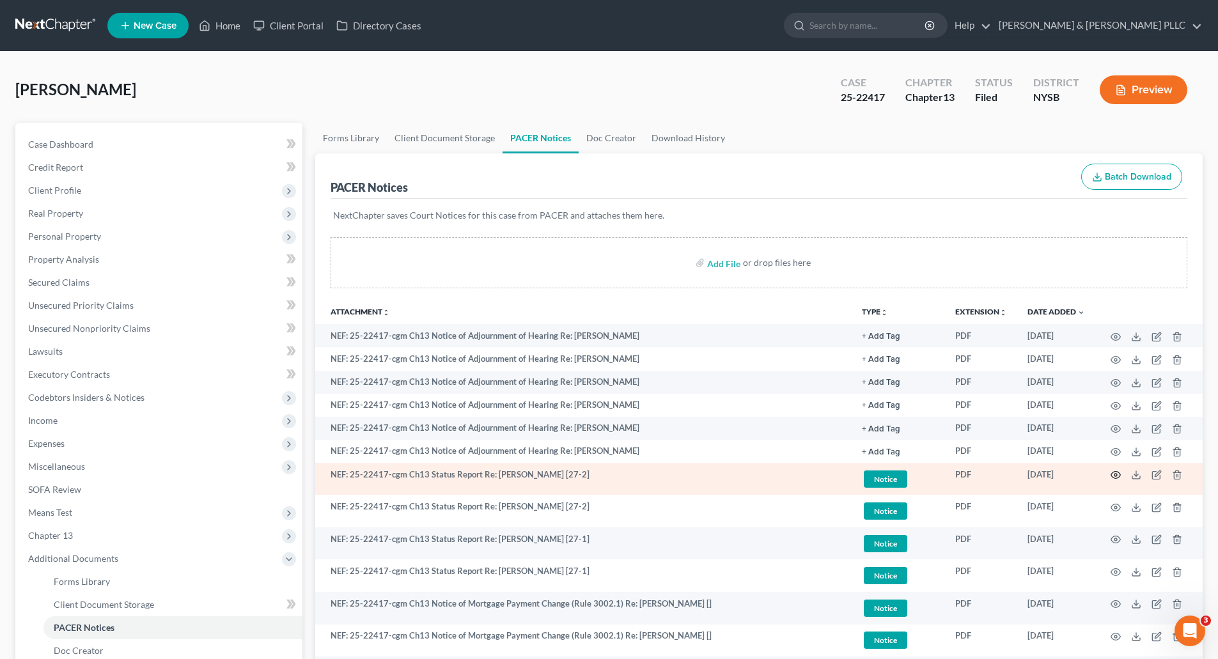
click at [1113, 471] on icon "button" at bounding box center [1115, 475] width 10 height 10
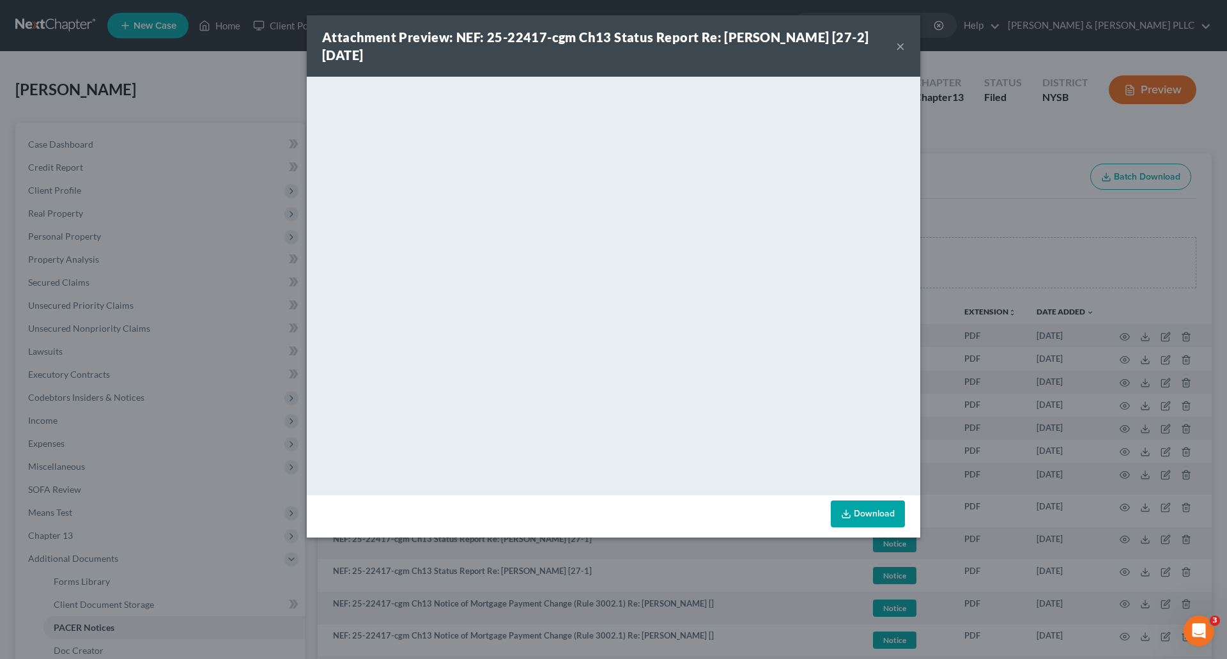
click at [902, 45] on button "×" at bounding box center [900, 45] width 9 height 15
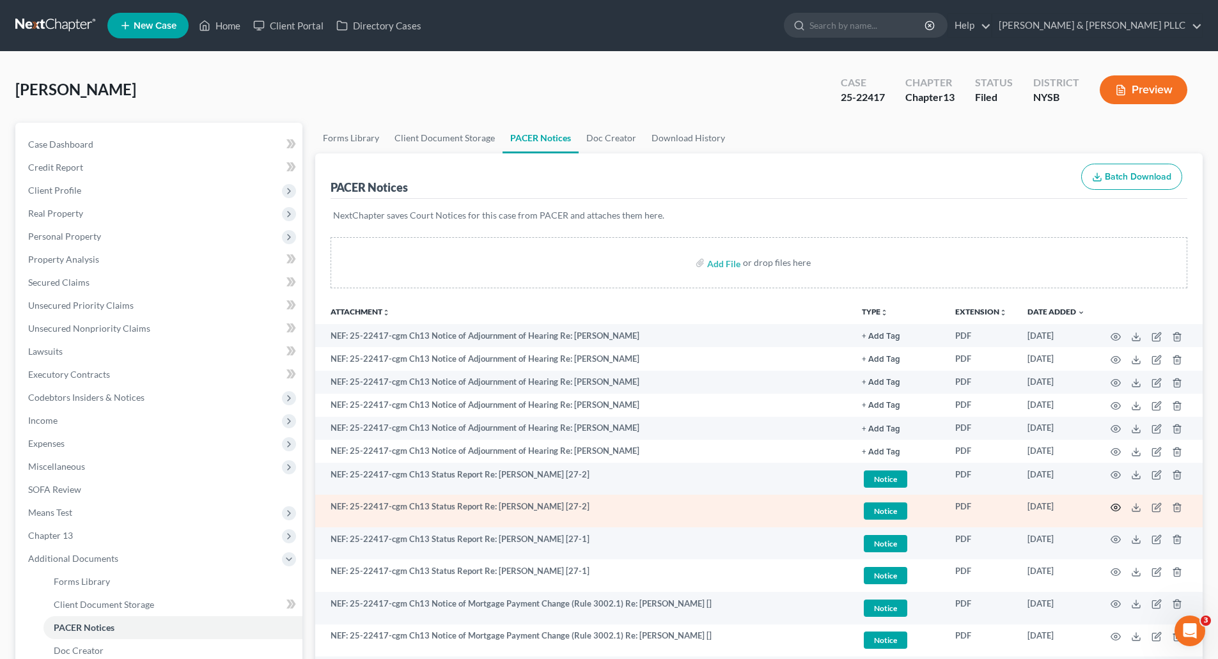
click at [1114, 505] on icon "button" at bounding box center [1115, 507] width 10 height 10
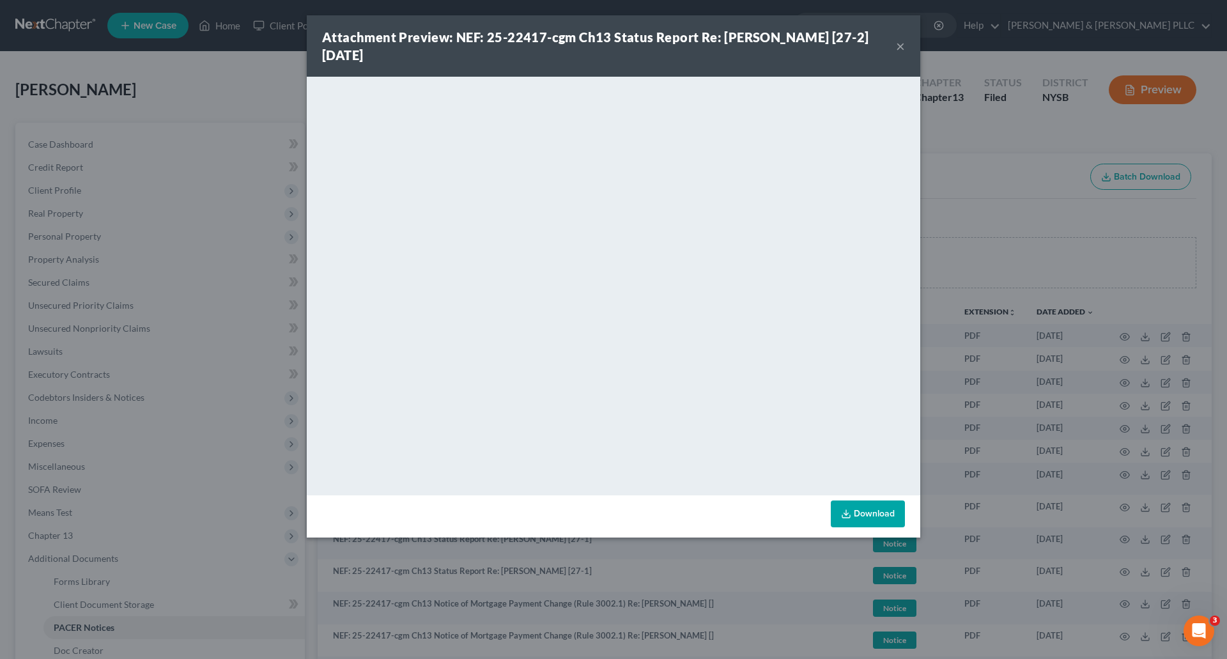
click at [899, 41] on button "×" at bounding box center [900, 45] width 9 height 15
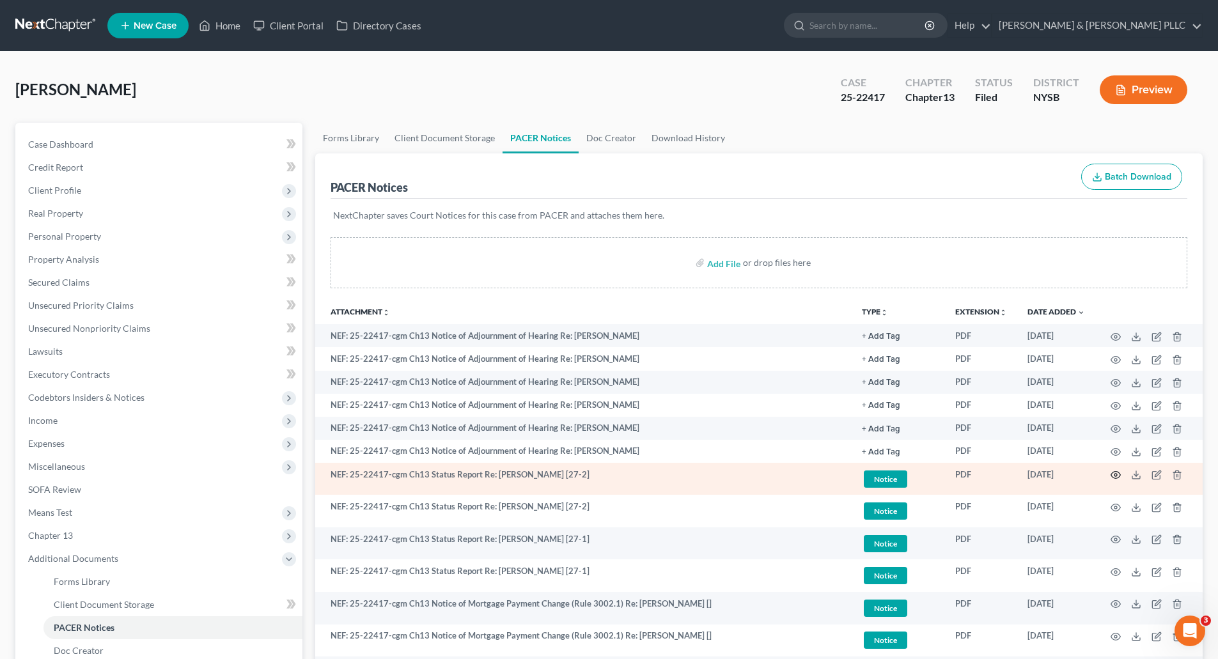
click at [1114, 472] on icon "button" at bounding box center [1116, 475] width 10 height 7
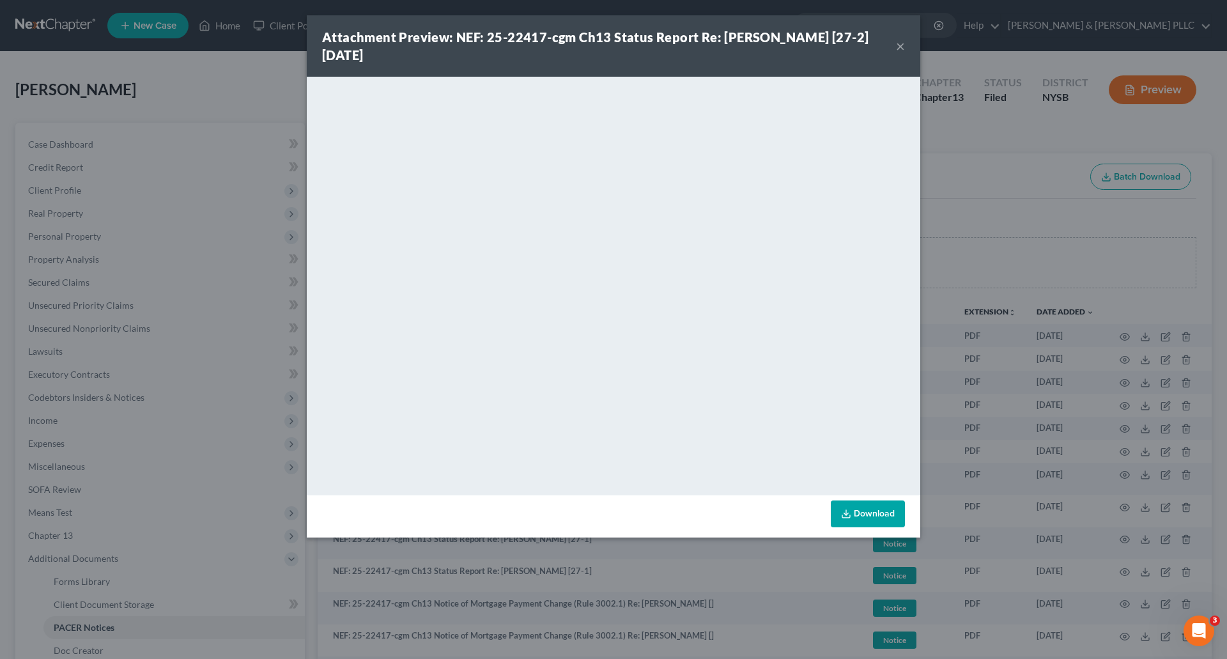
click at [901, 44] on button "×" at bounding box center [900, 45] width 9 height 15
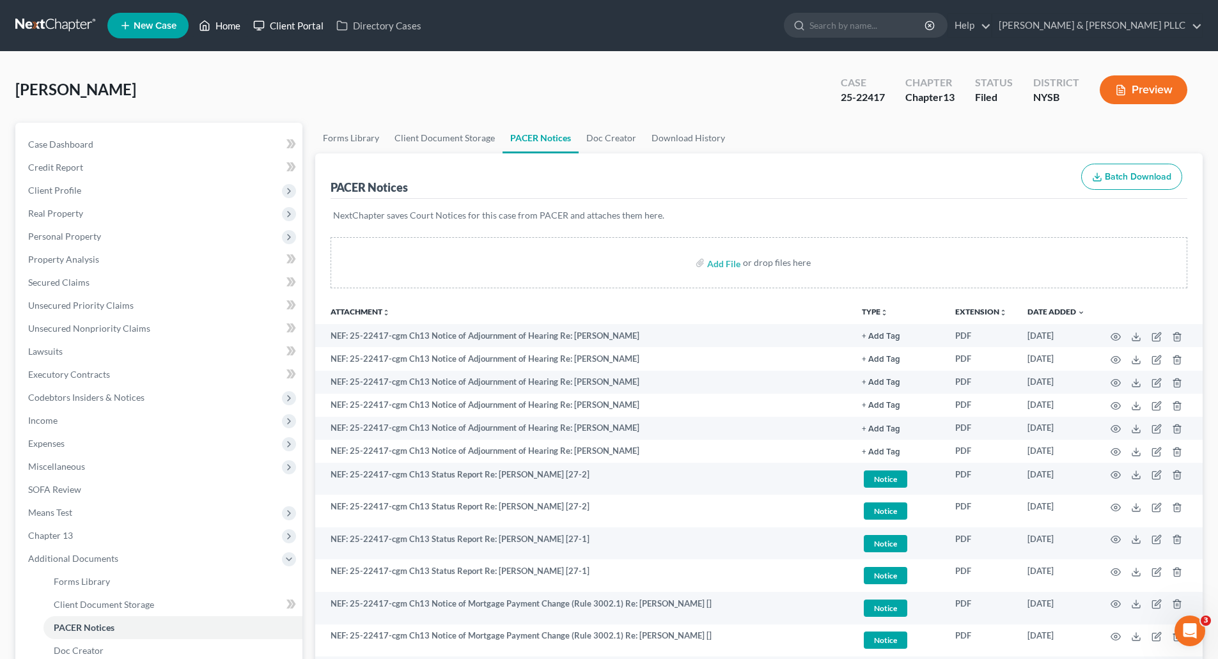
drag, startPoint x: 226, startPoint y: 19, endPoint x: 286, endPoint y: 26, distance: 60.5
click at [226, 19] on link "Home" at bounding box center [219, 25] width 54 height 23
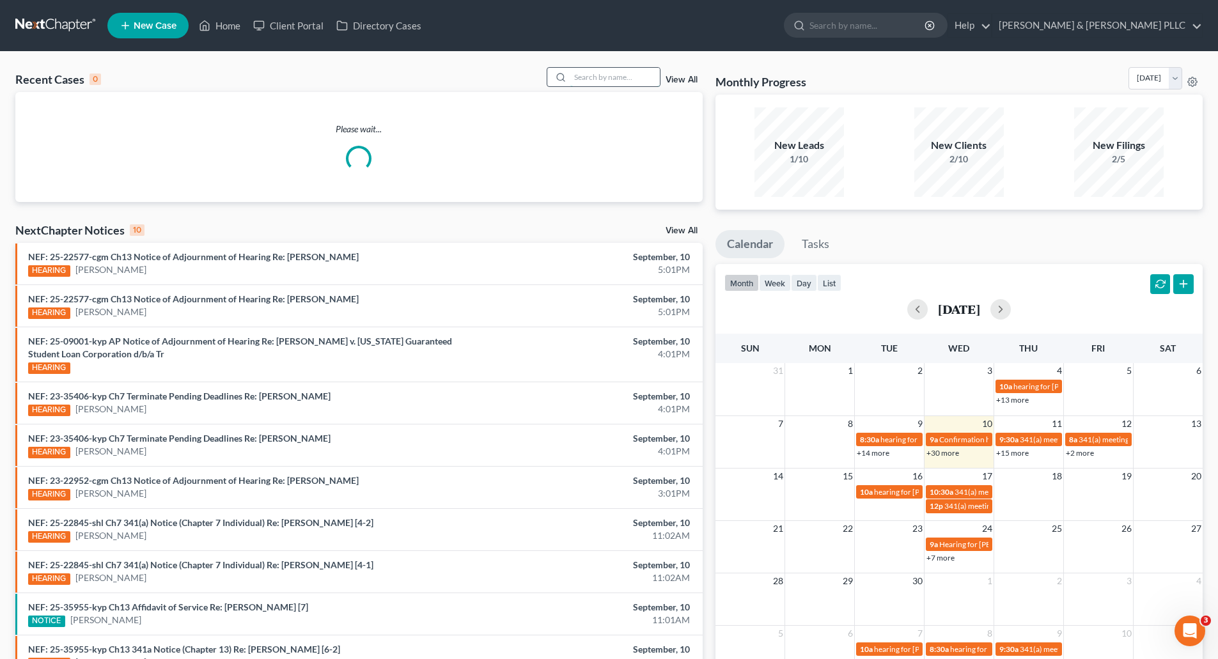
click at [590, 75] on input "search" at bounding box center [614, 77] width 89 height 19
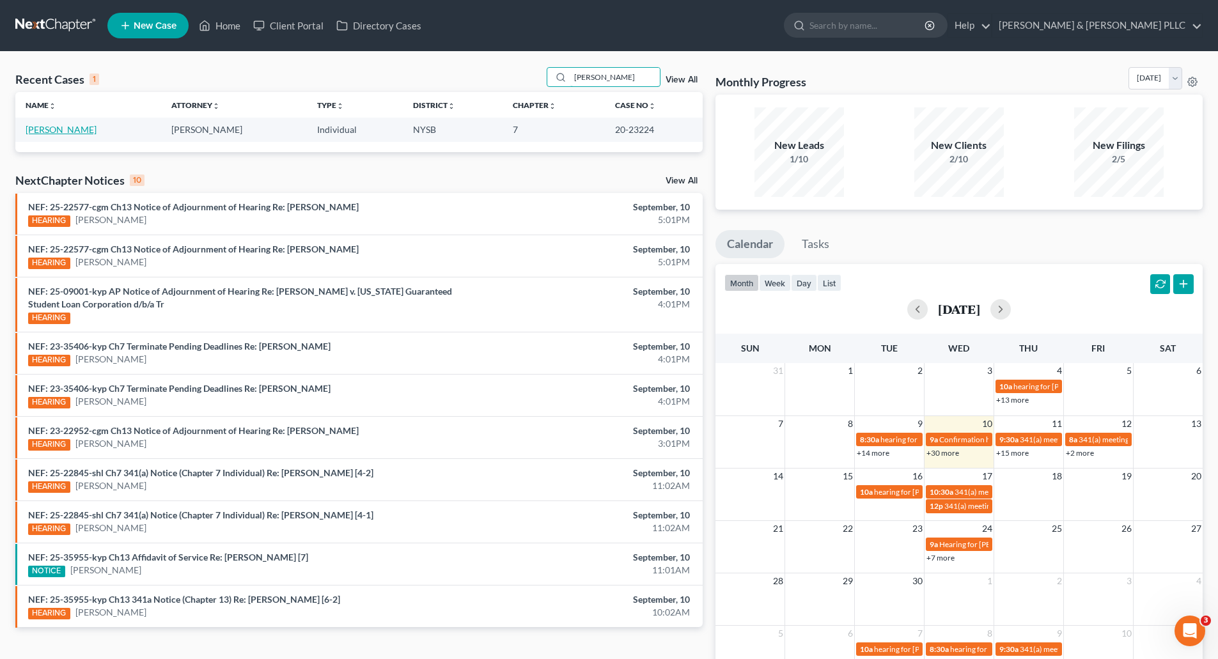
type input "[PERSON_NAME]"
click at [73, 127] on link "[PERSON_NAME]" at bounding box center [61, 129] width 71 height 11
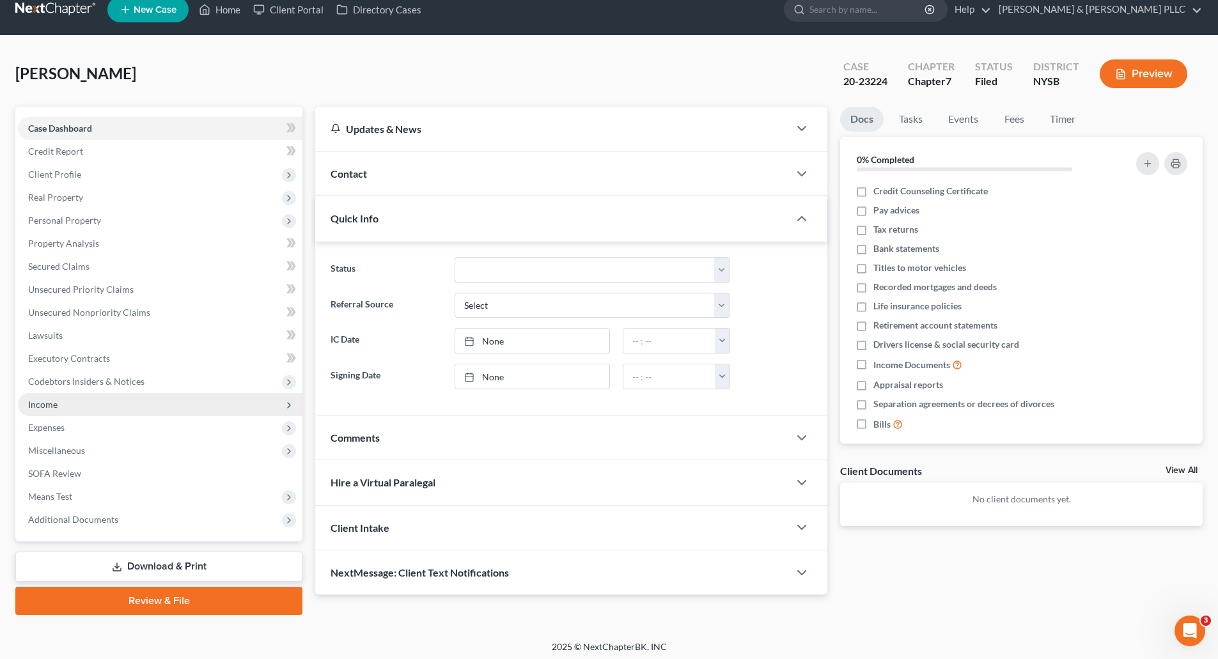
scroll to position [20, 0]
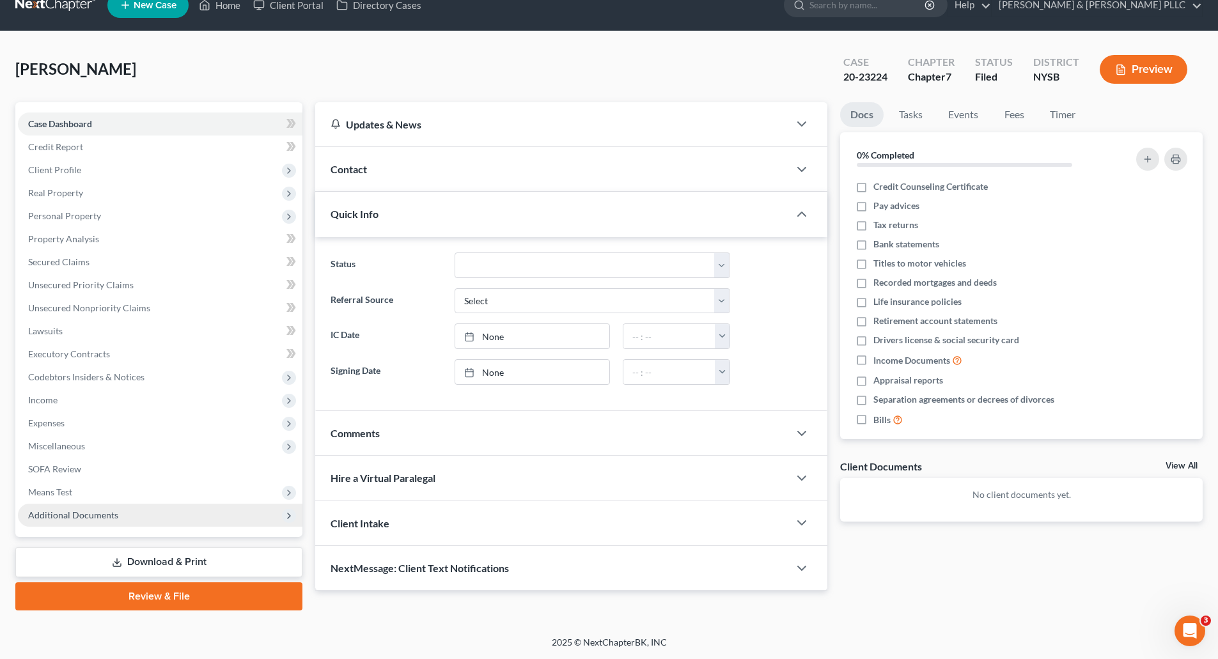
click at [112, 511] on span "Additional Documents" at bounding box center [73, 514] width 90 height 11
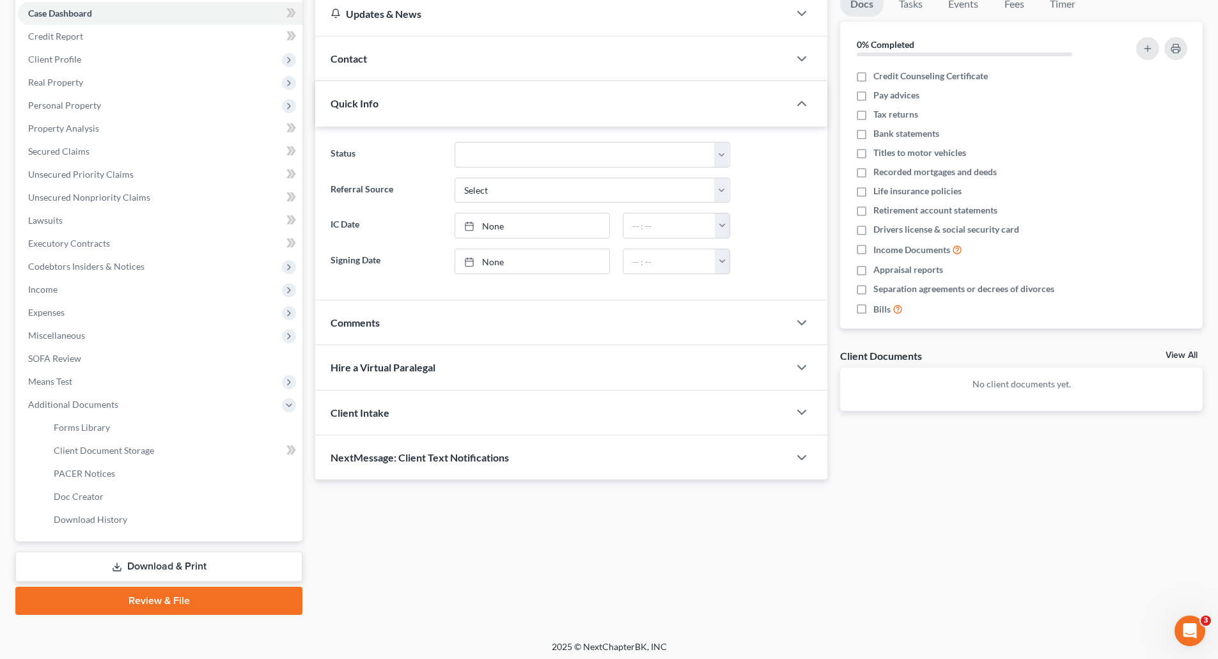
scroll to position [135, 0]
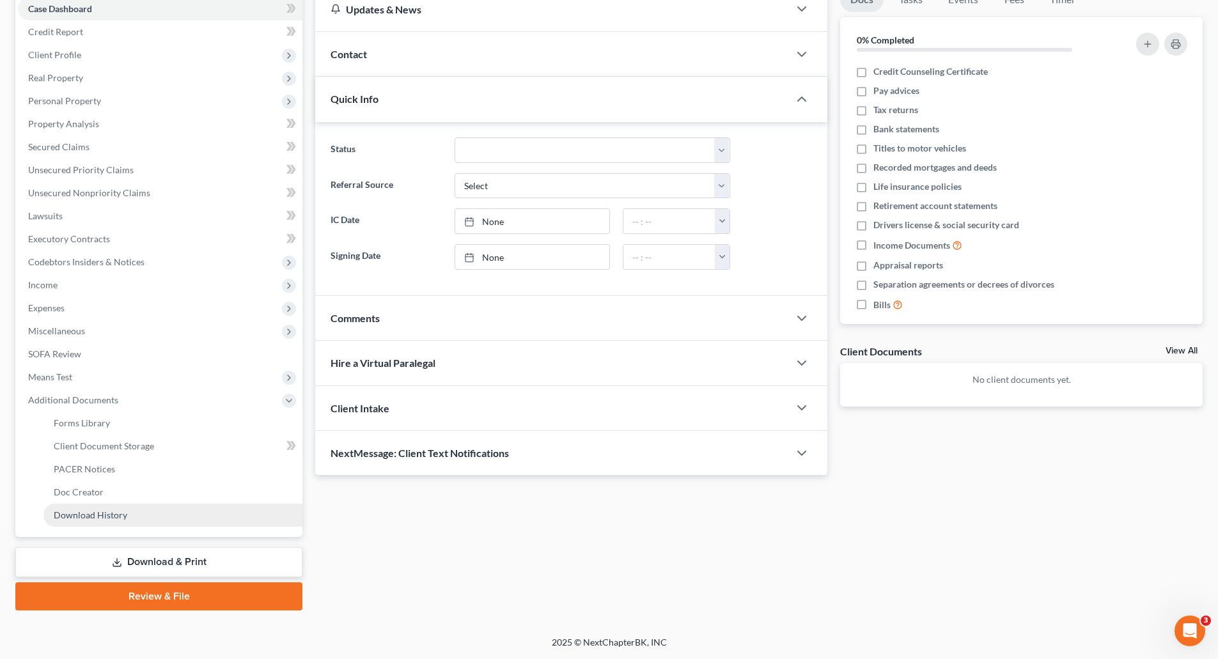
click at [109, 513] on span "Download History" at bounding box center [90, 514] width 73 height 11
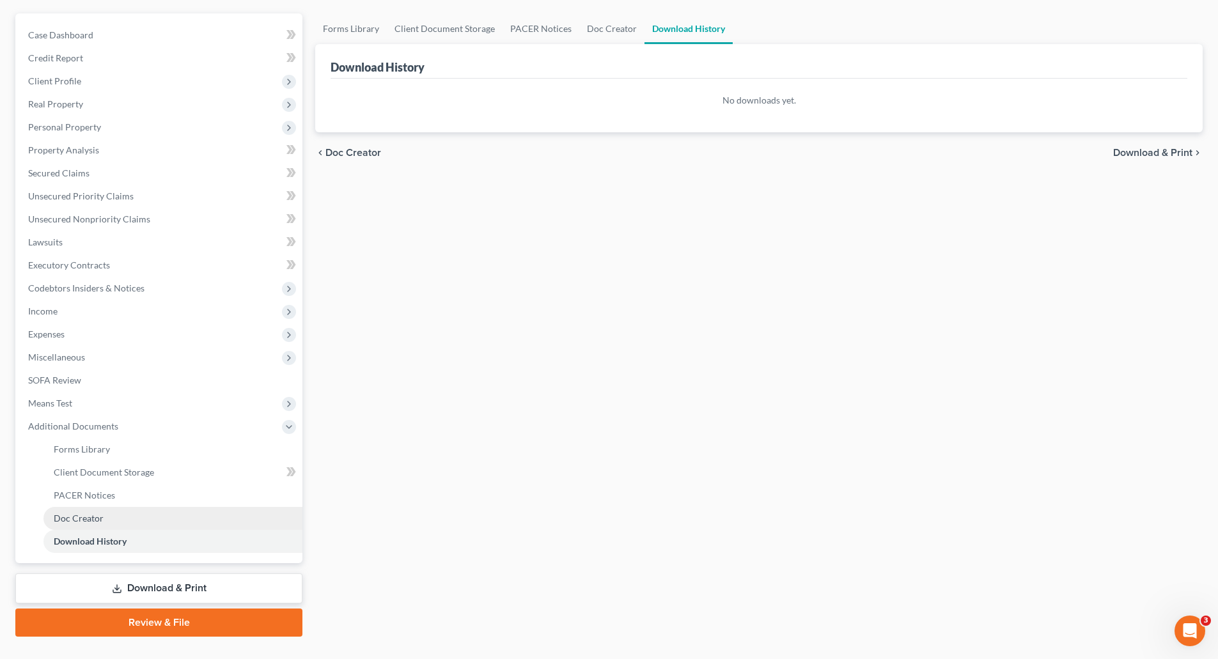
scroll to position [135, 0]
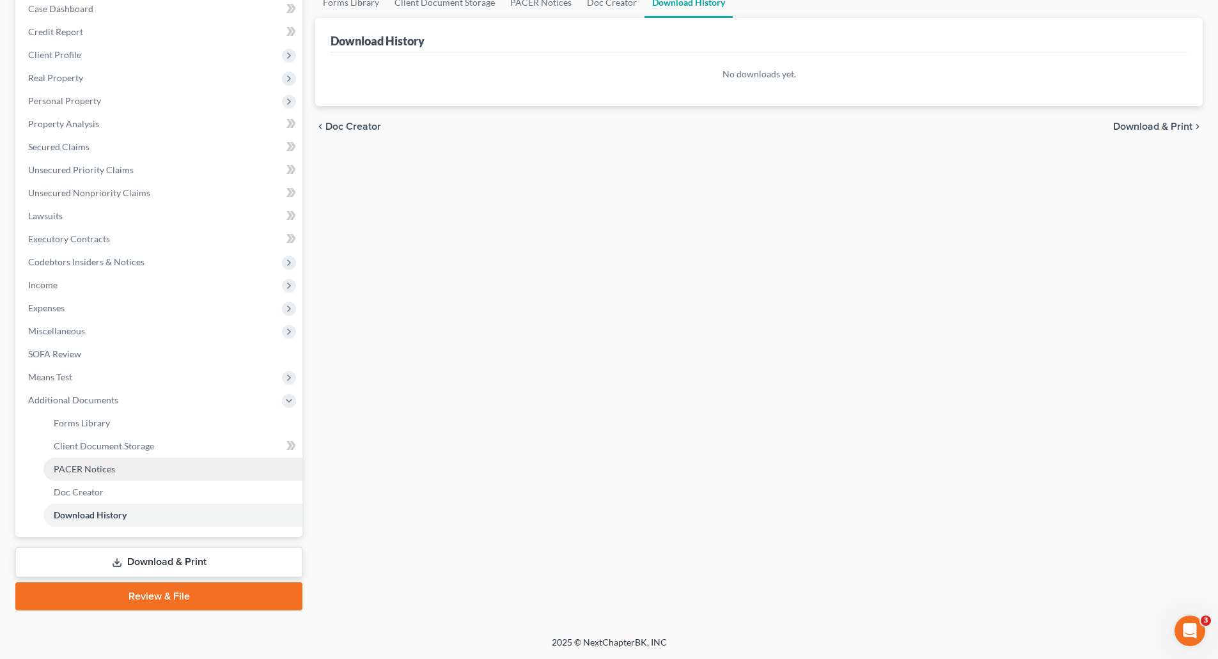
click at [97, 470] on span "PACER Notices" at bounding box center [84, 468] width 61 height 11
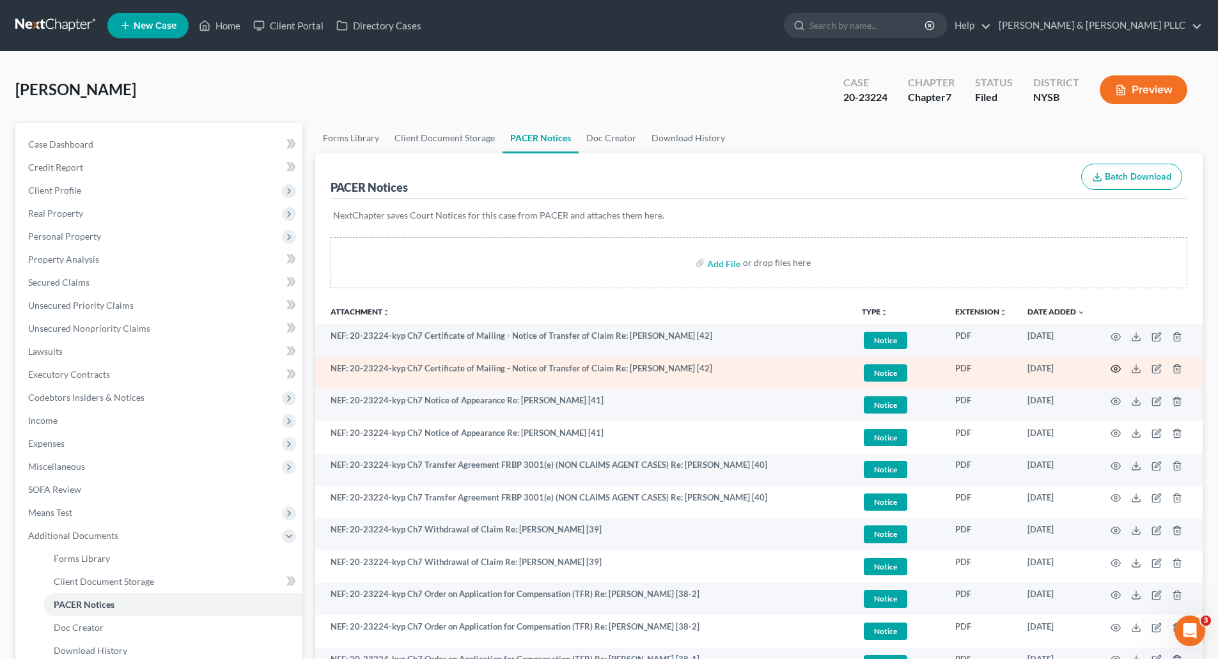
click at [1113, 366] on icon "button" at bounding box center [1116, 369] width 10 height 7
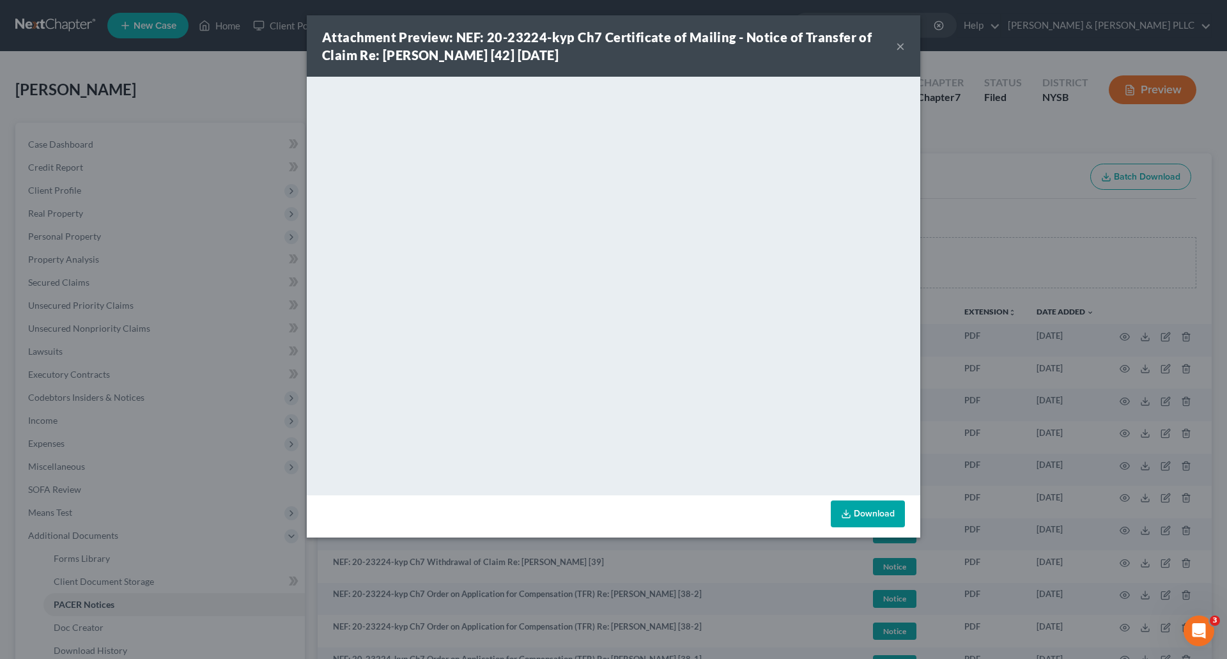
click at [901, 43] on button "×" at bounding box center [900, 45] width 9 height 15
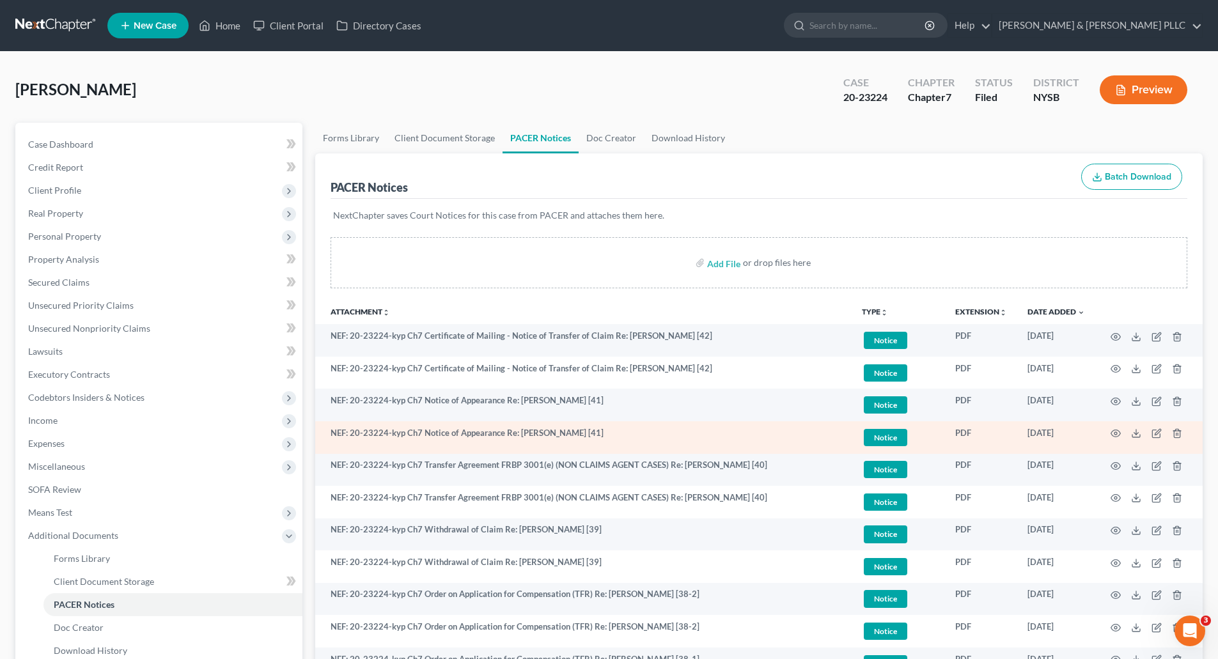
click at [1117, 427] on td at bounding box center [1148, 437] width 107 height 33
click at [1114, 429] on icon "button" at bounding box center [1115, 433] width 10 height 10
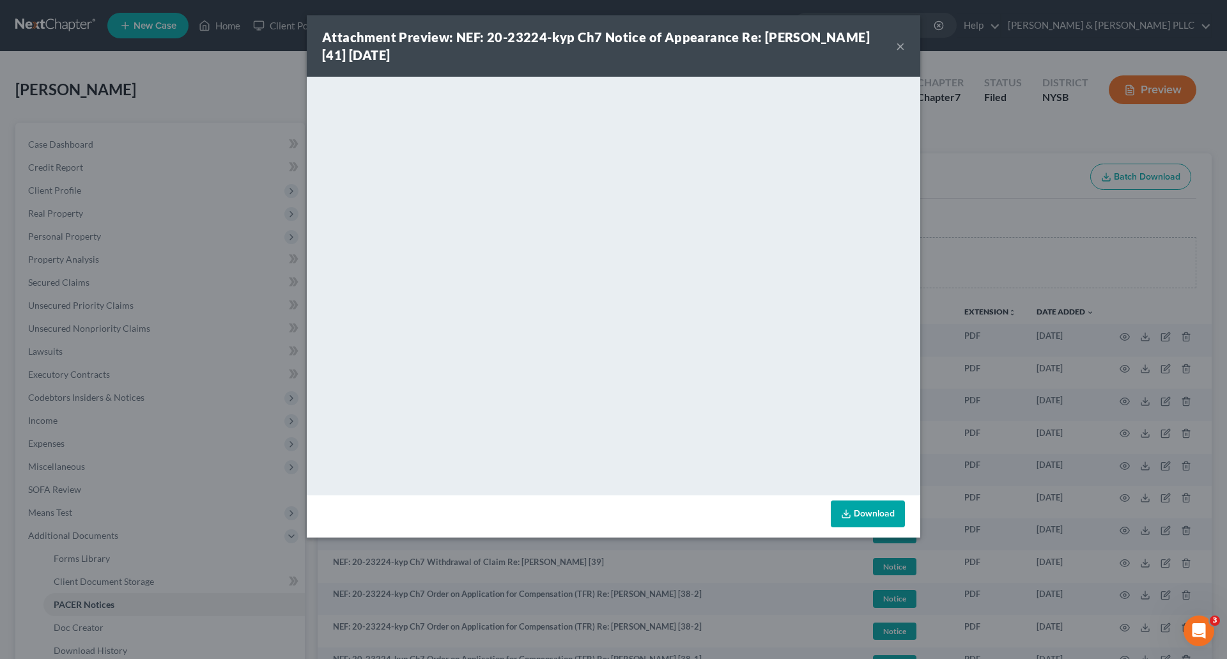
click at [899, 45] on button "×" at bounding box center [900, 45] width 9 height 15
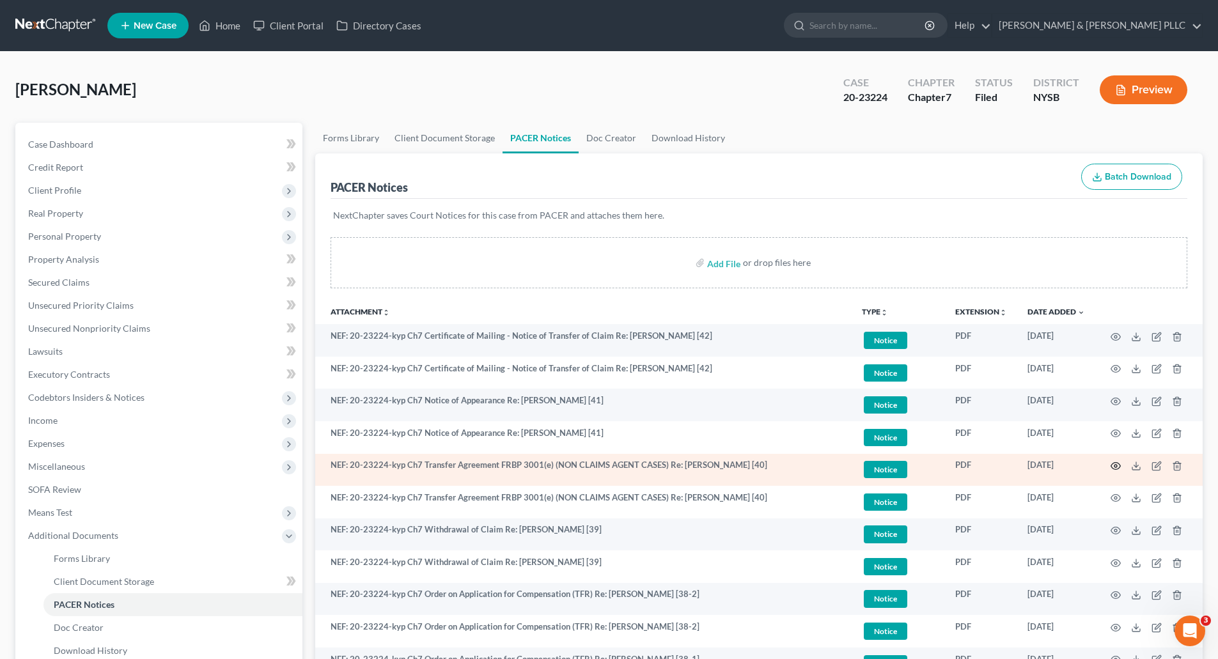
click at [1113, 462] on icon "button" at bounding box center [1115, 466] width 10 height 10
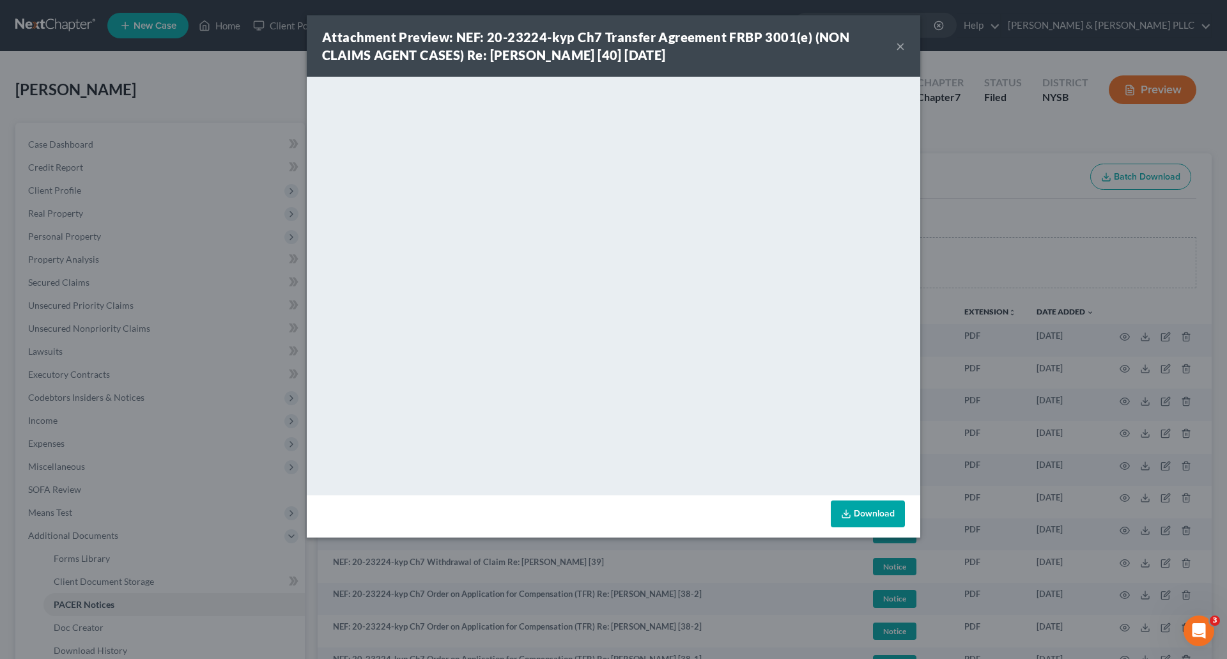
click at [899, 45] on button "×" at bounding box center [900, 45] width 9 height 15
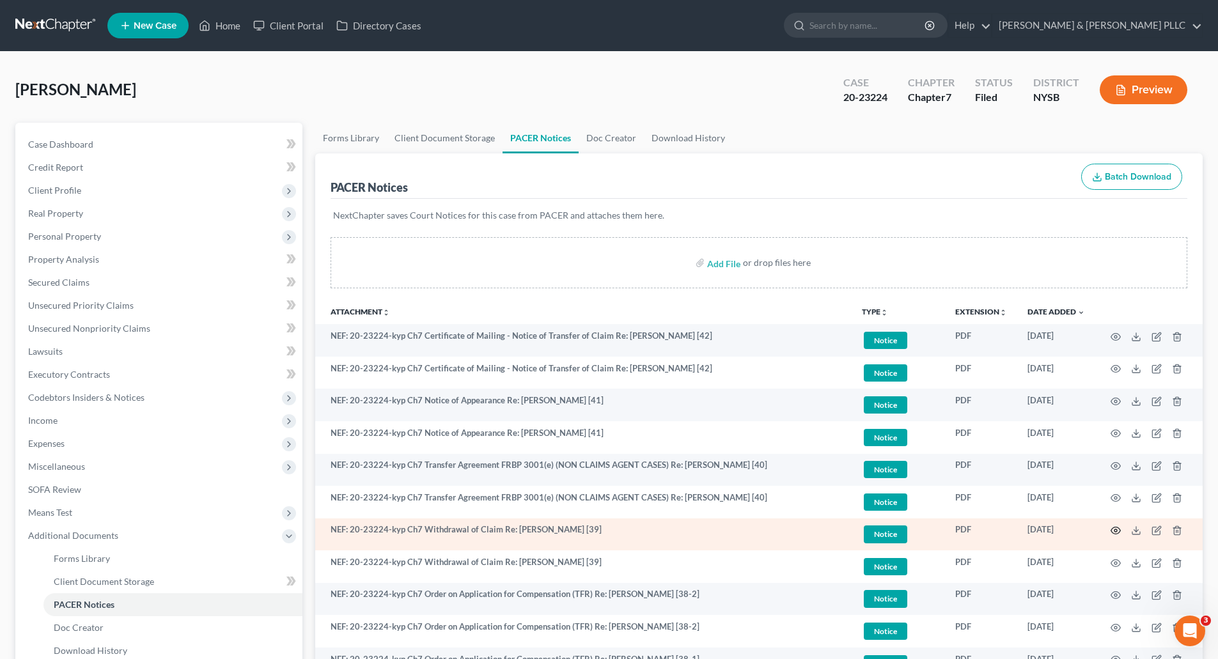
click at [1113, 525] on icon "button" at bounding box center [1115, 530] width 10 height 10
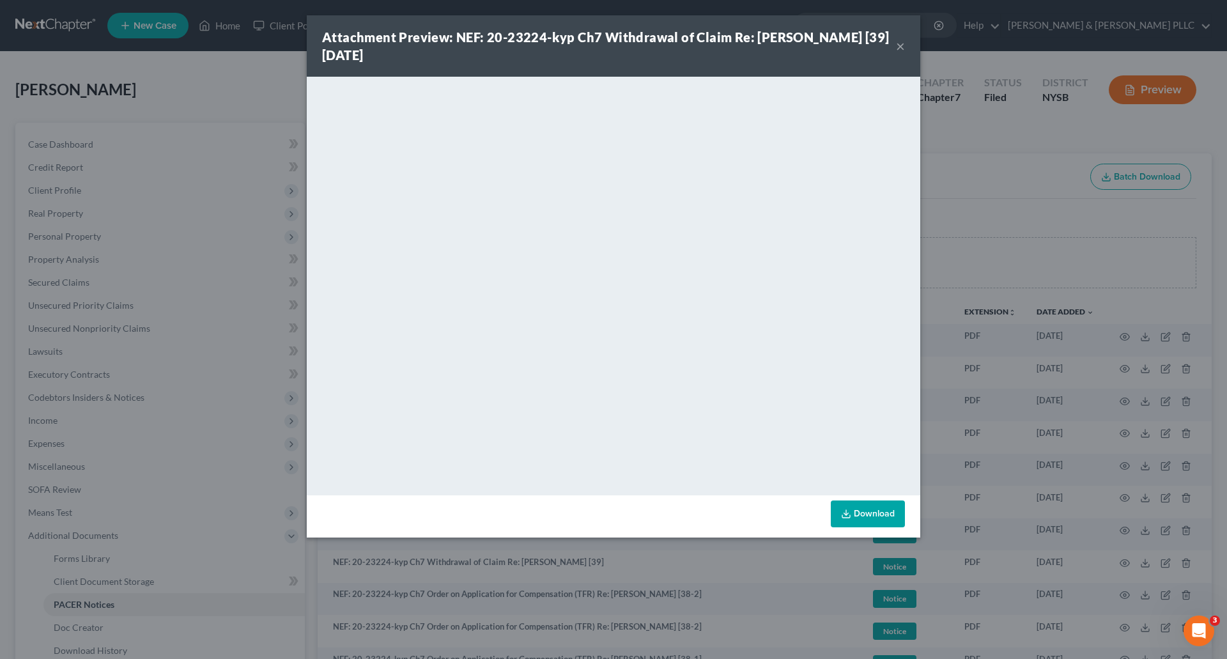
click at [901, 47] on button "×" at bounding box center [900, 45] width 9 height 15
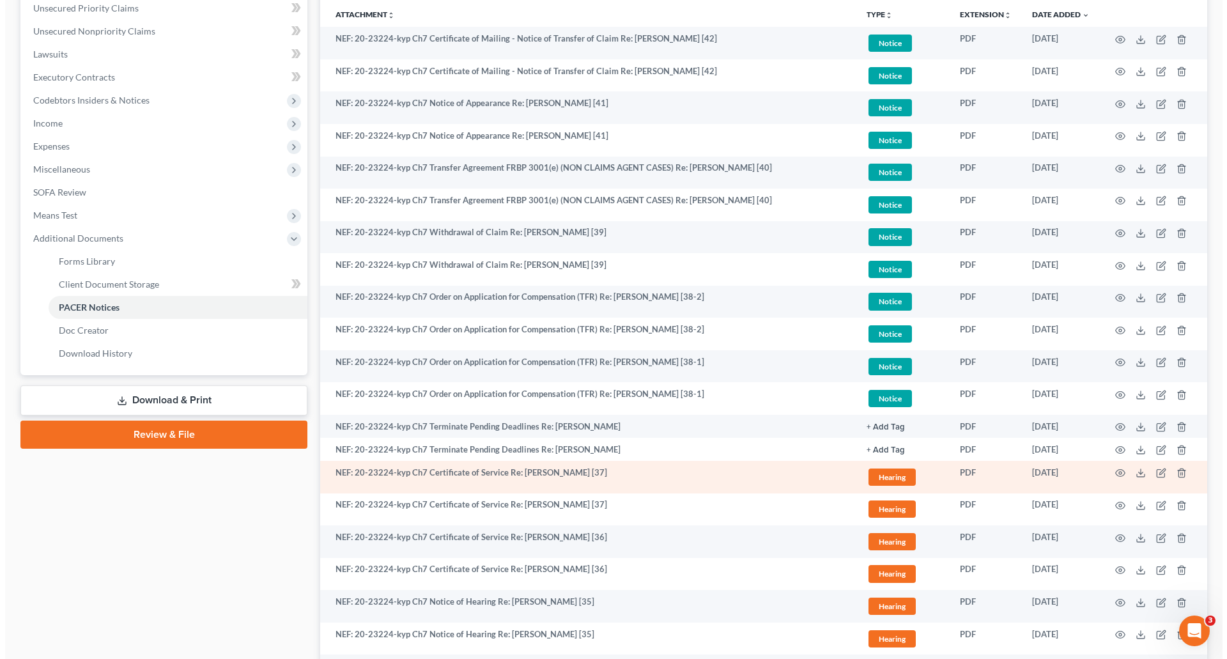
scroll to position [320, 0]
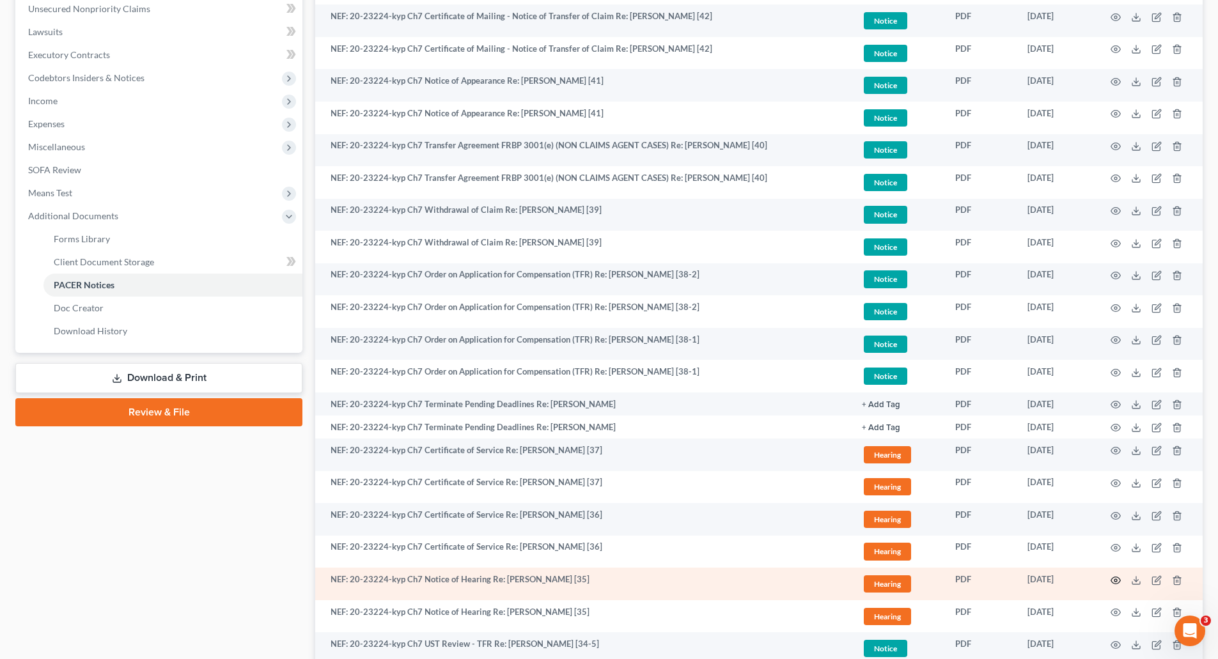
click at [1113, 579] on icon "button" at bounding box center [1115, 580] width 10 height 10
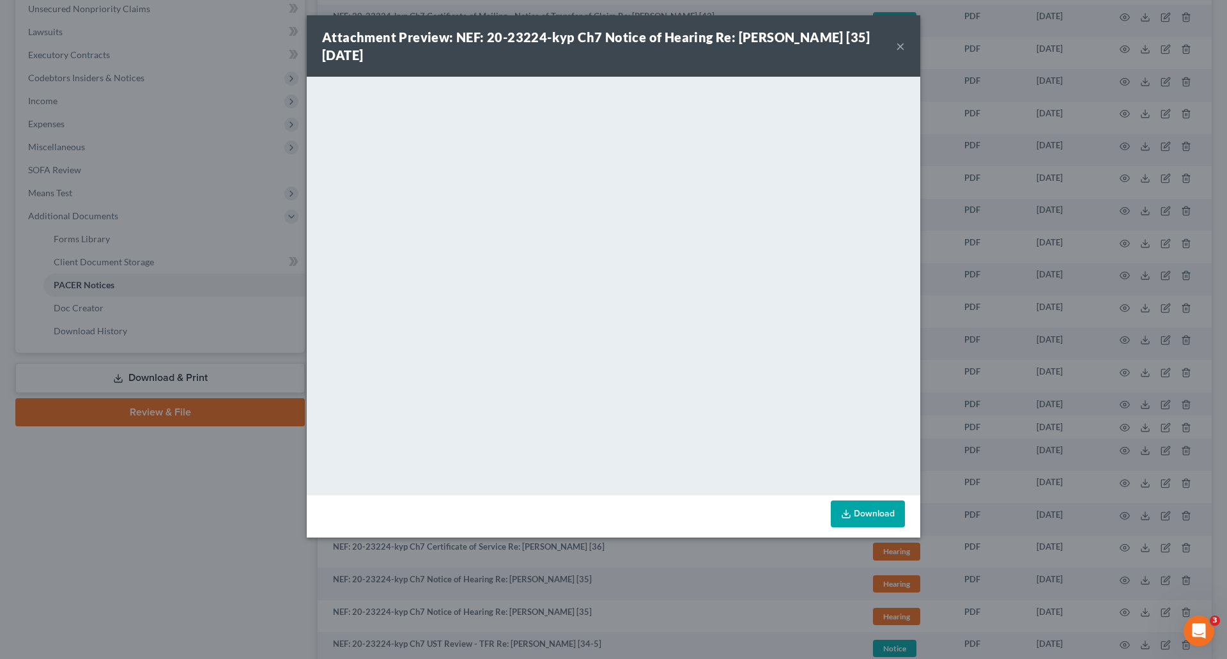
click at [867, 518] on link "Download" at bounding box center [868, 513] width 74 height 27
